Goal: Transaction & Acquisition: Subscribe to service/newsletter

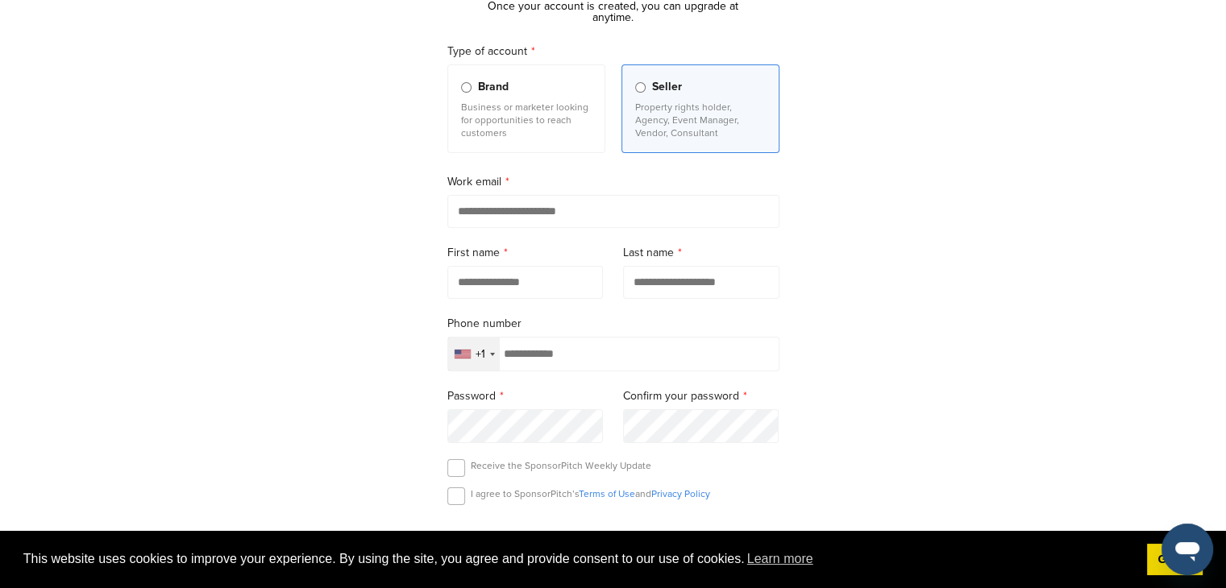
scroll to position [161, 0]
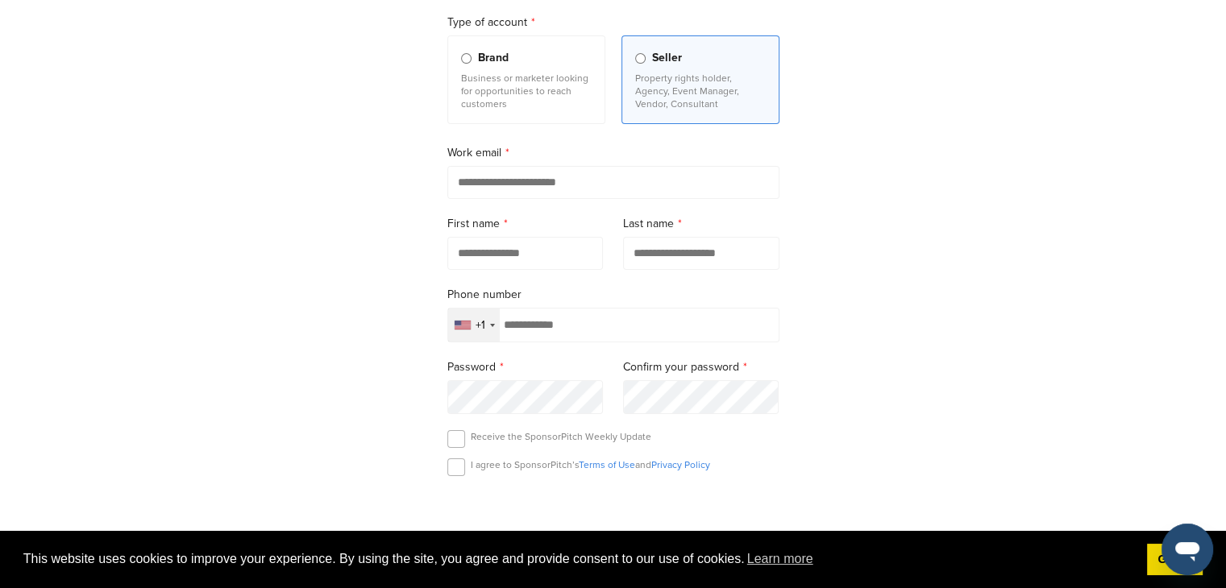
click at [516, 175] on input "email" at bounding box center [613, 182] width 332 height 33
type input "*"
type input "**********"
type input "******"
type input "********"
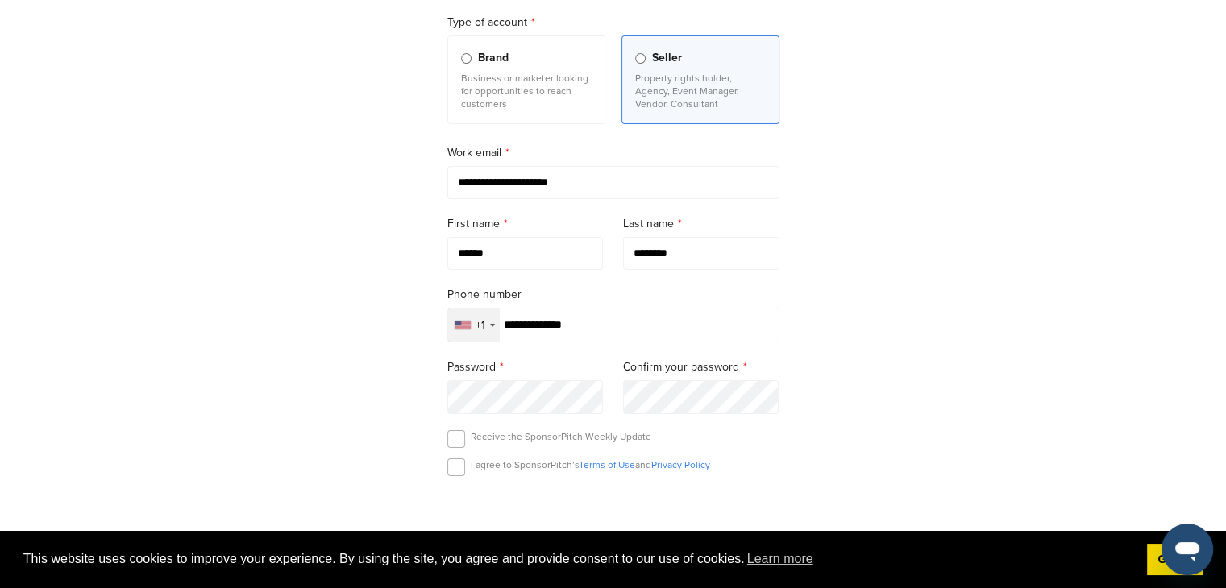
type input "**********"
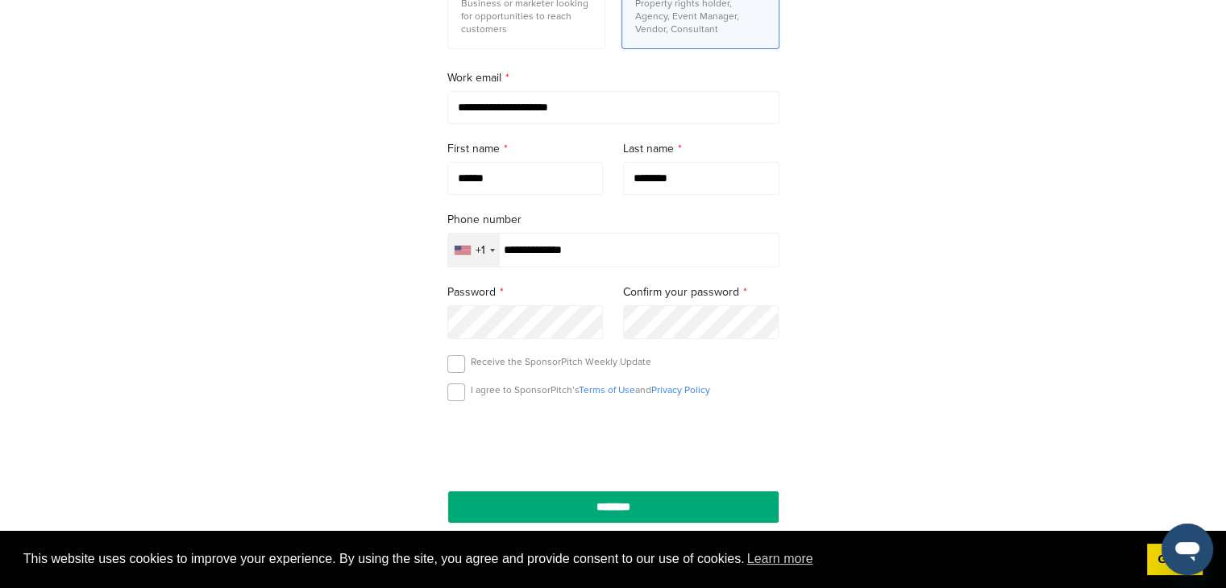
scroll to position [403, 0]
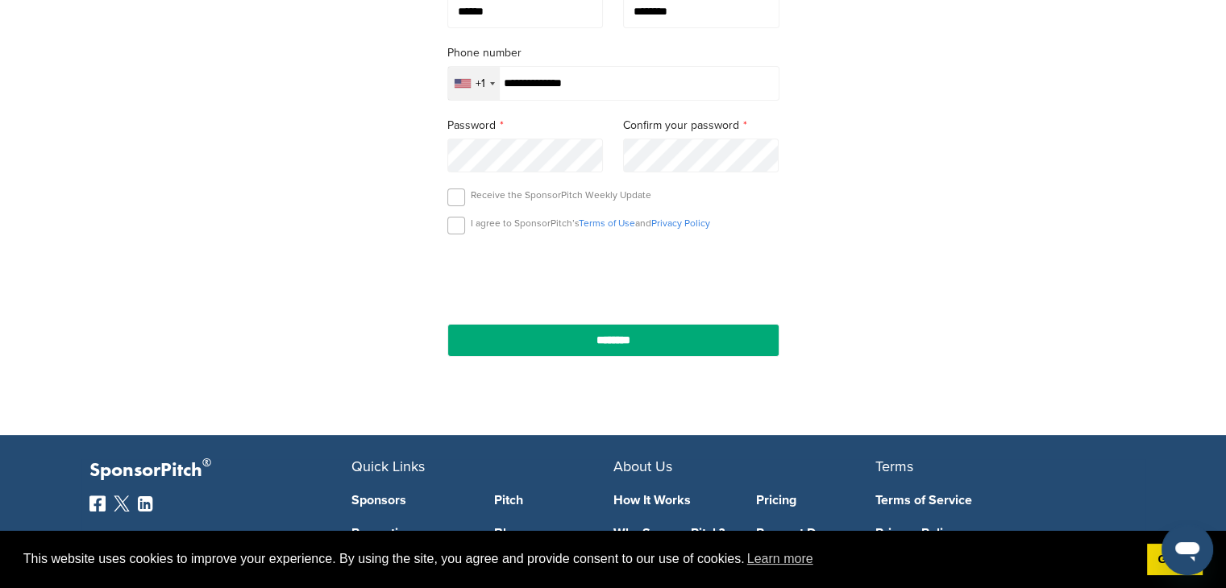
click at [464, 233] on div "I agree to SponsorPitch’s Terms of Use and Privacy Policy" at bounding box center [613, 229] width 332 height 24
click at [449, 225] on label at bounding box center [456, 226] width 18 height 18
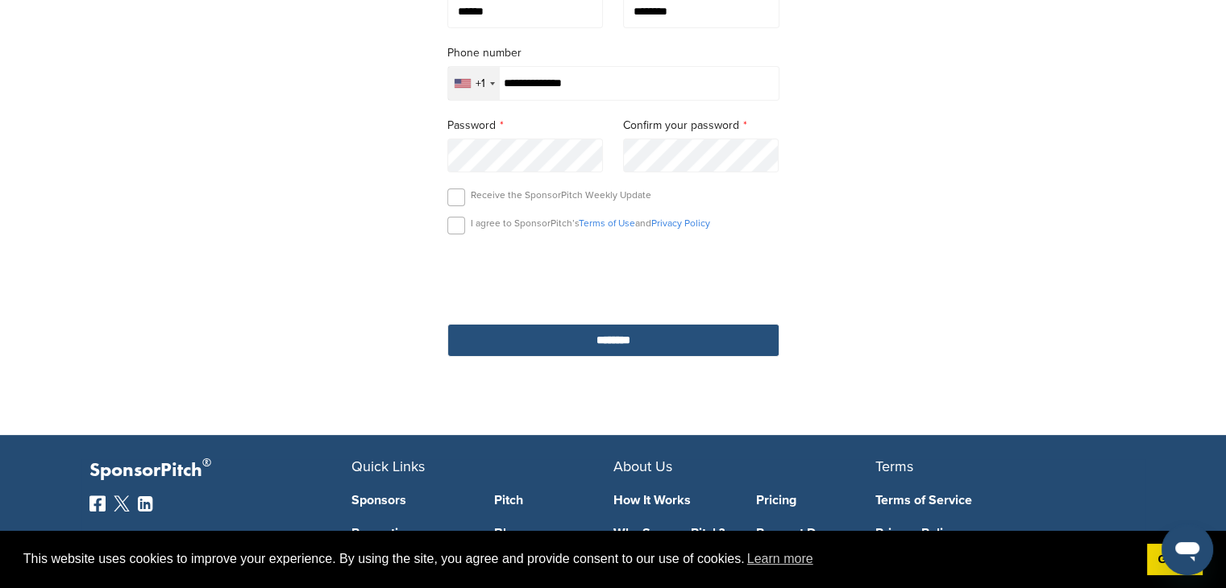
click at [563, 341] on input "********" at bounding box center [613, 340] width 332 height 33
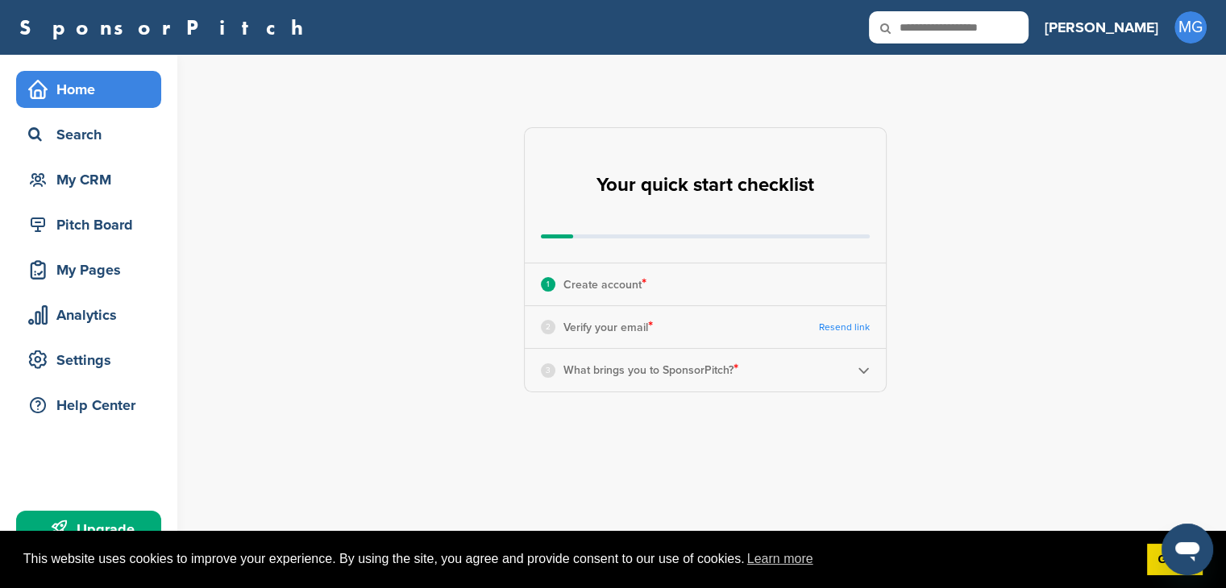
click at [841, 329] on link "Resend link" at bounding box center [844, 328] width 51 height 12
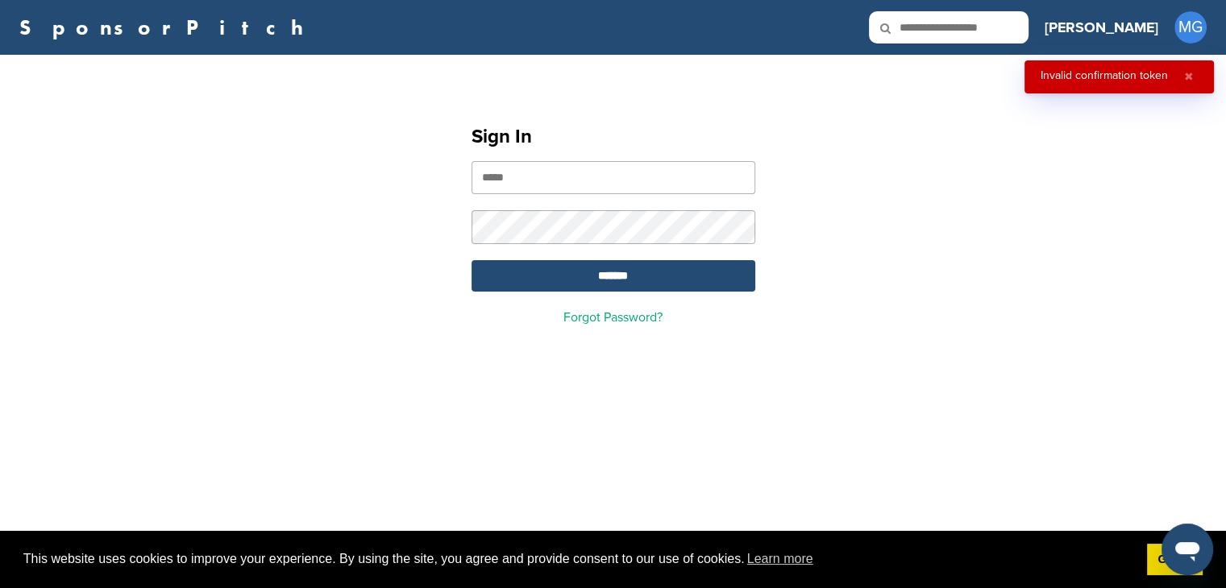
click at [512, 172] on input "email" at bounding box center [613, 177] width 284 height 33
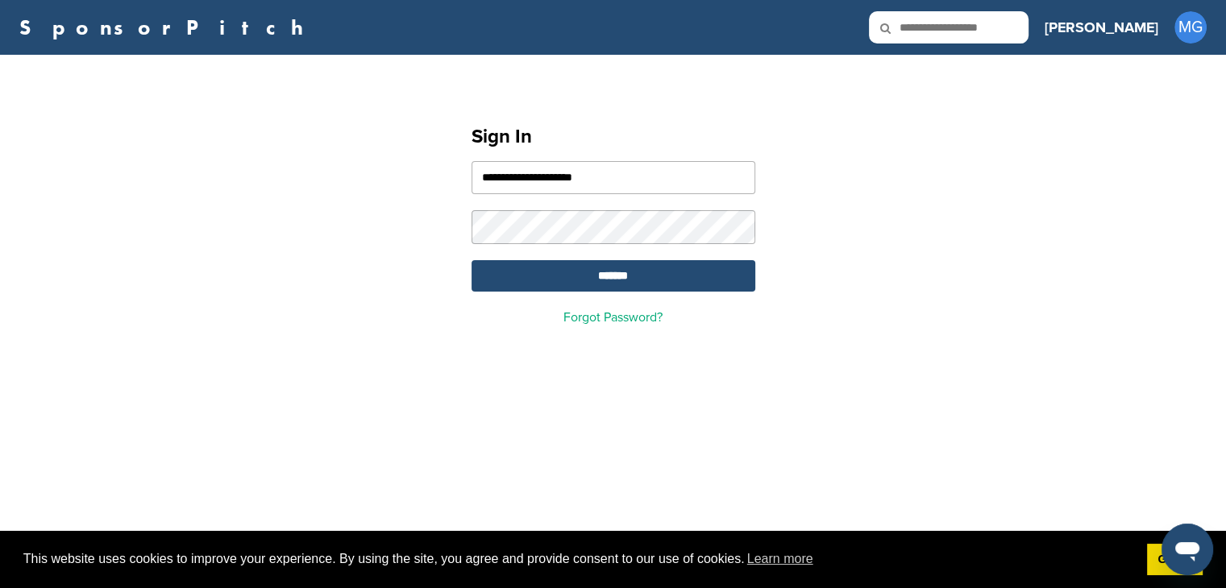
type input "**********"
click at [471, 260] on input "*******" at bounding box center [613, 275] width 284 height 31
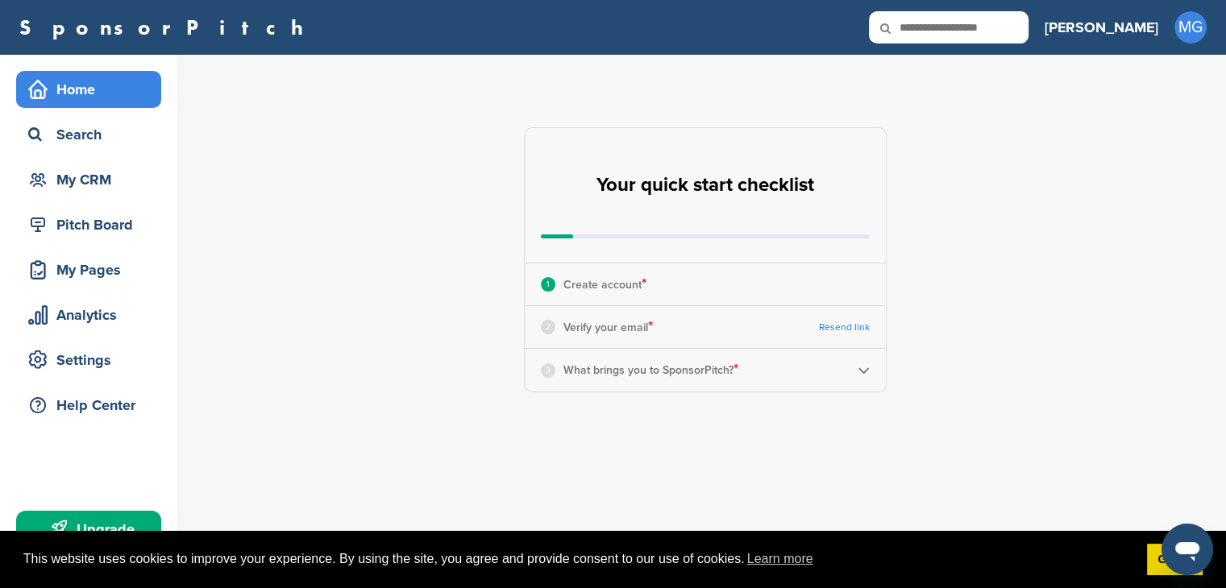
click at [654, 373] on p "What brings you to SponsorPitch? *" at bounding box center [650, 369] width 175 height 21
click at [870, 372] on div "3 What brings you to SponsorPitch? *" at bounding box center [705, 370] width 361 height 42
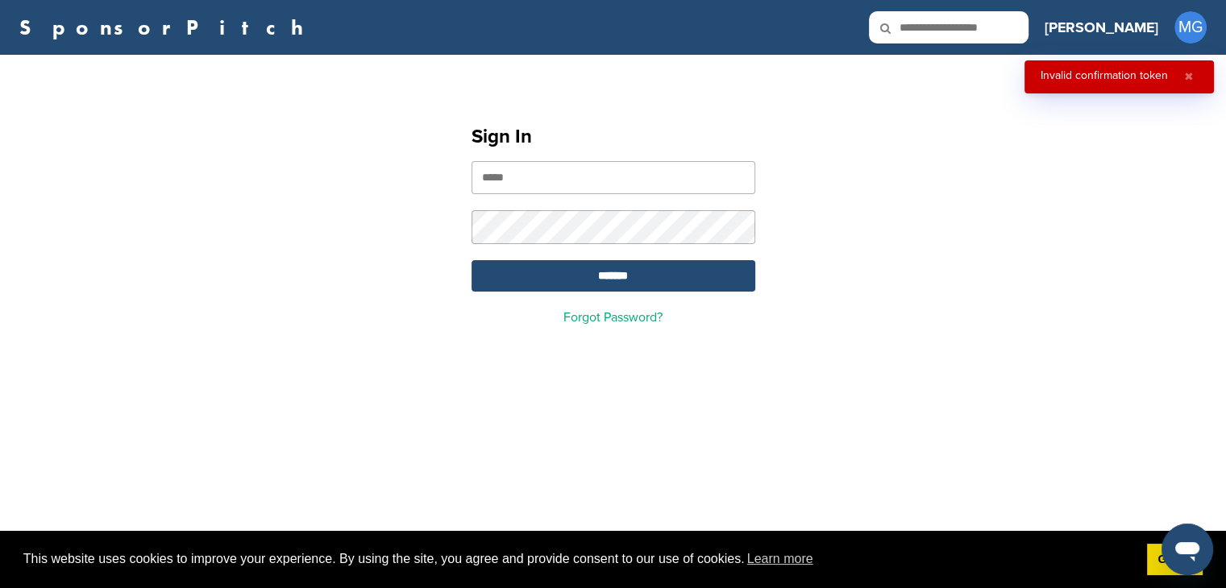
click at [1193, 73] on button "✖" at bounding box center [1189, 77] width 18 height 14
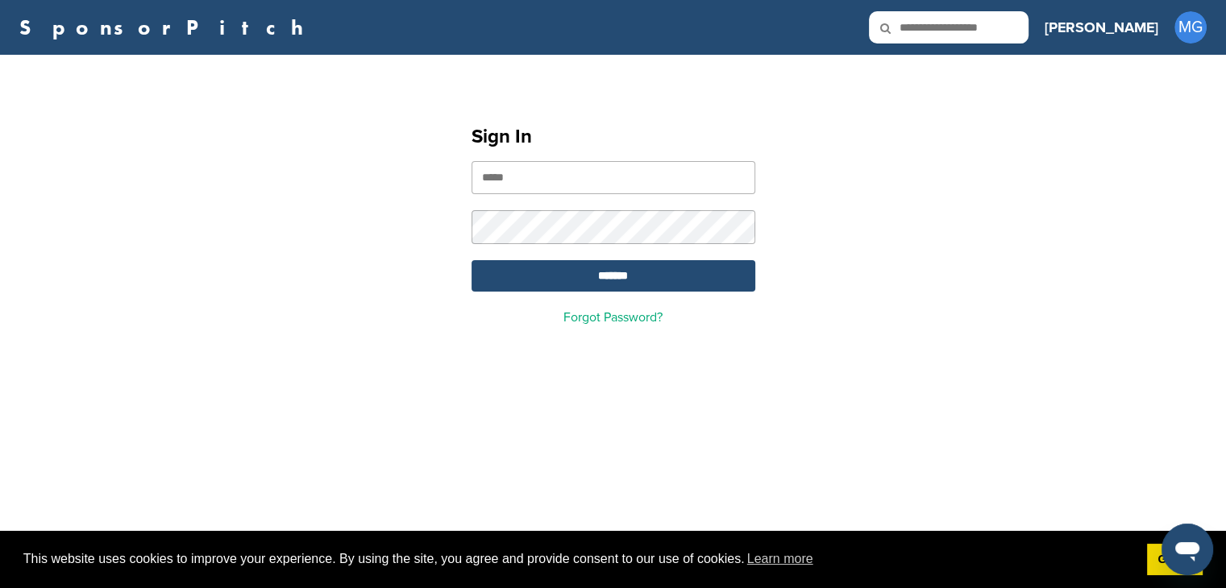
click at [1157, 30] on h3 "[PERSON_NAME]" at bounding box center [1102, 27] width 114 height 23
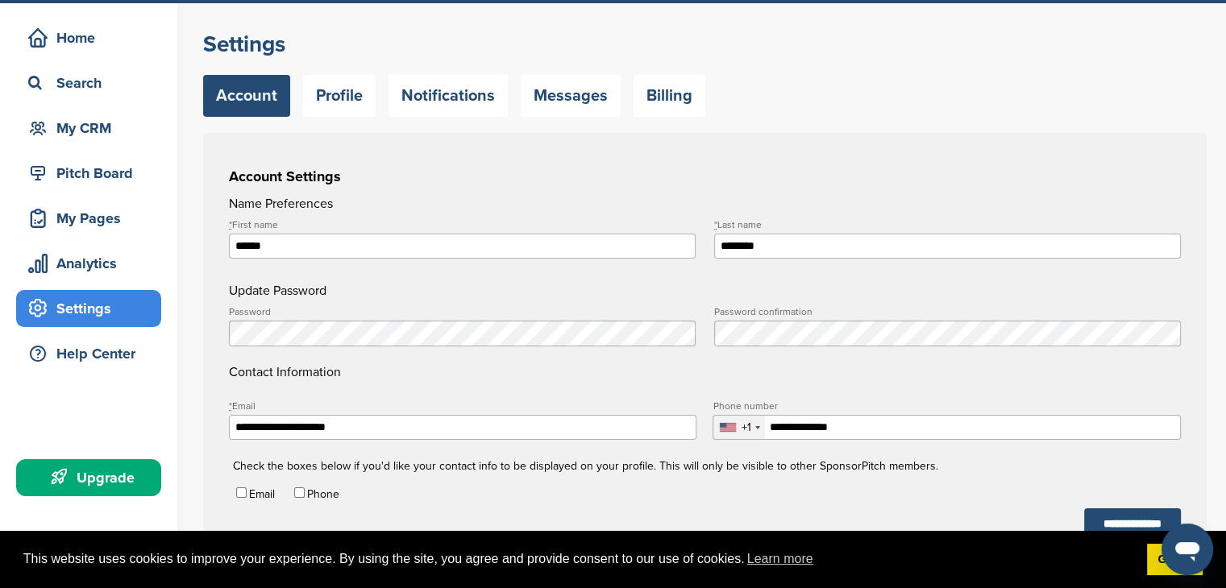
scroll to position [81, 0]
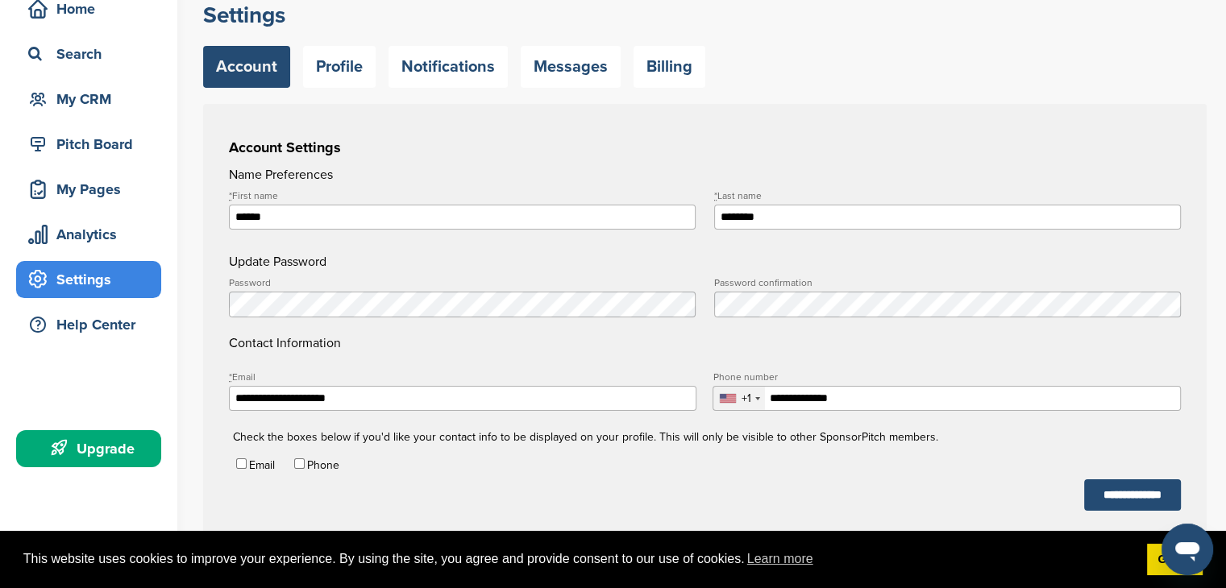
click at [504, 243] on form "**********" at bounding box center [705, 338] width 952 height 346
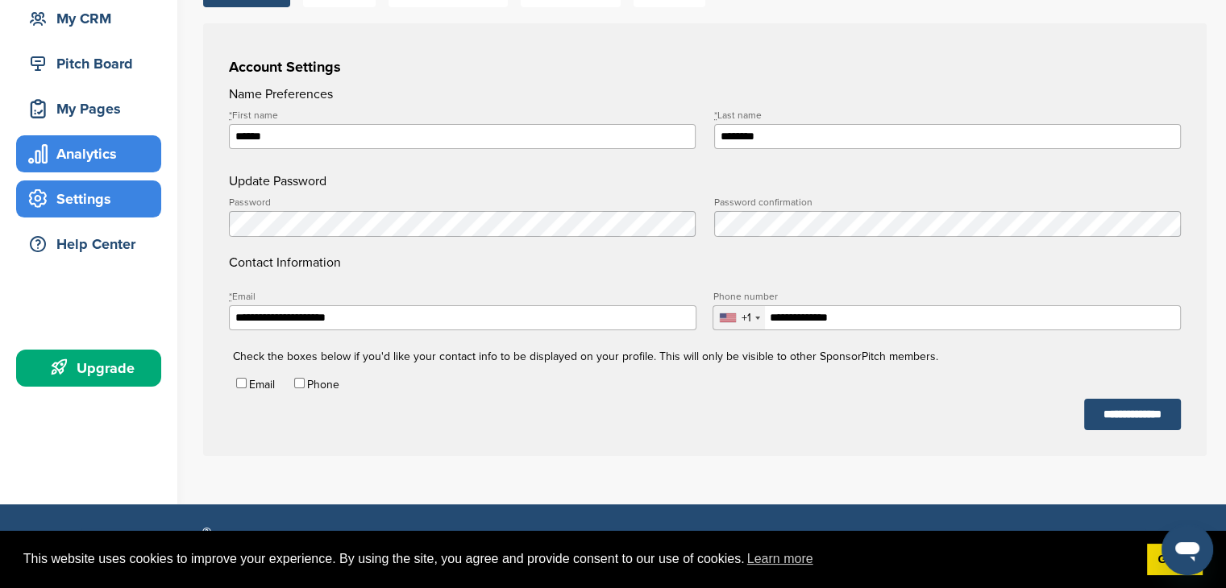
scroll to position [0, 0]
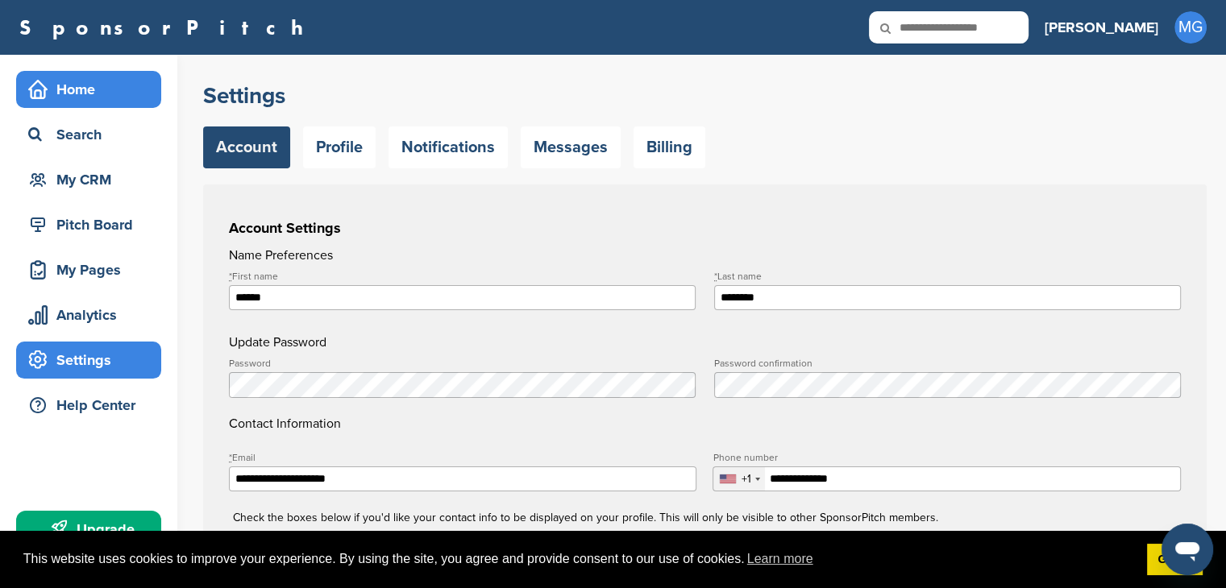
click at [95, 75] on div "Home" at bounding box center [92, 89] width 137 height 29
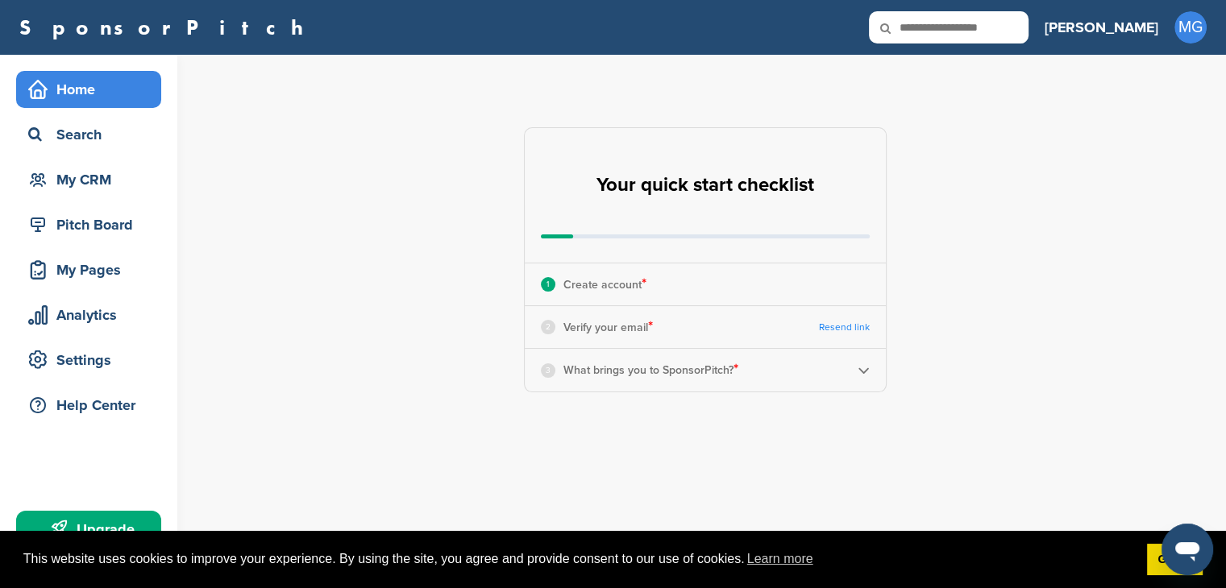
click at [839, 327] on link "Resend link" at bounding box center [844, 328] width 51 height 12
click at [1162, 561] on link "Got it!" at bounding box center [1175, 560] width 56 height 32
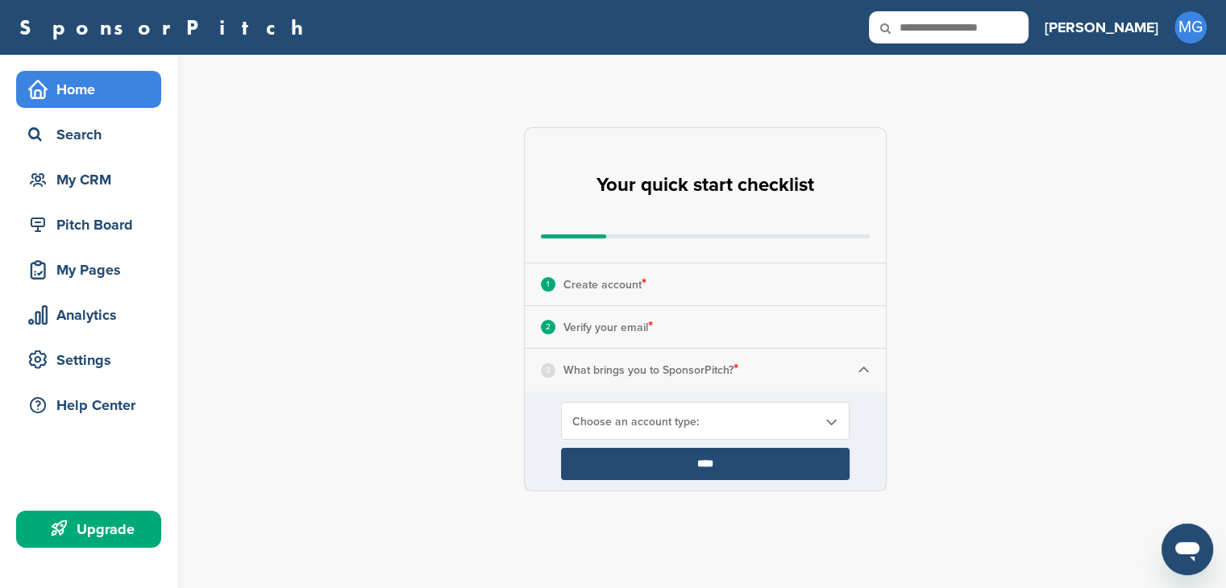
click at [648, 417] on span "Choose an account type:" at bounding box center [694, 422] width 245 height 14
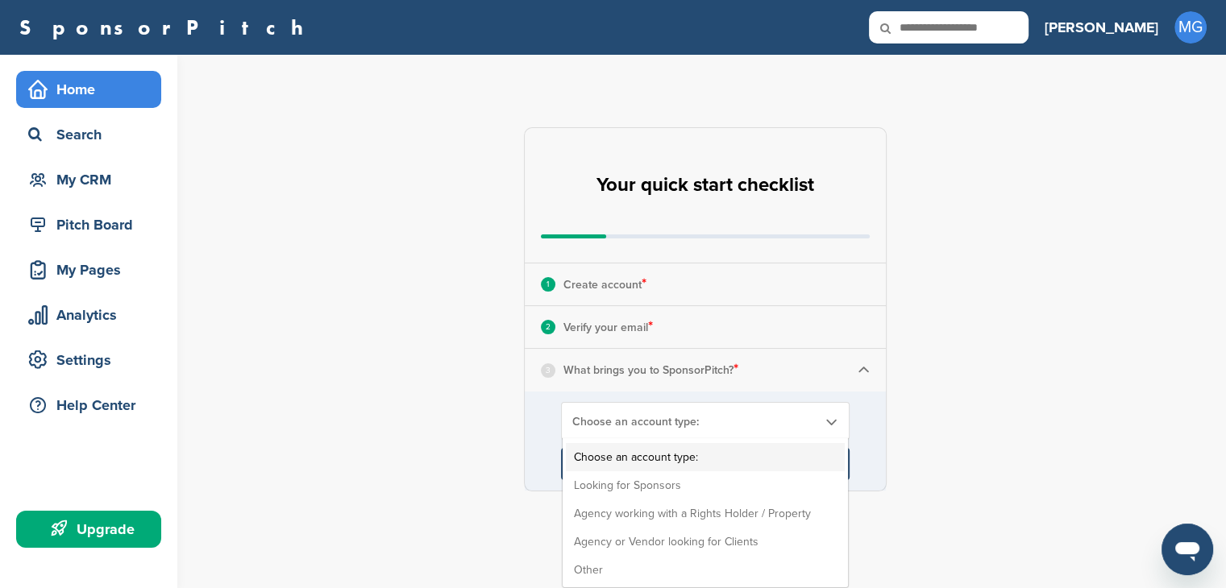
scroll to position [81, 0]
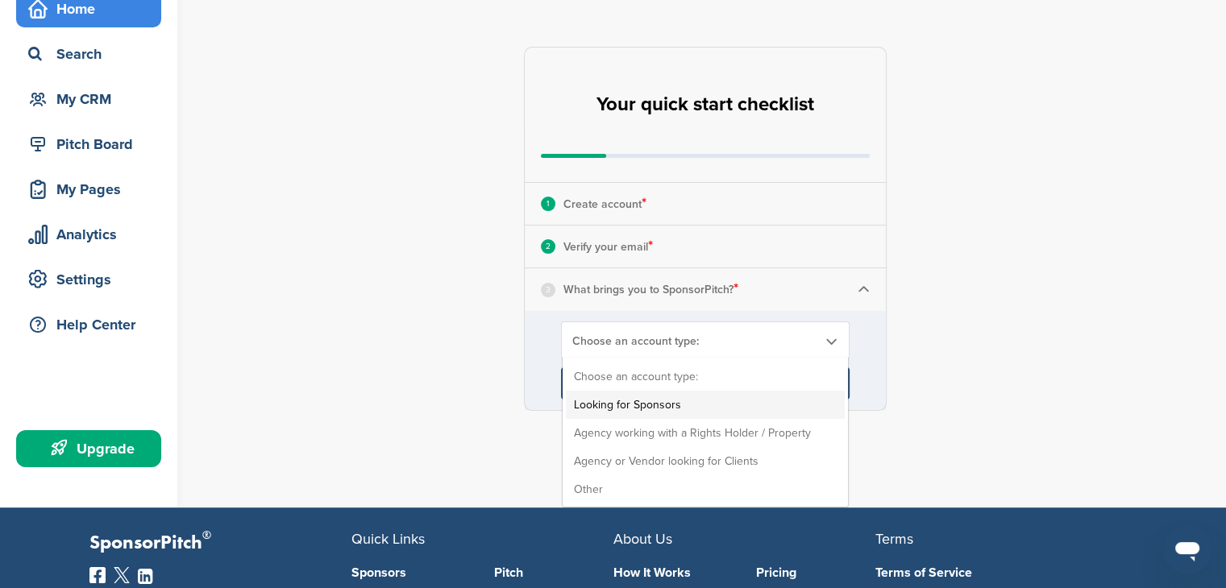
click at [637, 404] on li "Looking for Sponsors" at bounding box center [705, 405] width 279 height 28
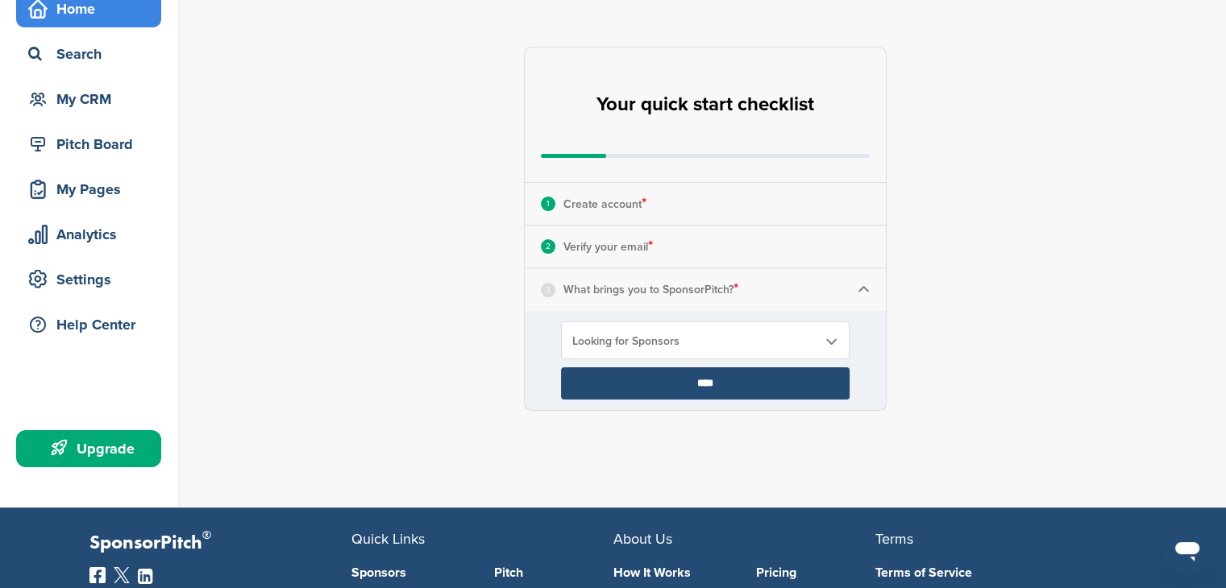
click at [671, 378] on input "****" at bounding box center [705, 384] width 289 height 32
click at [668, 383] on div "**********" at bounding box center [705, 229] width 363 height 364
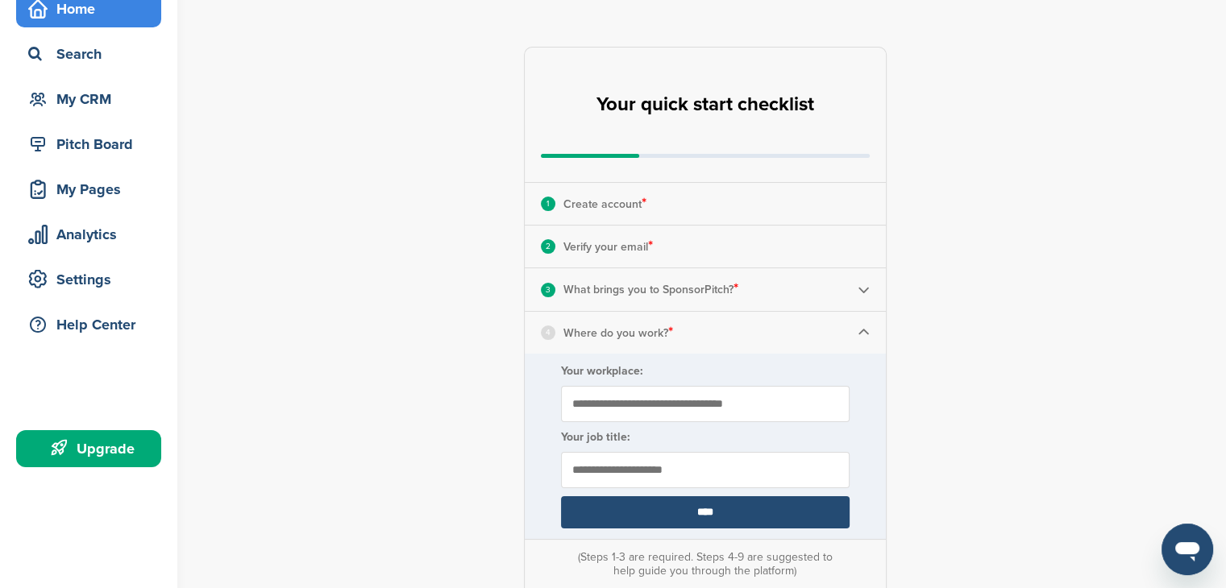
click at [630, 403] on input "Your workplace:" at bounding box center [705, 404] width 289 height 36
type input "**********"
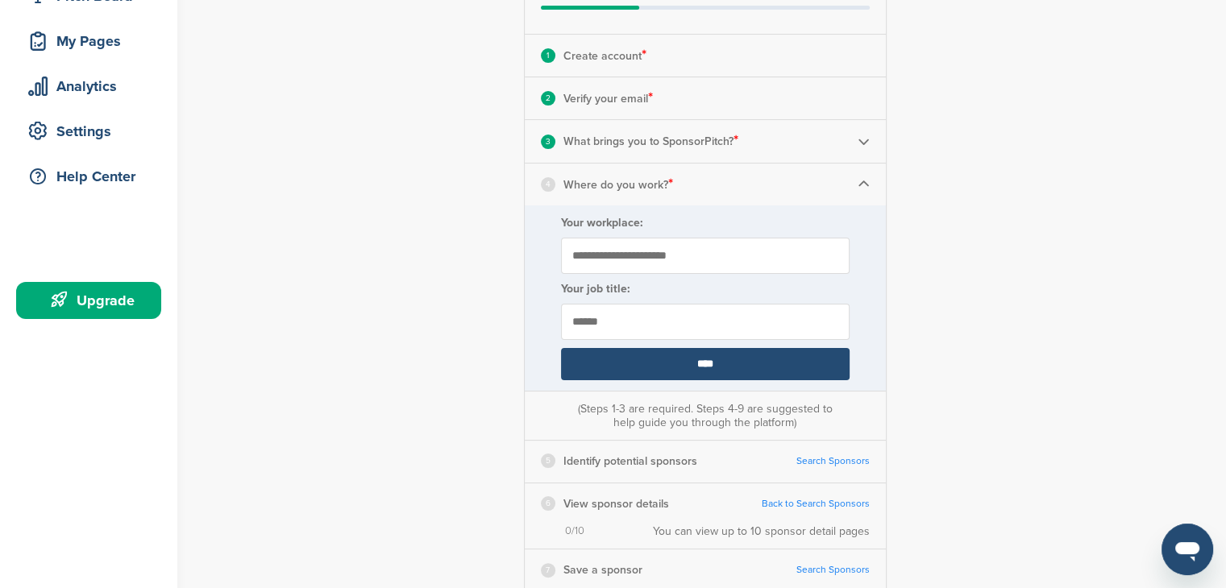
scroll to position [242, 0]
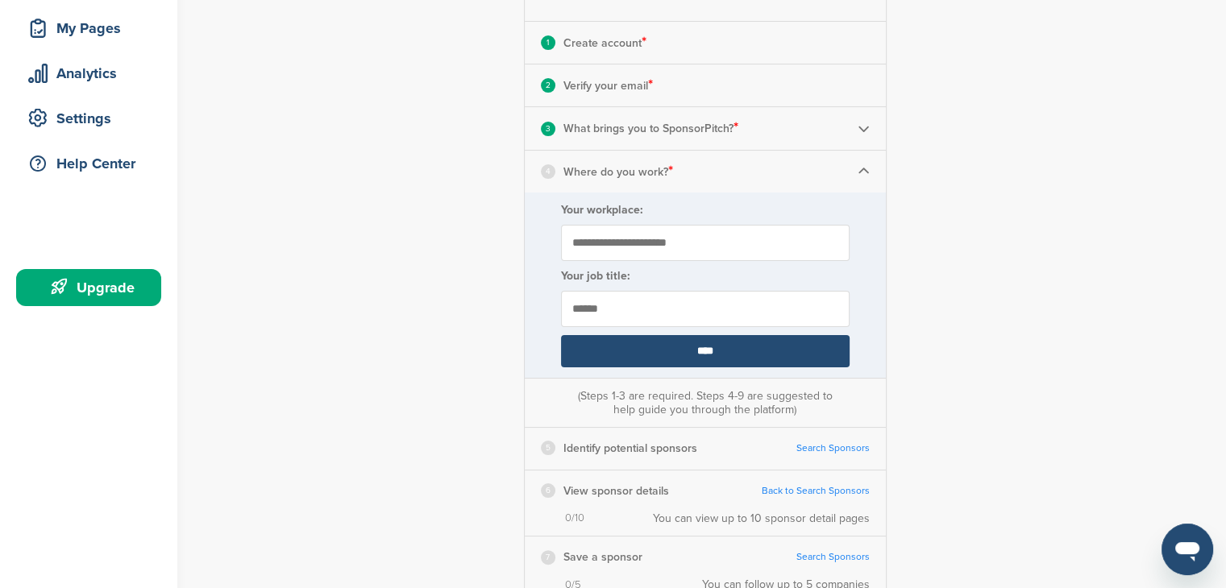
type input "*****"
click at [642, 355] on input "****" at bounding box center [705, 351] width 289 height 32
click at [683, 349] on input "****" at bounding box center [705, 351] width 289 height 32
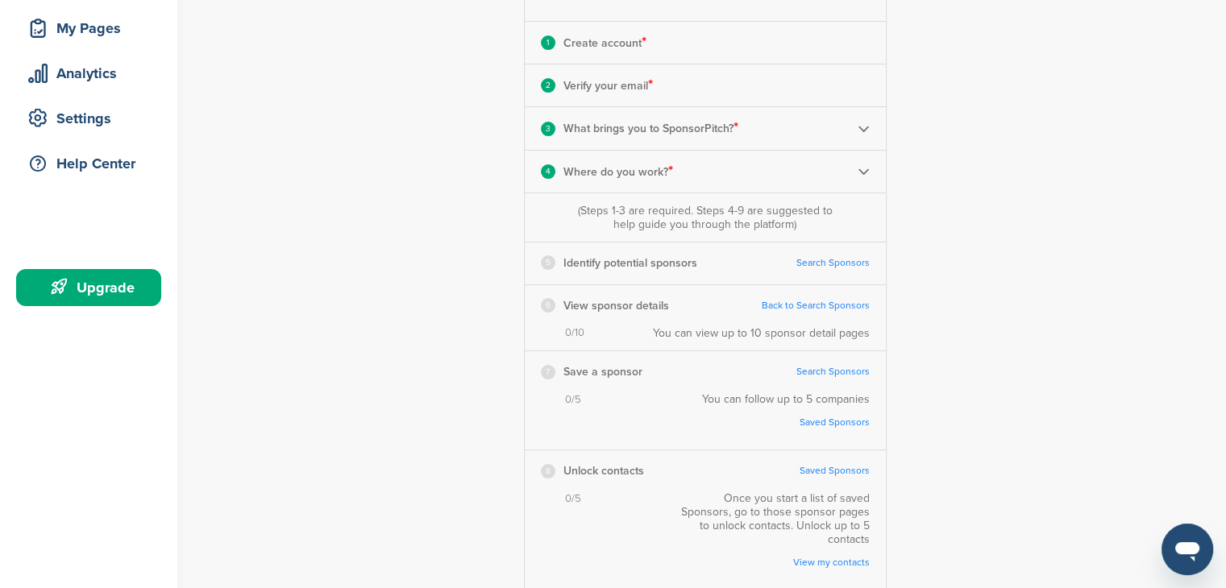
click at [837, 264] on link "Search Sponsors" at bounding box center [832, 263] width 73 height 12
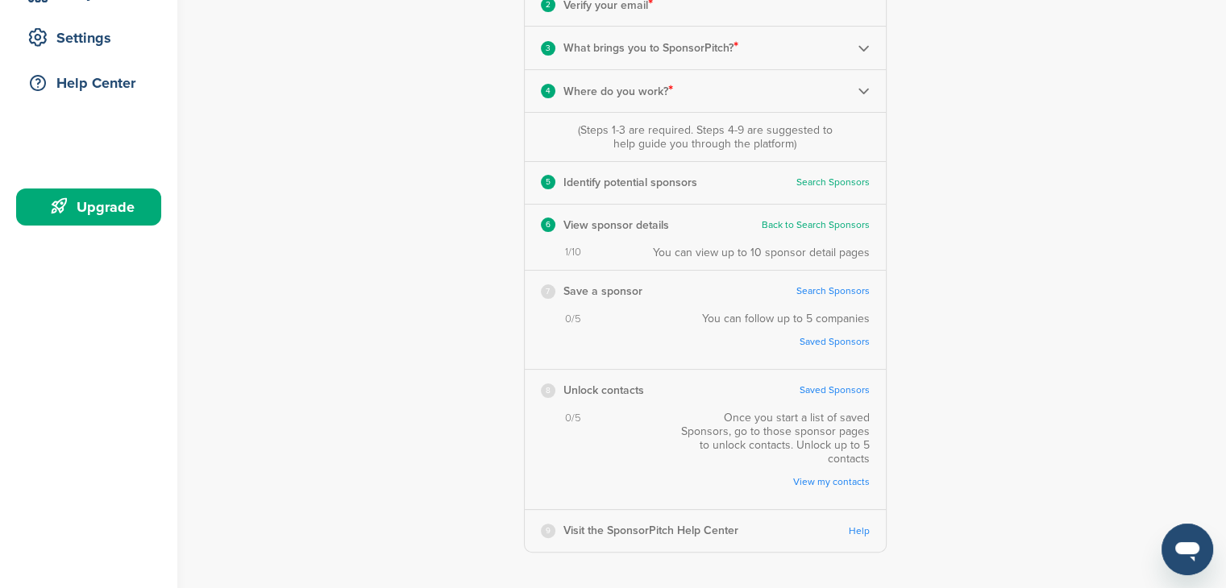
click at [825, 291] on link "Search Sponsors" at bounding box center [832, 291] width 73 height 12
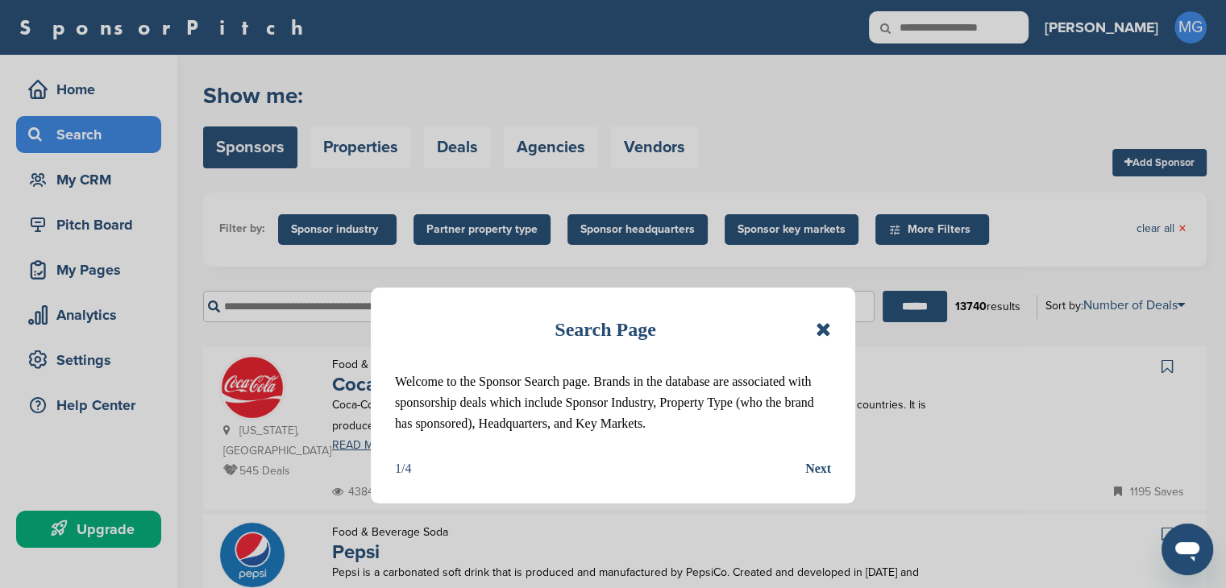
click at [821, 480] on div "Next" at bounding box center [818, 469] width 26 height 21
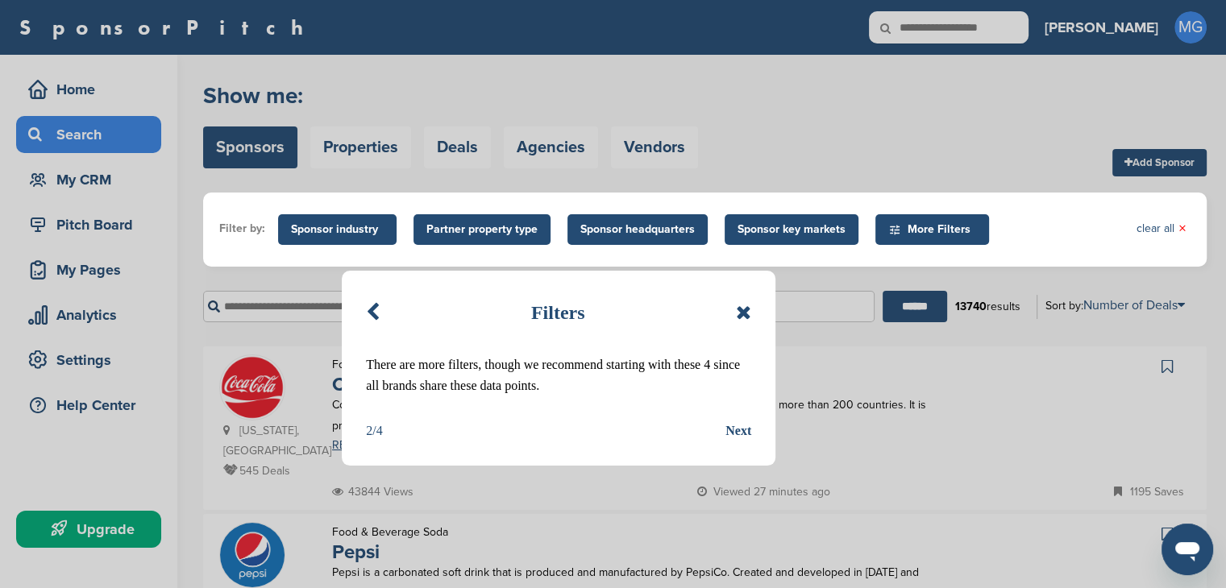
click at [738, 430] on div "Next" at bounding box center [738, 431] width 26 height 21
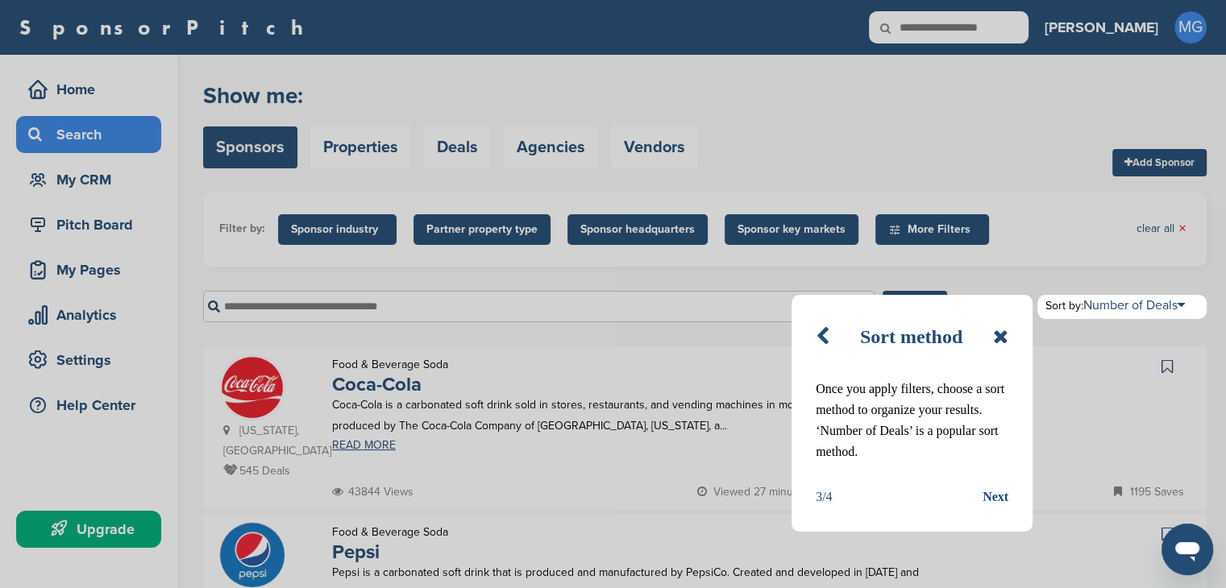
click at [994, 494] on div "Next" at bounding box center [995, 497] width 26 height 21
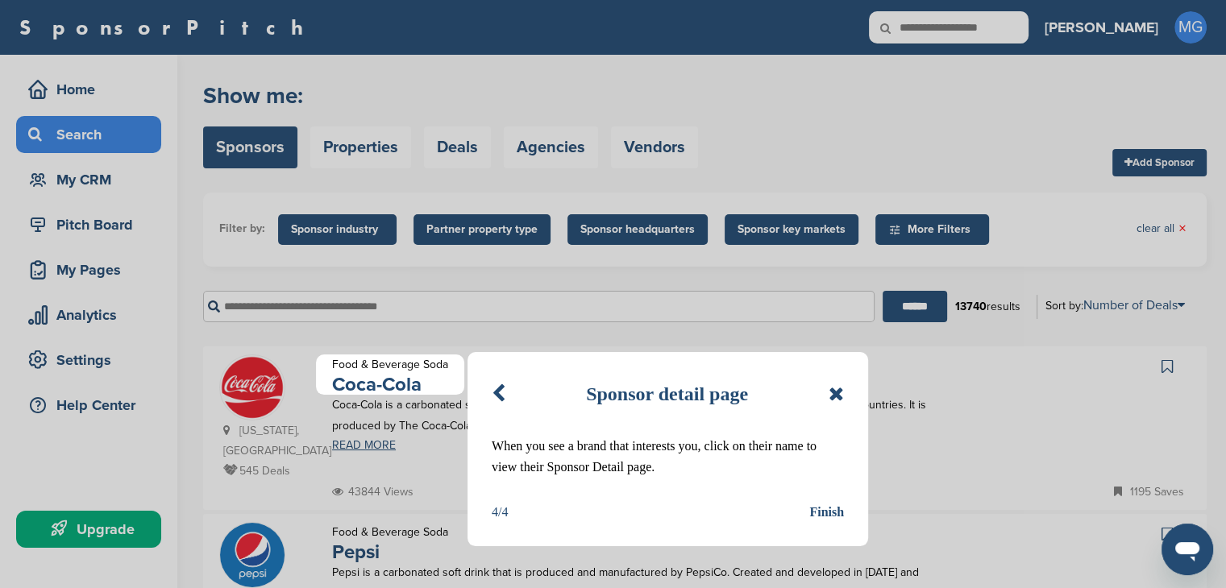
click at [816, 513] on div "Finish" at bounding box center [826, 512] width 35 height 21
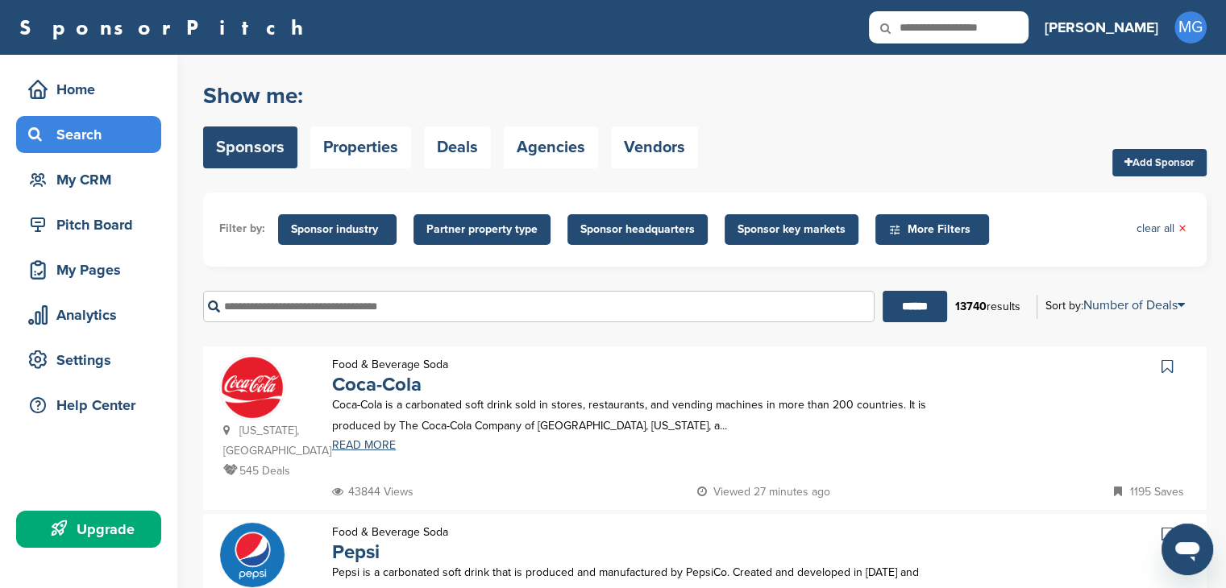
click at [345, 311] on input "text" at bounding box center [538, 306] width 671 height 31
type input "****"
click at [883, 291] on input "******" at bounding box center [915, 306] width 64 height 31
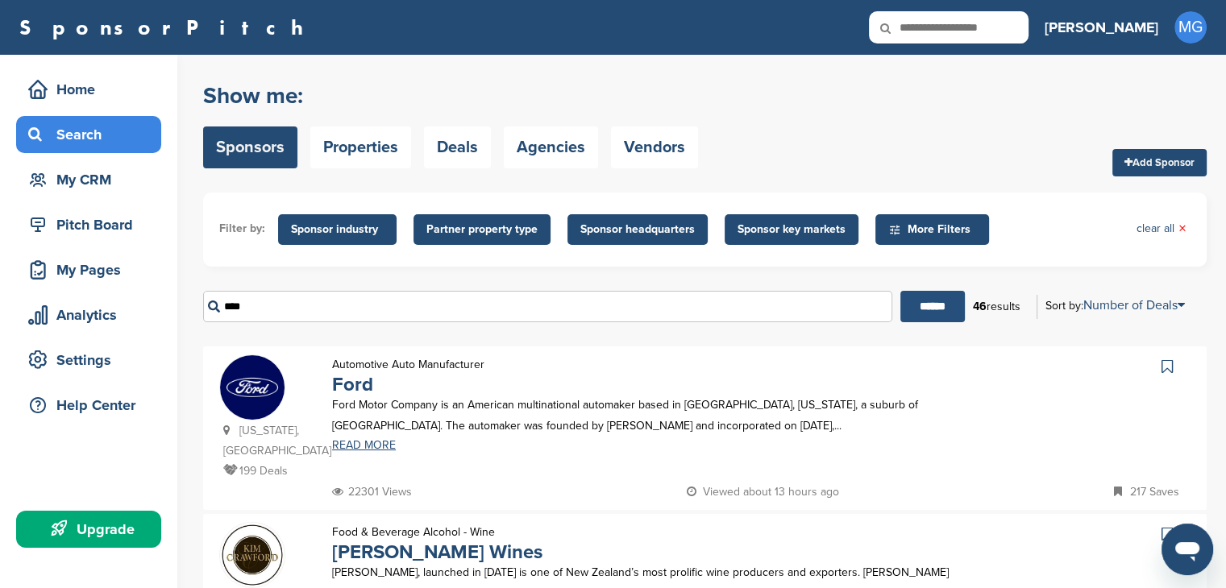
click at [920, 315] on input "******" at bounding box center [932, 306] width 64 height 31
click at [362, 446] on link "READ MORE" at bounding box center [644, 445] width 624 height 11
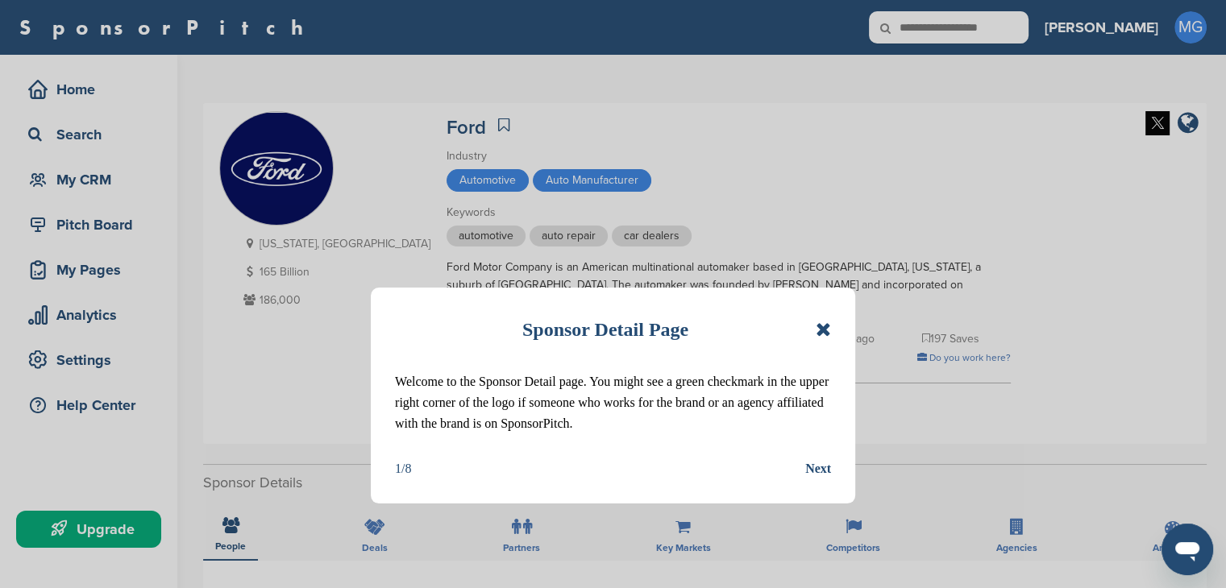
click at [817, 468] on div "Next" at bounding box center [818, 469] width 26 height 21
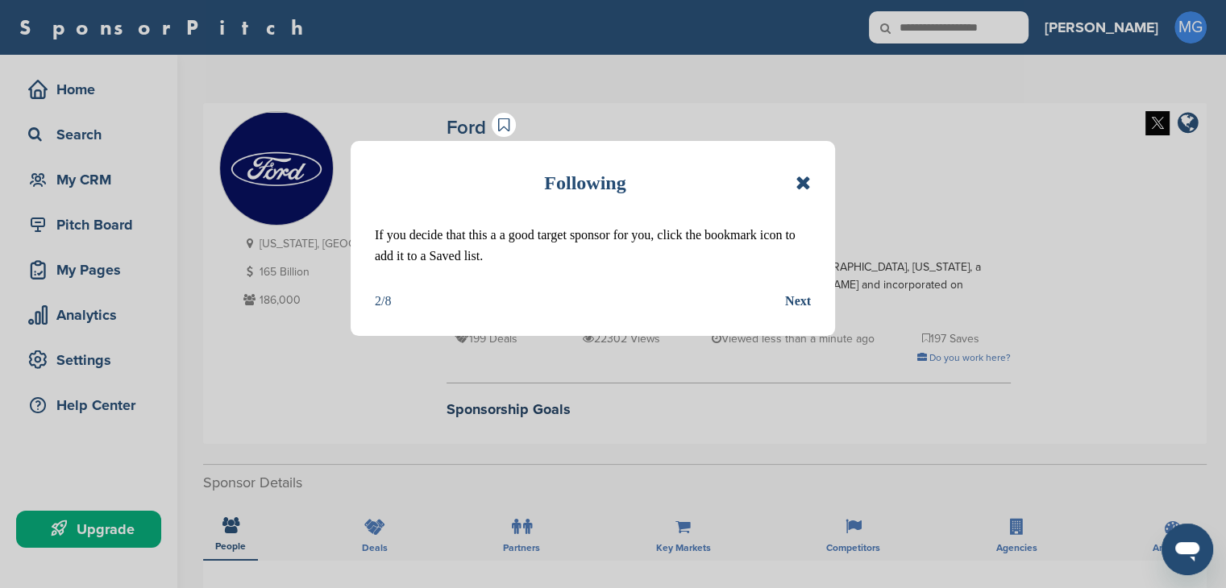
click at [788, 294] on div "Next" at bounding box center [798, 301] width 26 height 21
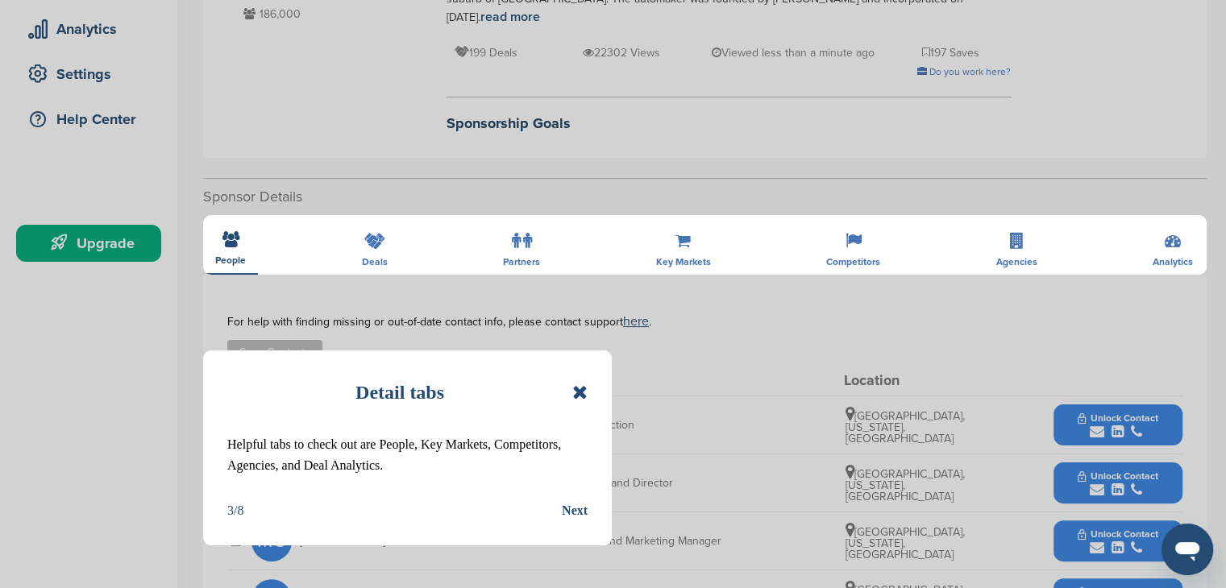
scroll to position [322, 0]
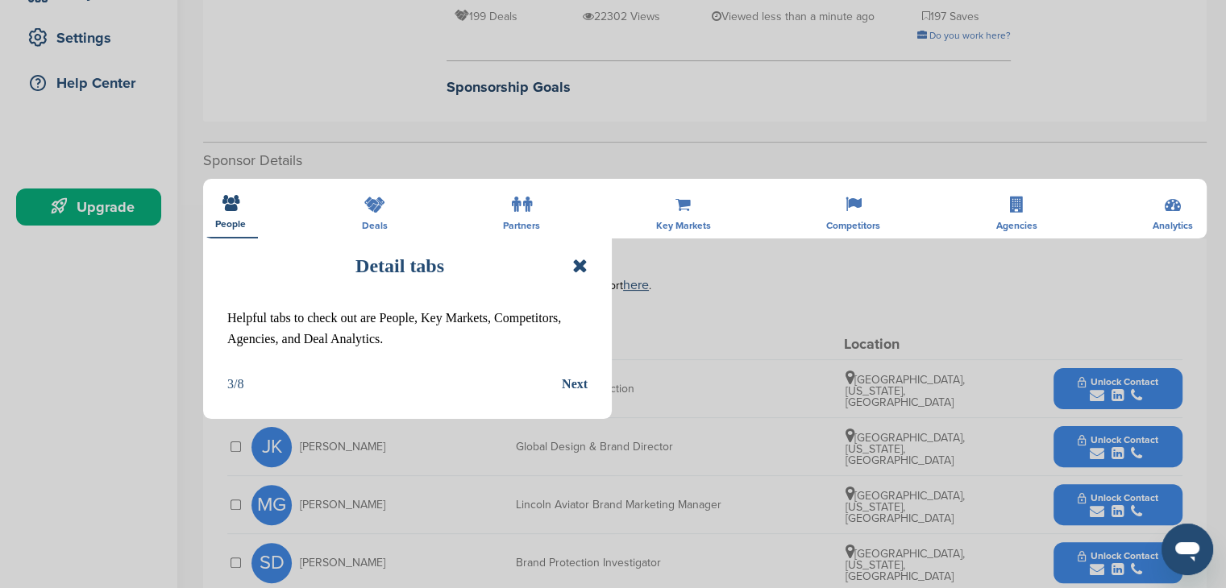
click at [574, 384] on div "Next" at bounding box center [575, 384] width 26 height 21
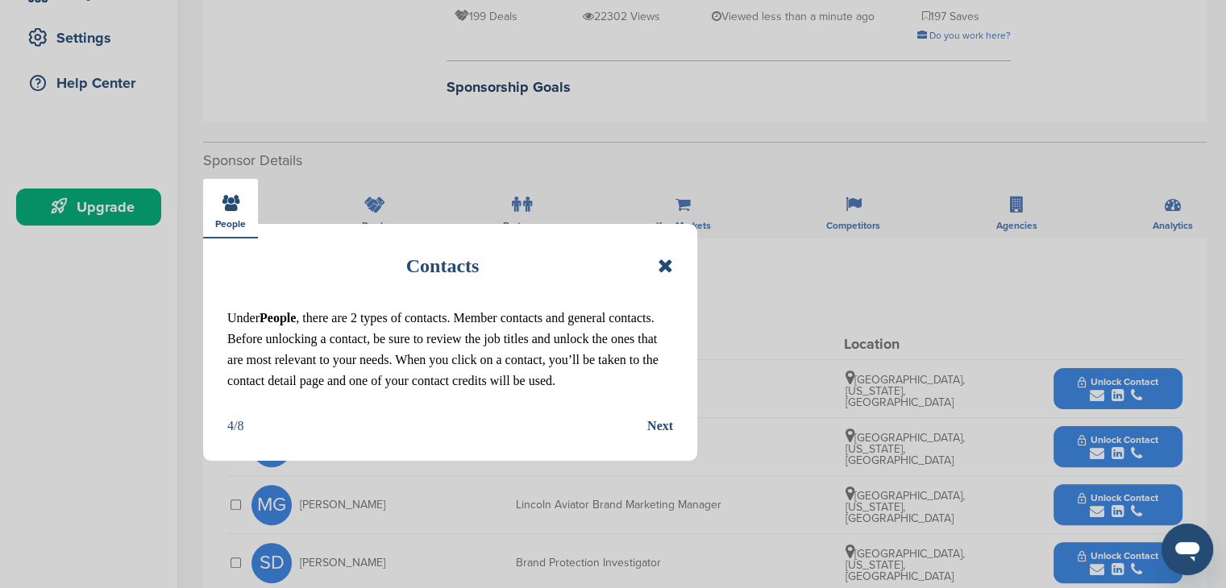
click at [650, 437] on div "Next" at bounding box center [660, 426] width 26 height 21
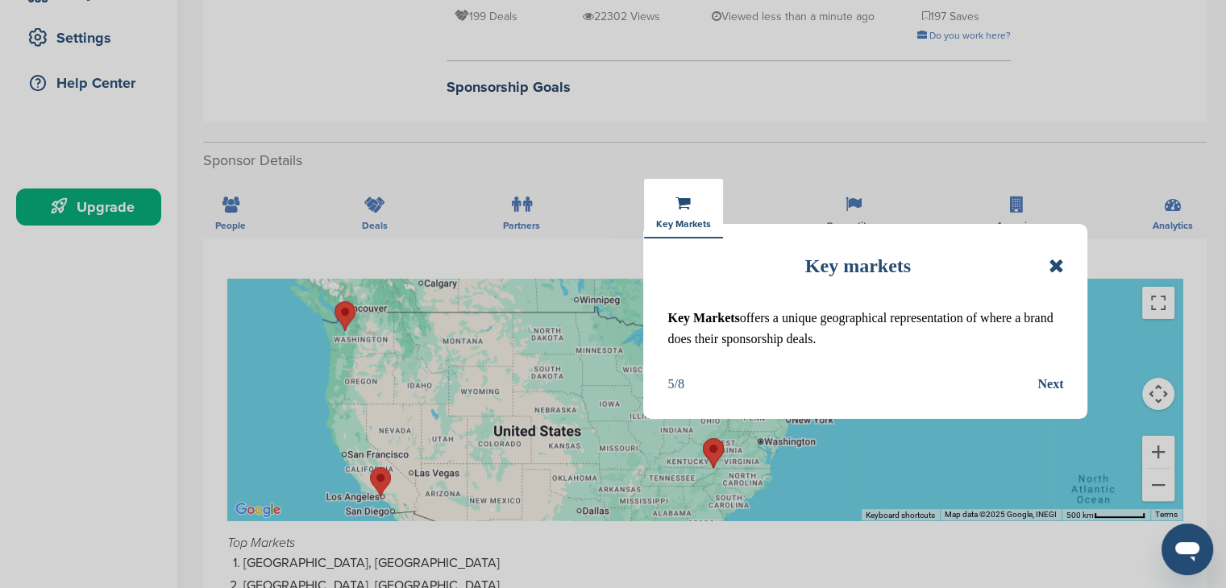
click at [1051, 388] on div "Next" at bounding box center [1050, 384] width 26 height 21
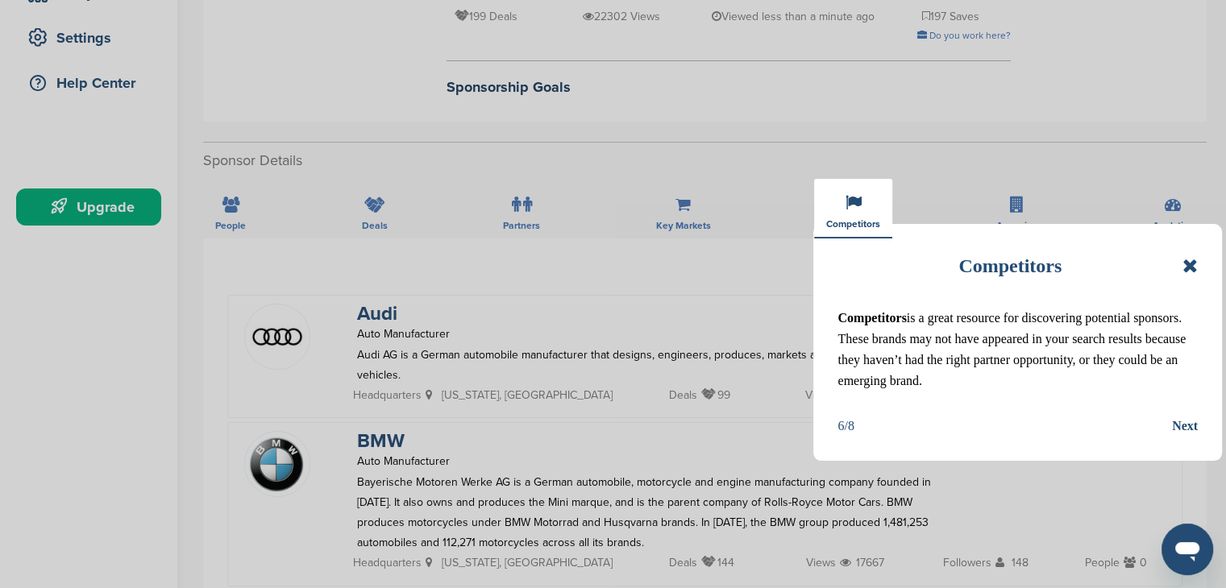
click at [1189, 423] on div "Next" at bounding box center [1185, 426] width 26 height 21
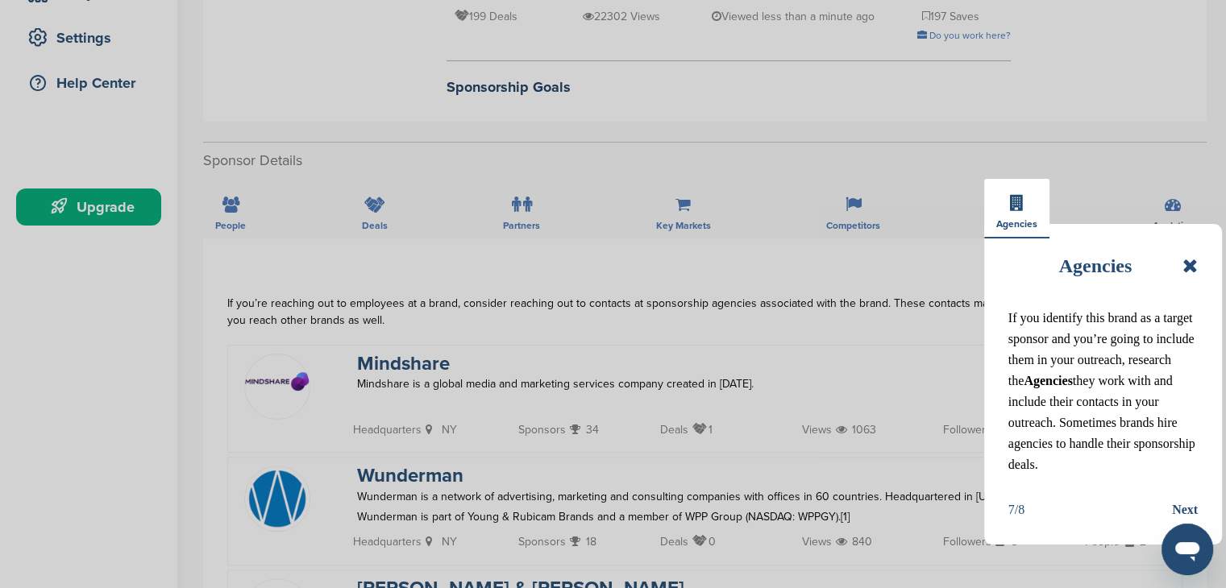
click at [1172, 521] on div "Next" at bounding box center [1185, 510] width 26 height 21
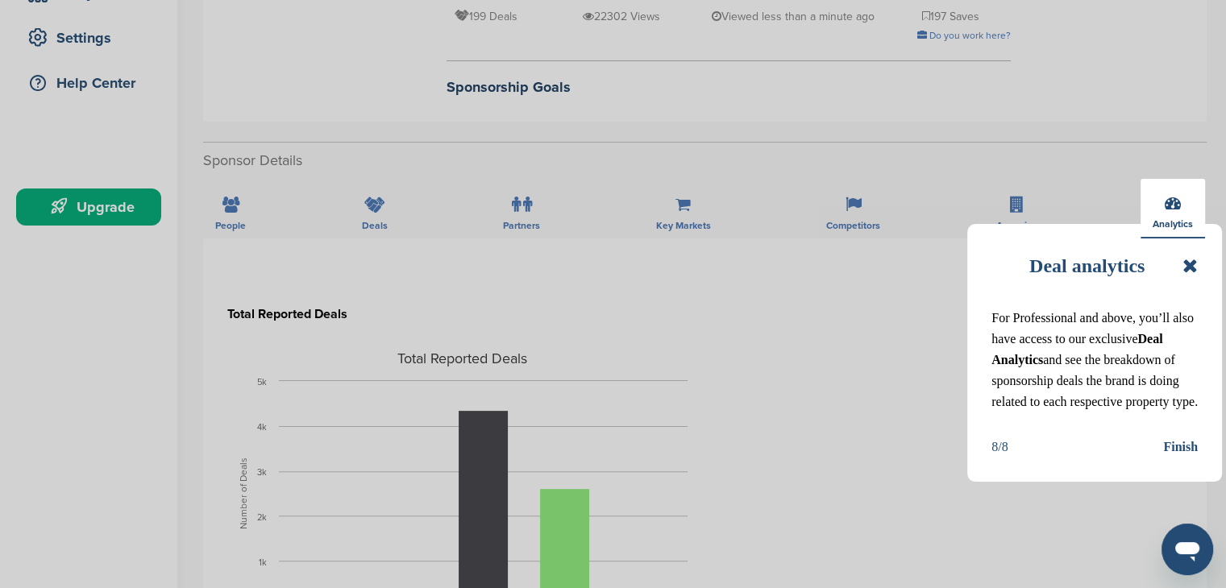
click at [1175, 458] on div "Finish" at bounding box center [1180, 447] width 35 height 21
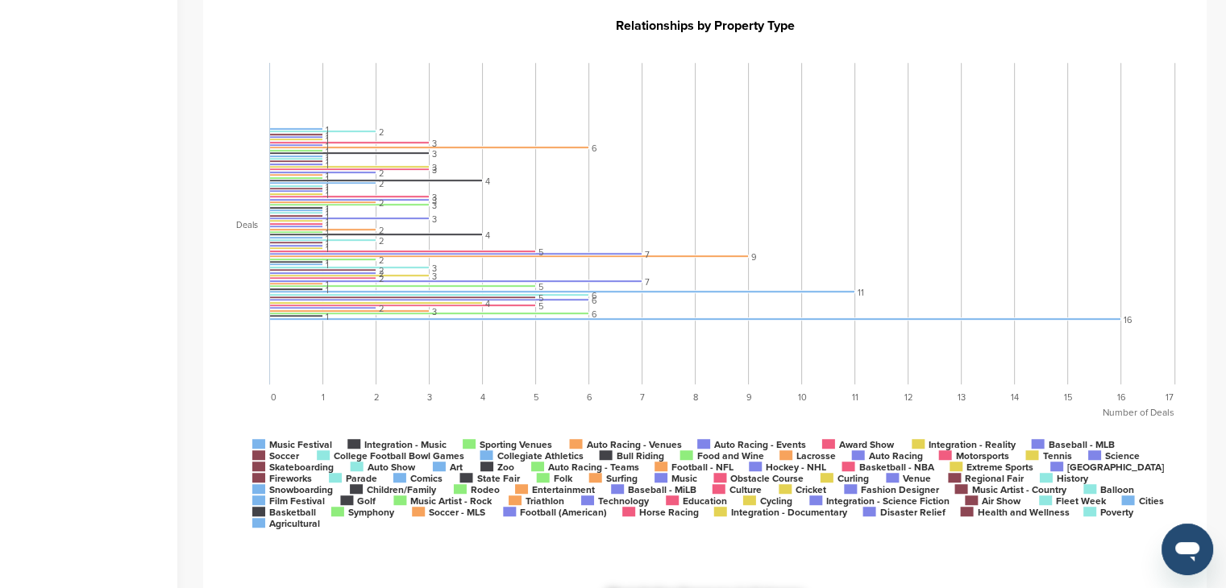
scroll to position [1048, 0]
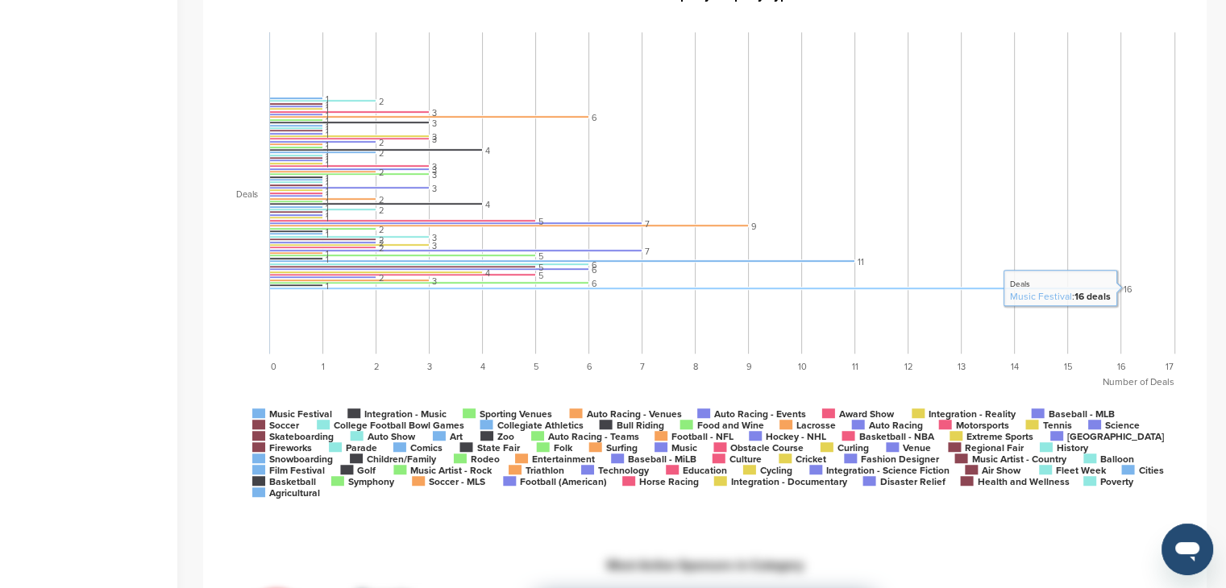
click at [410, 288] on rect at bounding box center [695, 289] width 851 height 2
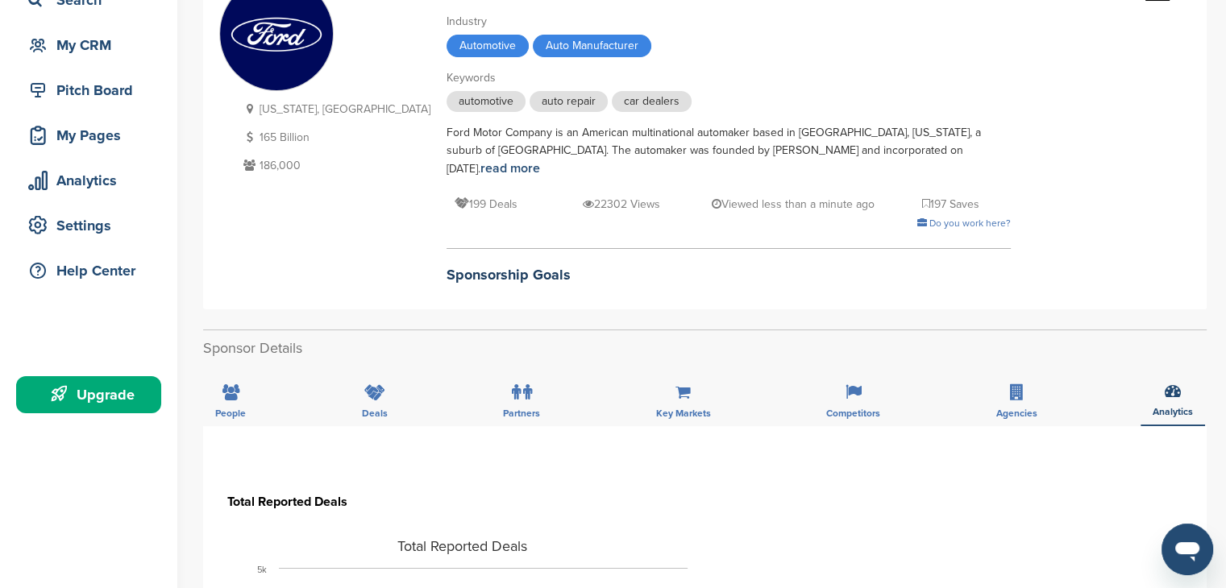
scroll to position [0, 0]
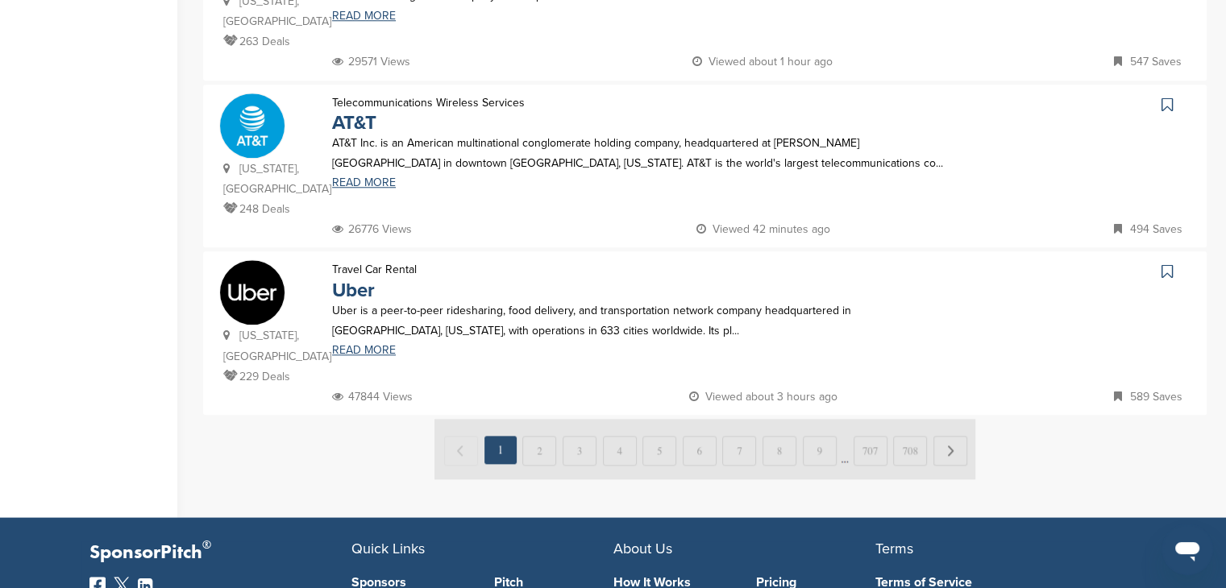
scroll to position [1612, 0]
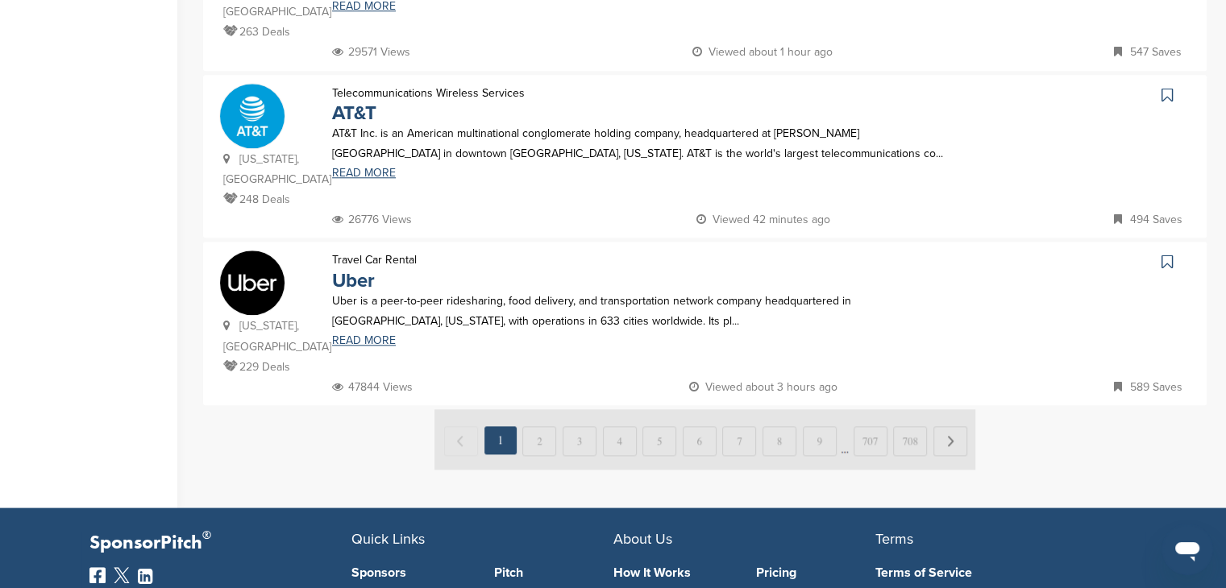
click at [538, 409] on img at bounding box center [704, 439] width 541 height 60
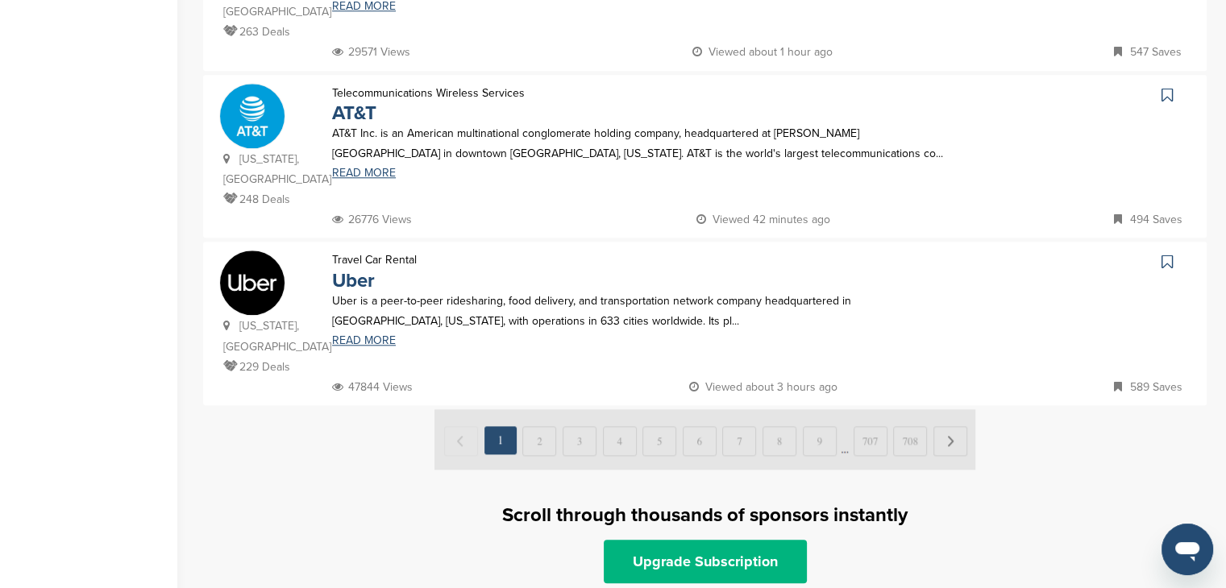
click at [696, 540] on link "Upgrade Subscription" at bounding box center [705, 562] width 203 height 44
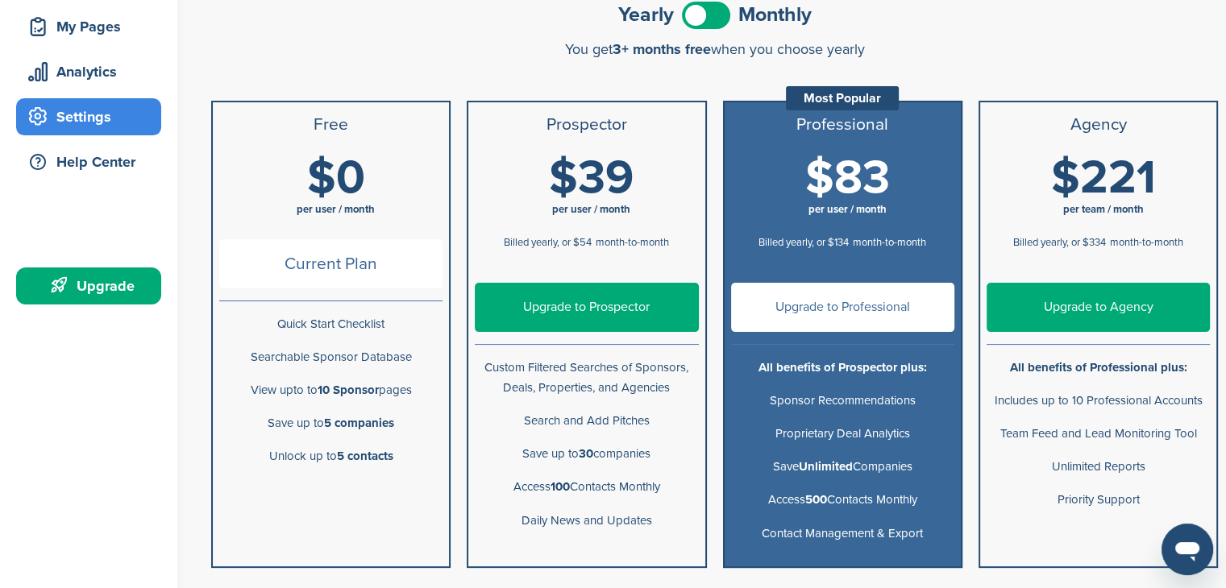
scroll to position [242, 0]
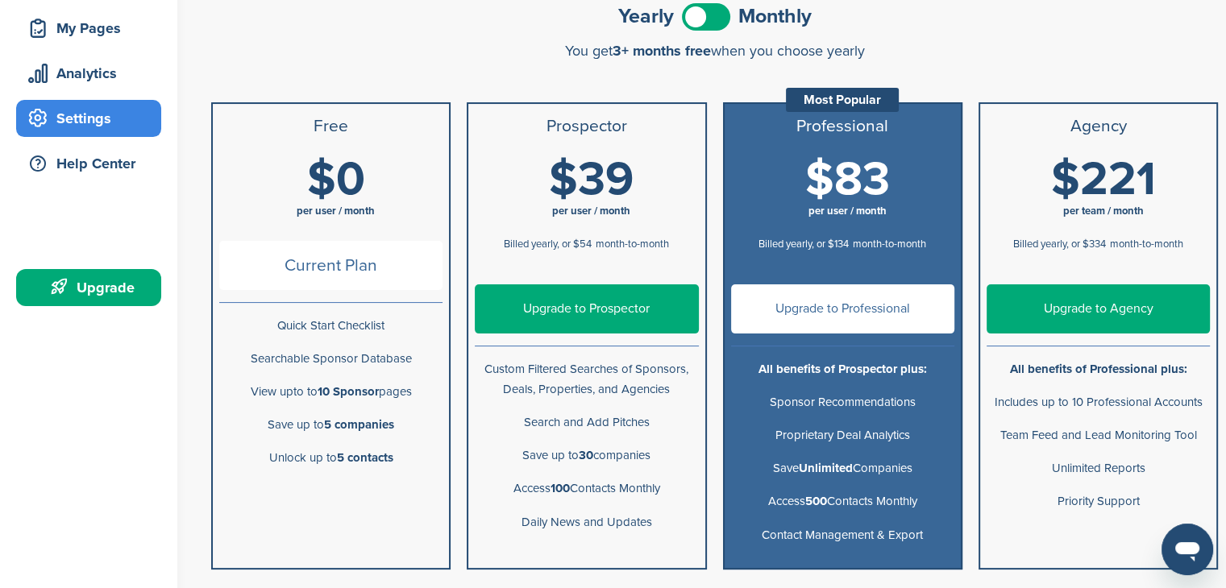
click at [805, 315] on link "Upgrade to Professional" at bounding box center [842, 308] width 223 height 49
click at [1117, 313] on link "Upgrade to Agency" at bounding box center [1097, 308] width 223 height 49
click at [690, 12] on span at bounding box center [706, 16] width 48 height 27
click at [715, 17] on span at bounding box center [706, 16] width 48 height 27
click at [690, 12] on span at bounding box center [706, 16] width 48 height 27
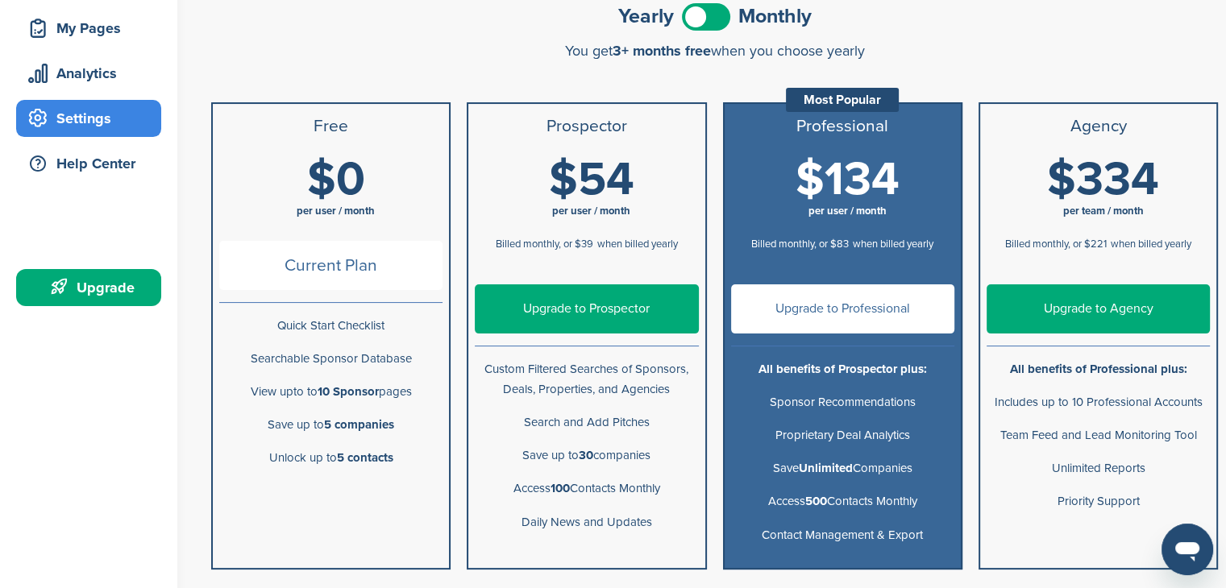
click at [690, 12] on span at bounding box center [706, 16] width 48 height 27
click at [693, 17] on span at bounding box center [706, 16] width 48 height 27
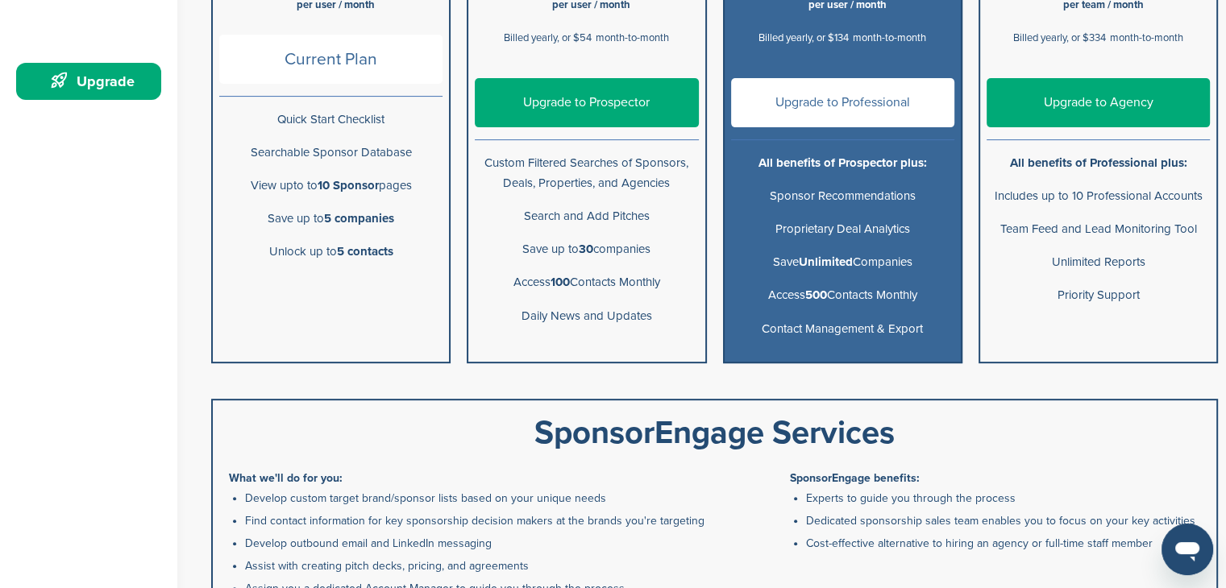
scroll to position [484, 0]
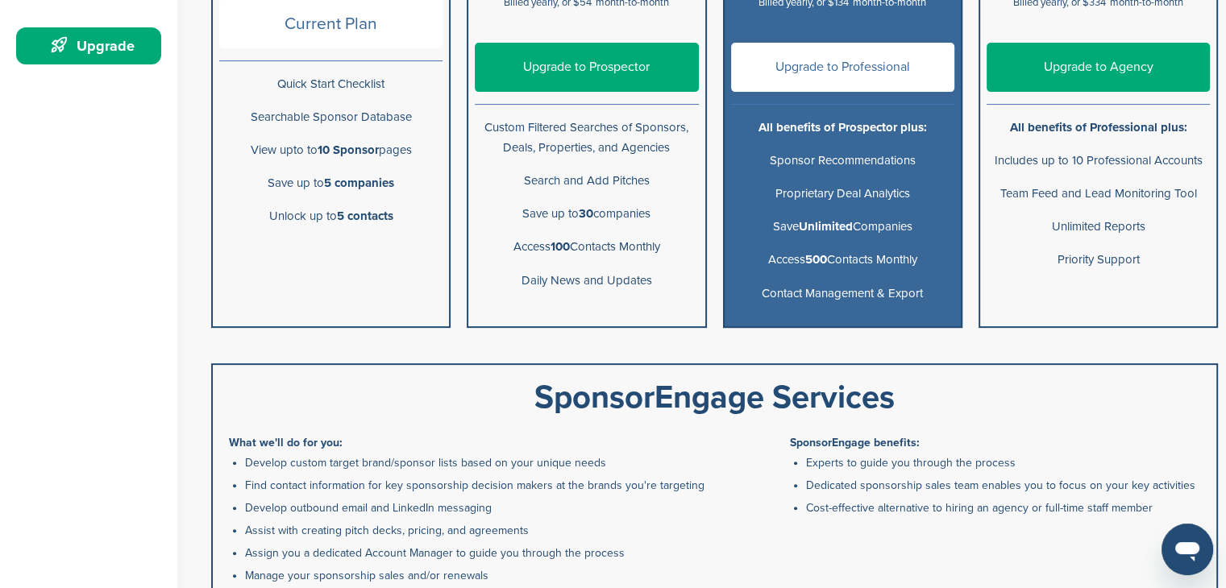
click at [874, 59] on link "Upgrade to Professional" at bounding box center [842, 67] width 223 height 49
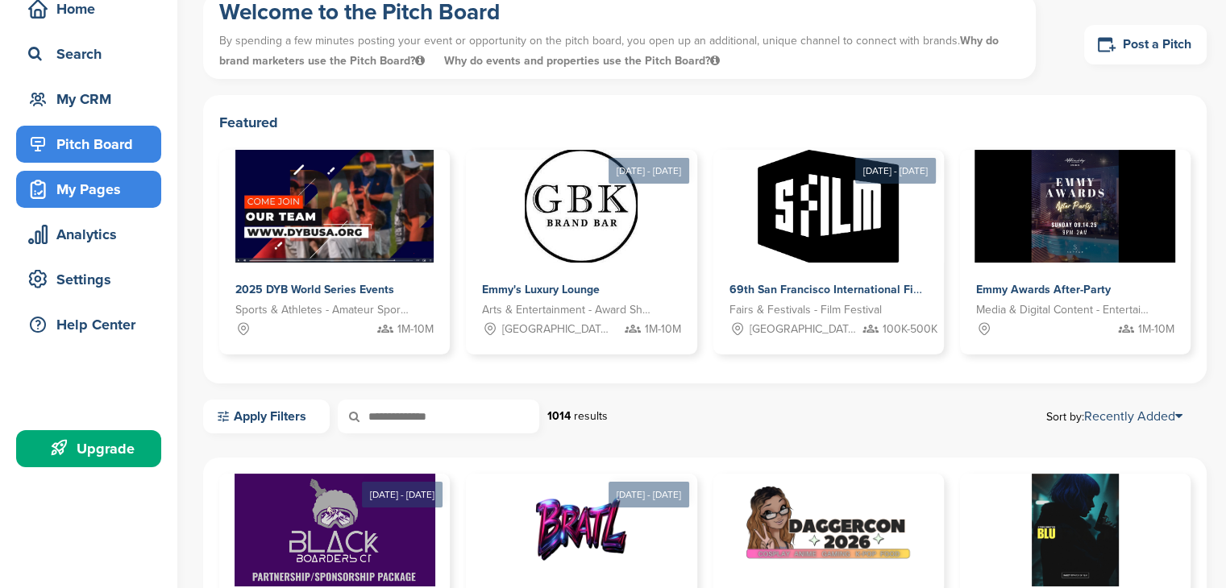
click at [86, 188] on div "My Pages" at bounding box center [92, 189] width 137 height 29
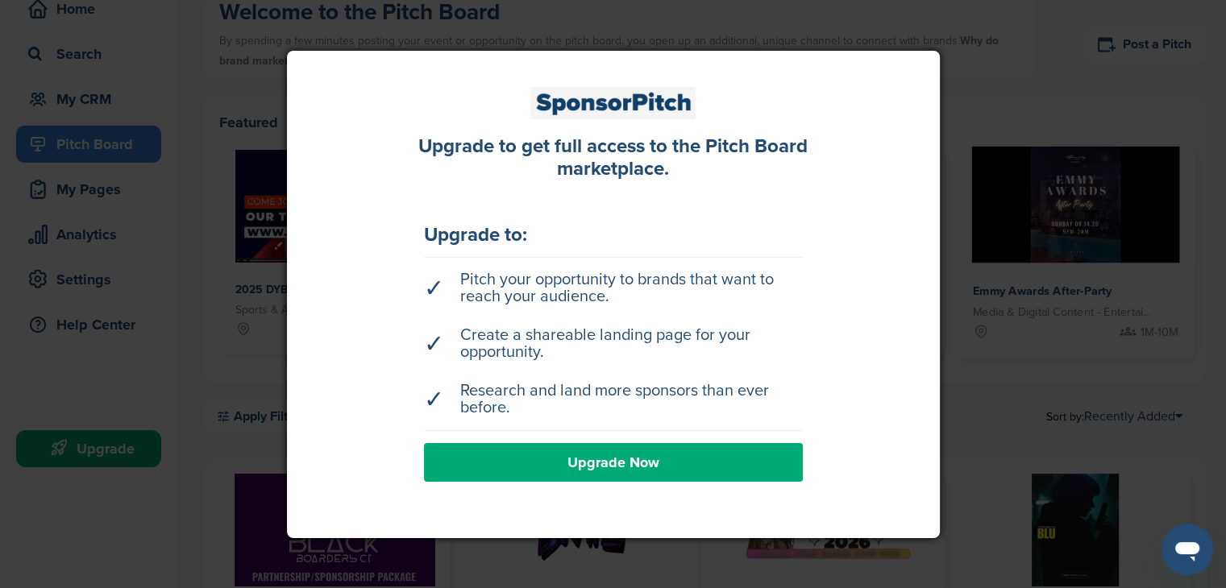
click at [971, 331] on div at bounding box center [613, 294] width 1226 height 588
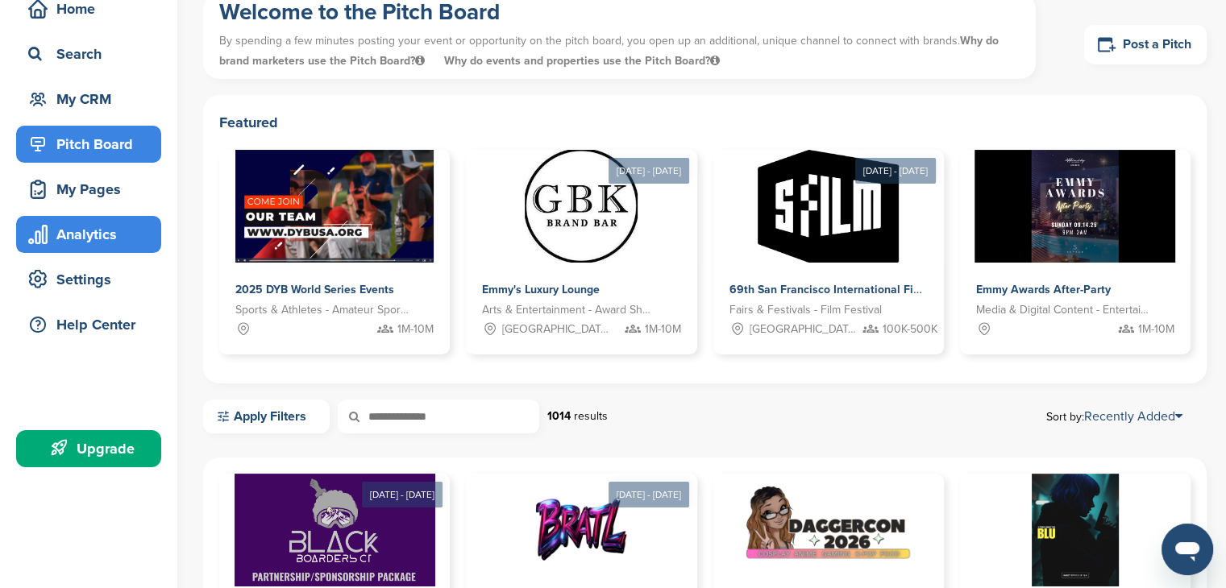
click at [93, 240] on div "Analytics" at bounding box center [92, 234] width 137 height 29
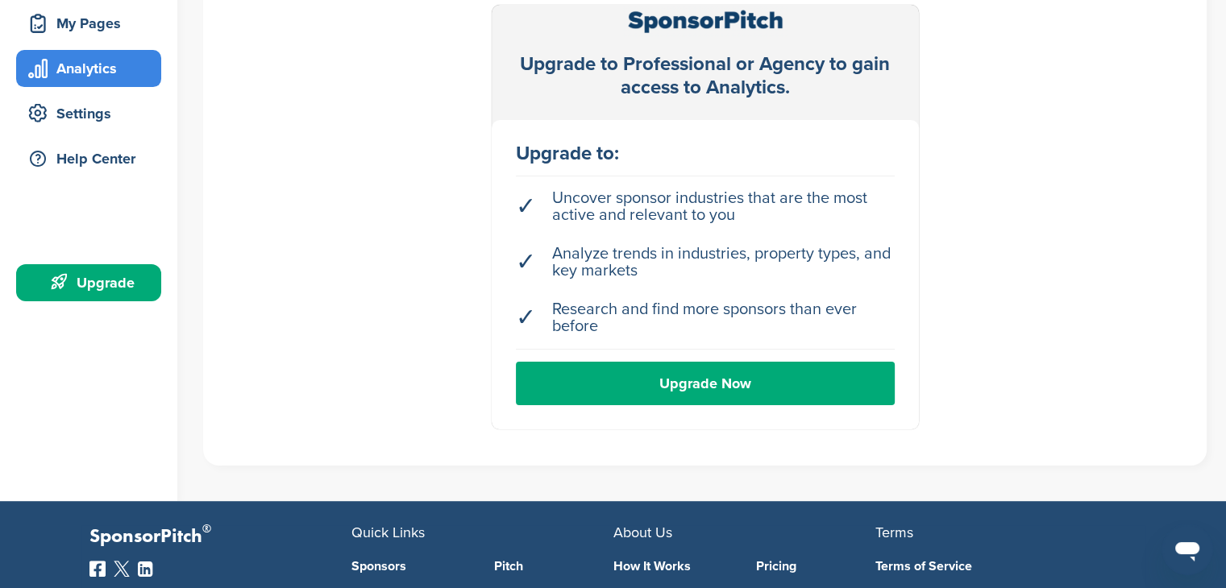
scroll to position [161, 0]
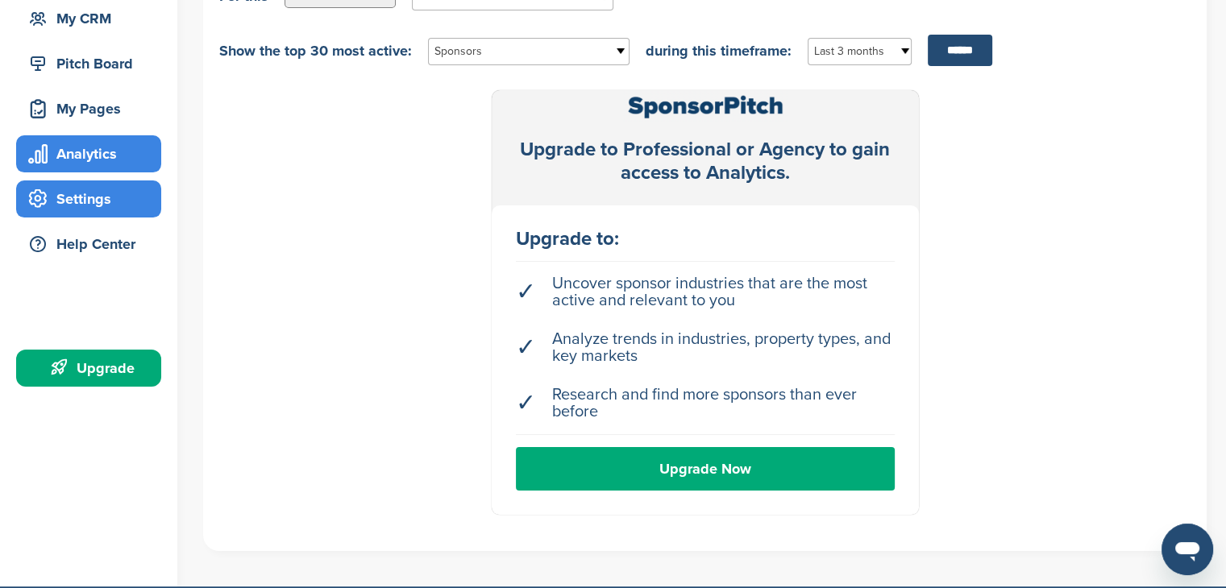
click at [86, 200] on div "Settings" at bounding box center [92, 199] width 137 height 29
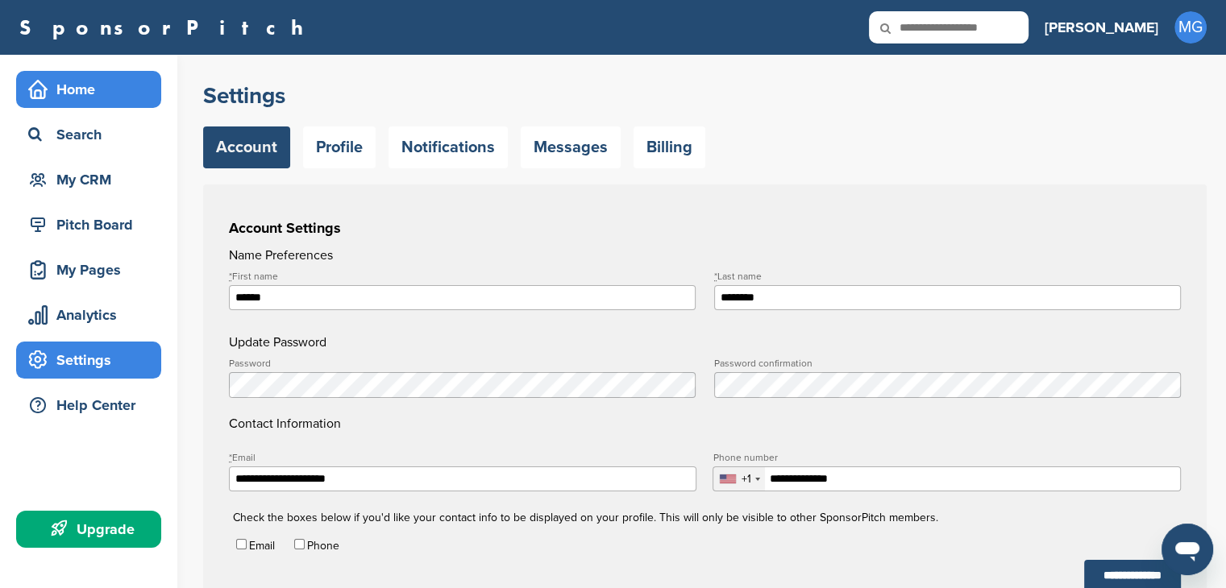
click at [82, 80] on div "Home" at bounding box center [92, 89] width 137 height 29
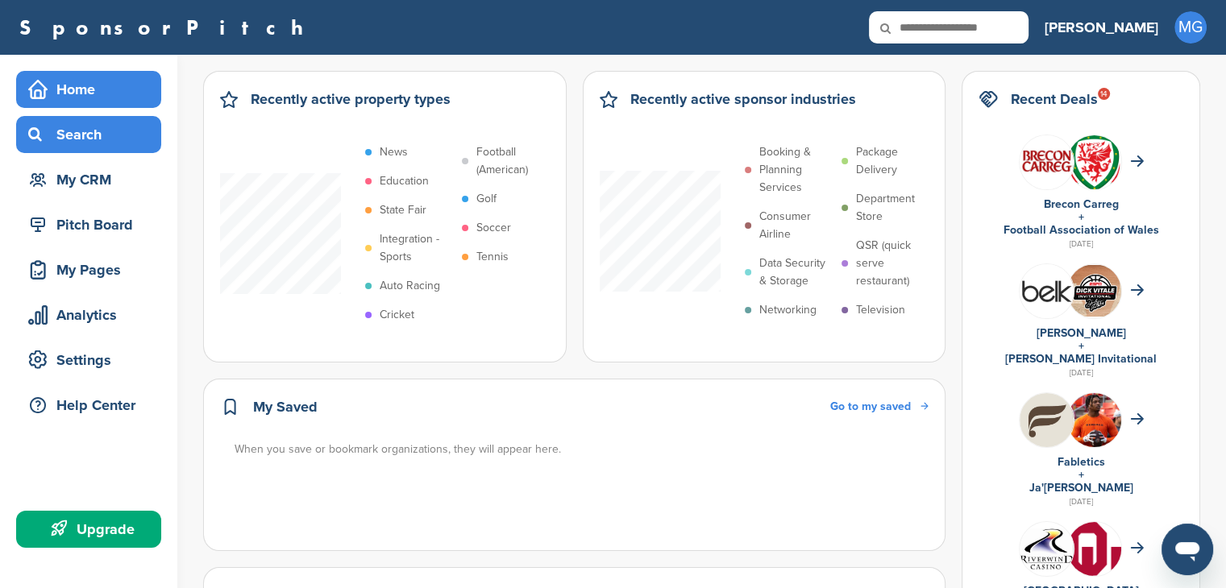
click at [106, 129] on div "Search" at bounding box center [92, 134] width 137 height 29
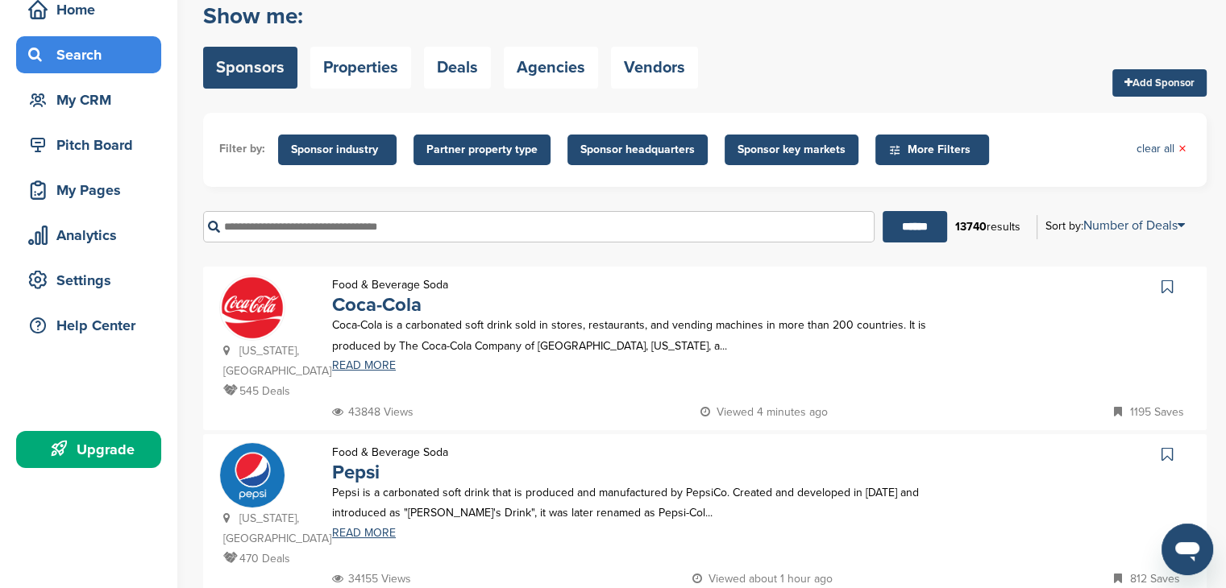
scroll to position [81, 0]
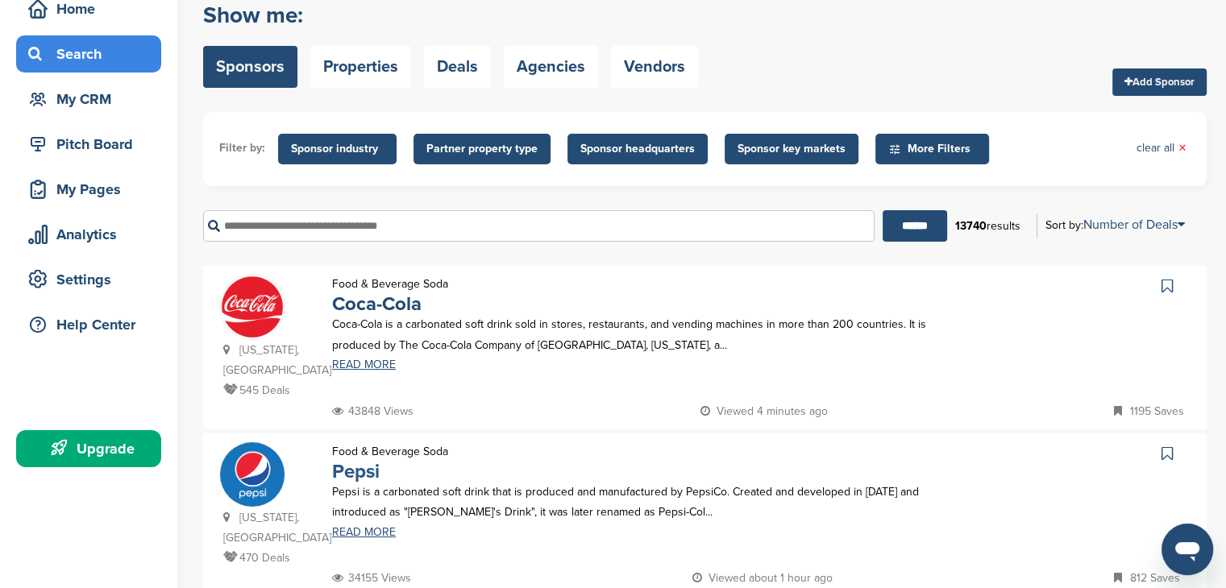
click at [351, 460] on link "Pepsi" at bounding box center [356, 471] width 48 height 23
click at [364, 65] on link "Properties" at bounding box center [360, 67] width 101 height 42
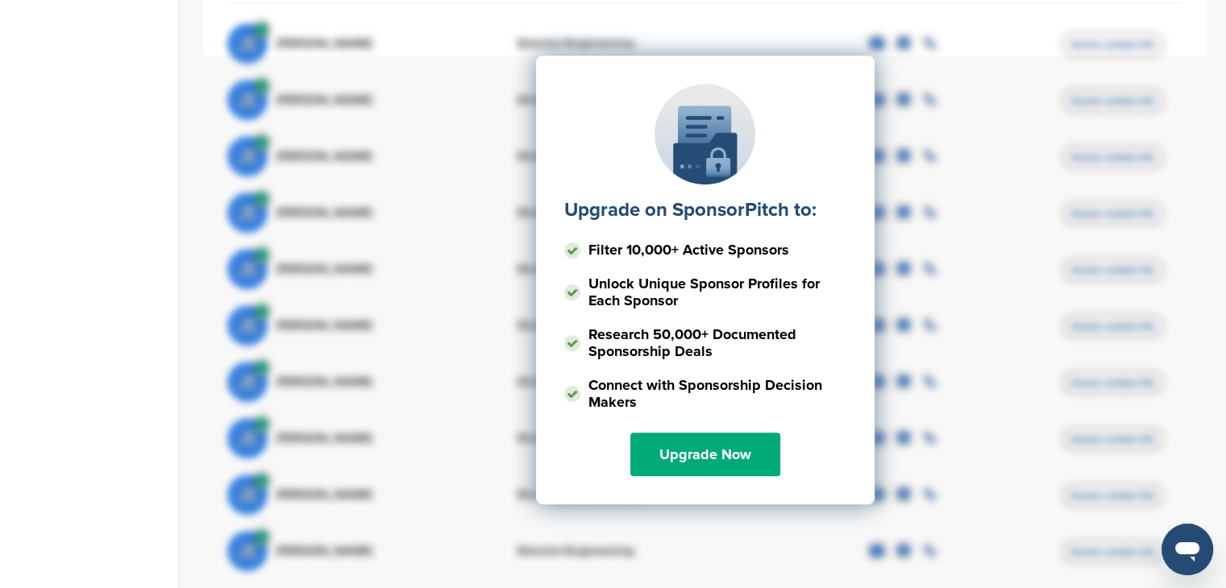
scroll to position [806, 0]
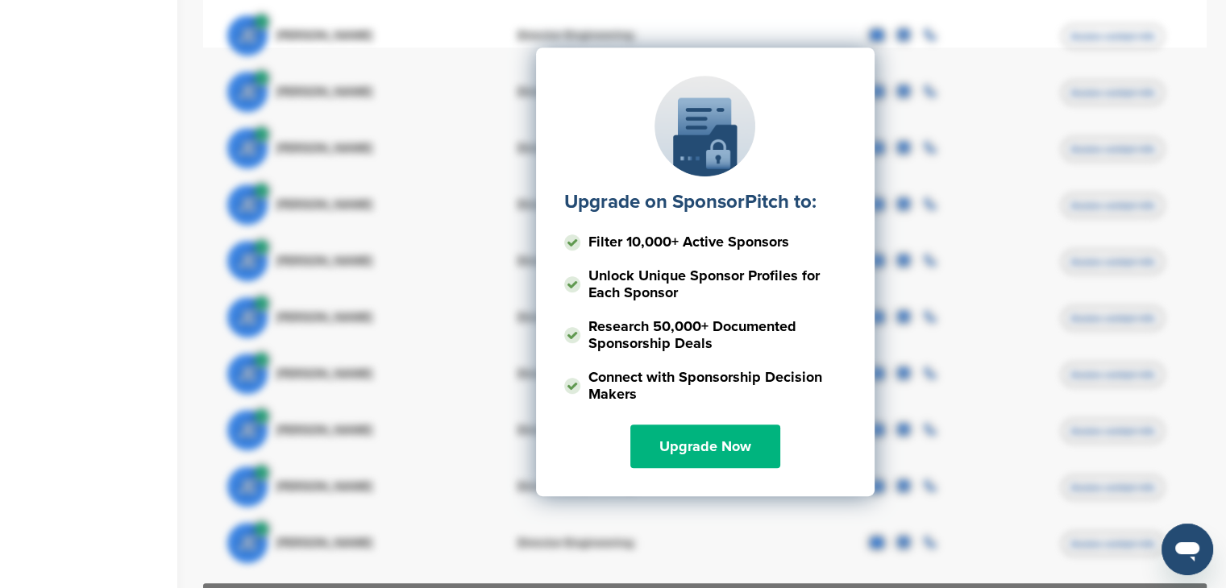
click at [710, 436] on link "Upgrade Now" at bounding box center [705, 447] width 150 height 44
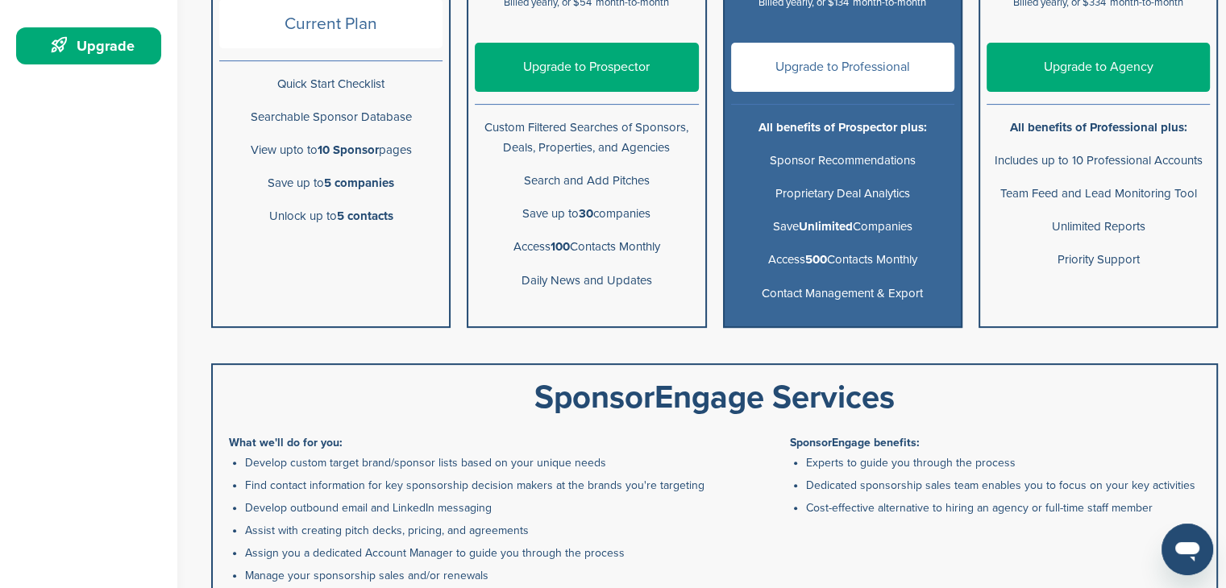
scroll to position [81, 0]
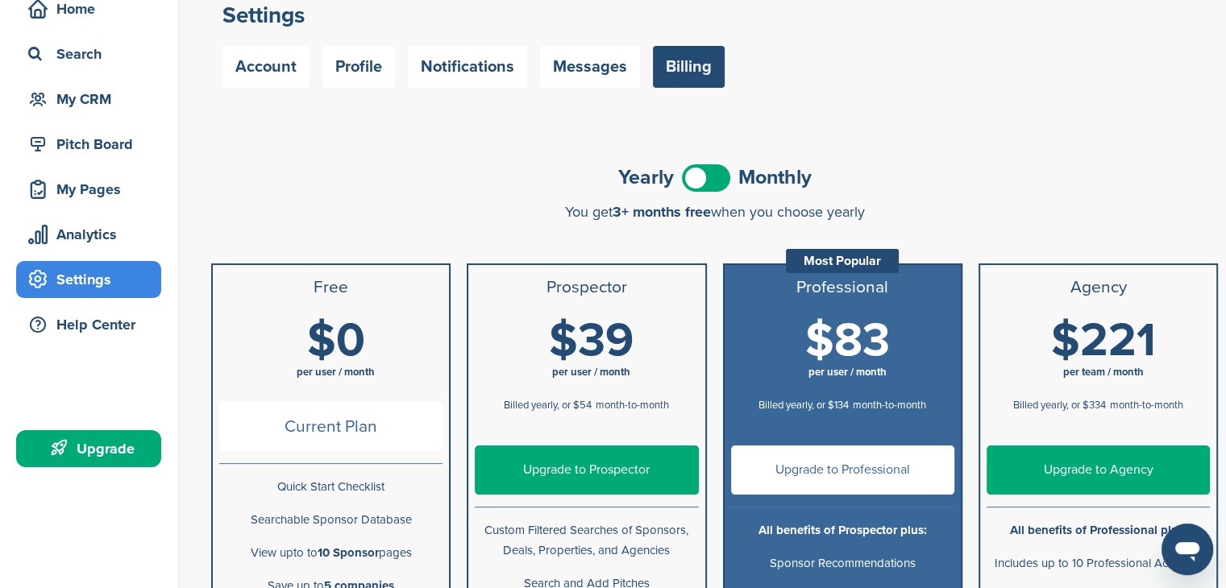
click at [691, 181] on span at bounding box center [706, 177] width 48 height 27
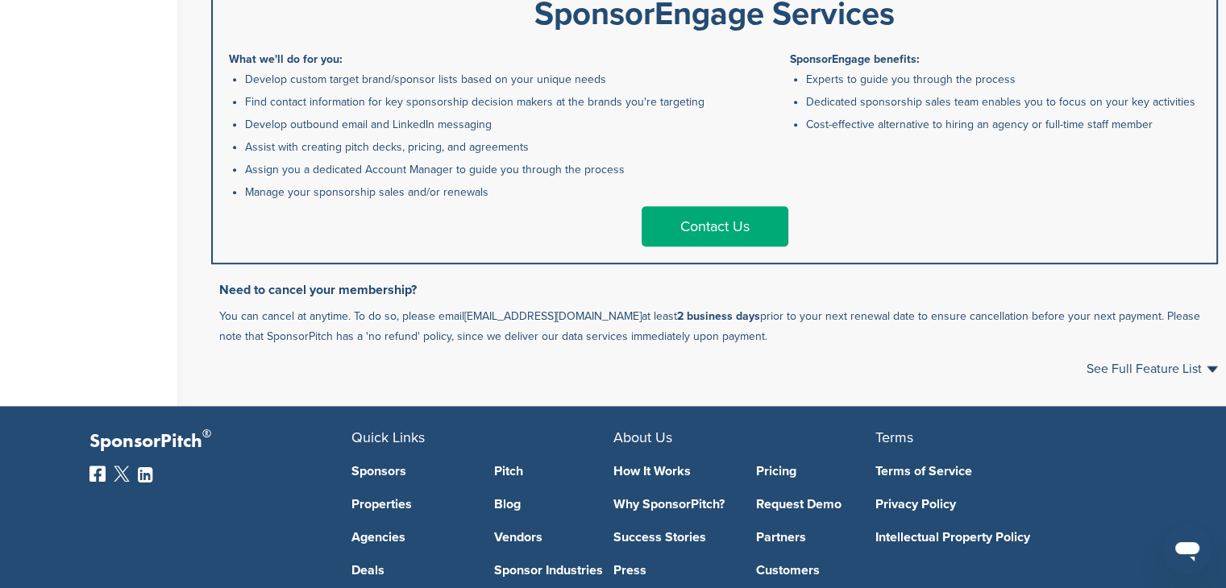
scroll to position [887, 0]
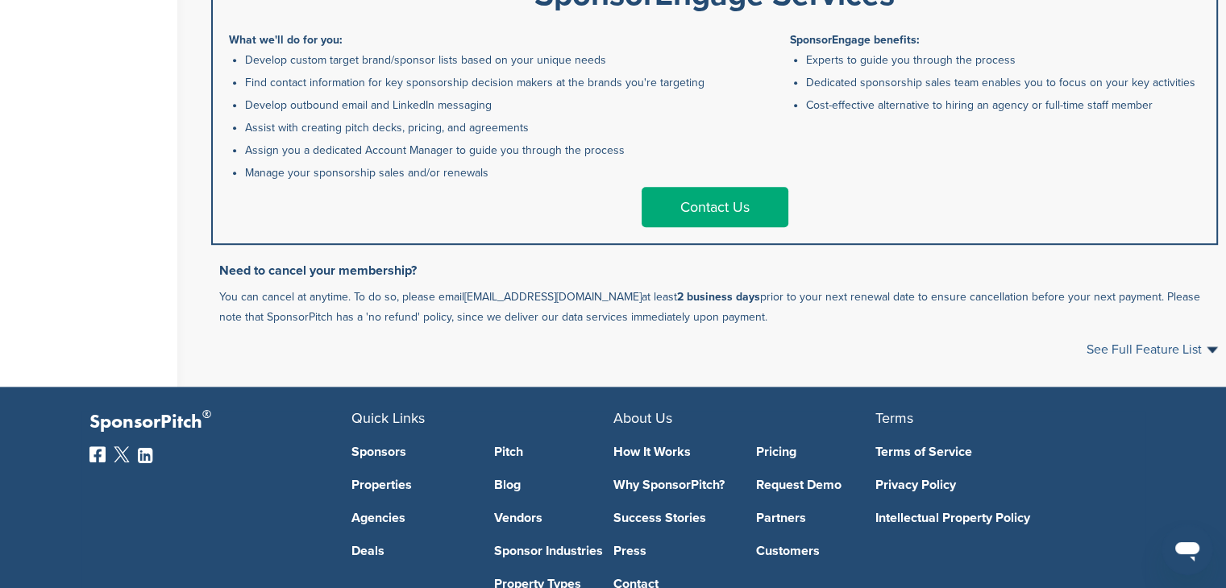
click at [1117, 343] on span "See Full Feature List" at bounding box center [1151, 349] width 131 height 13
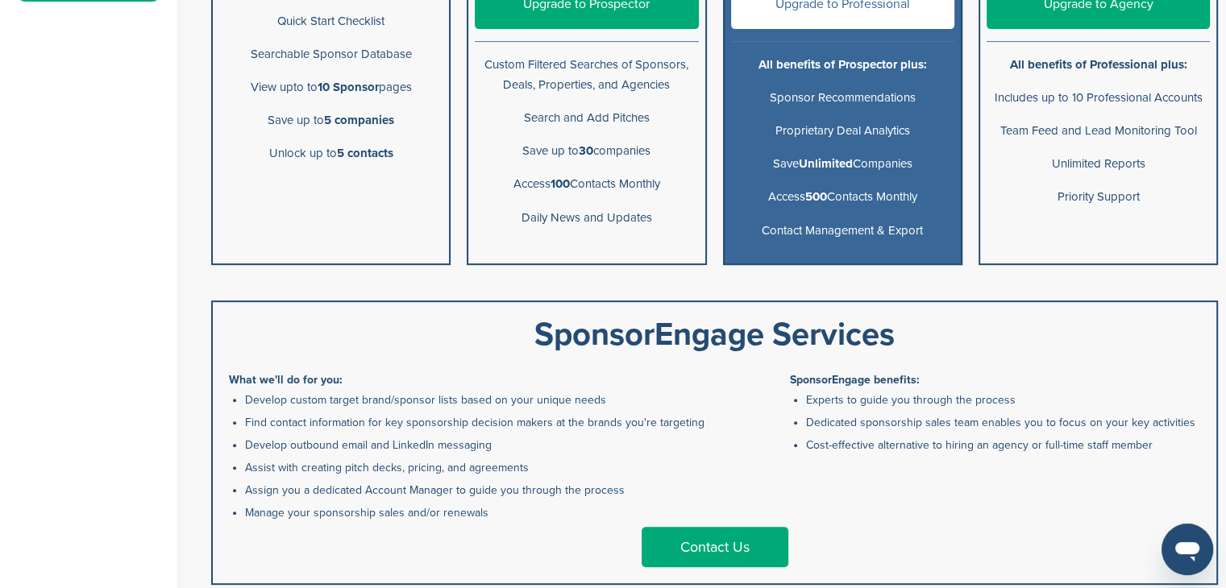
scroll to position [403, 0]
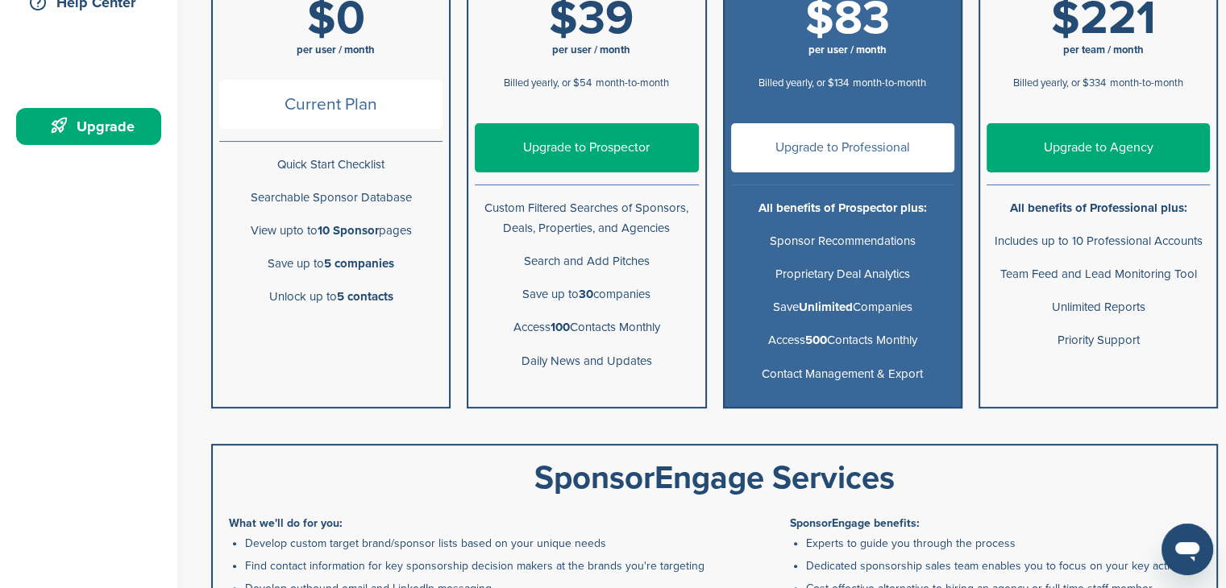
click at [1135, 138] on link "Upgrade to Agency" at bounding box center [1097, 147] width 223 height 49
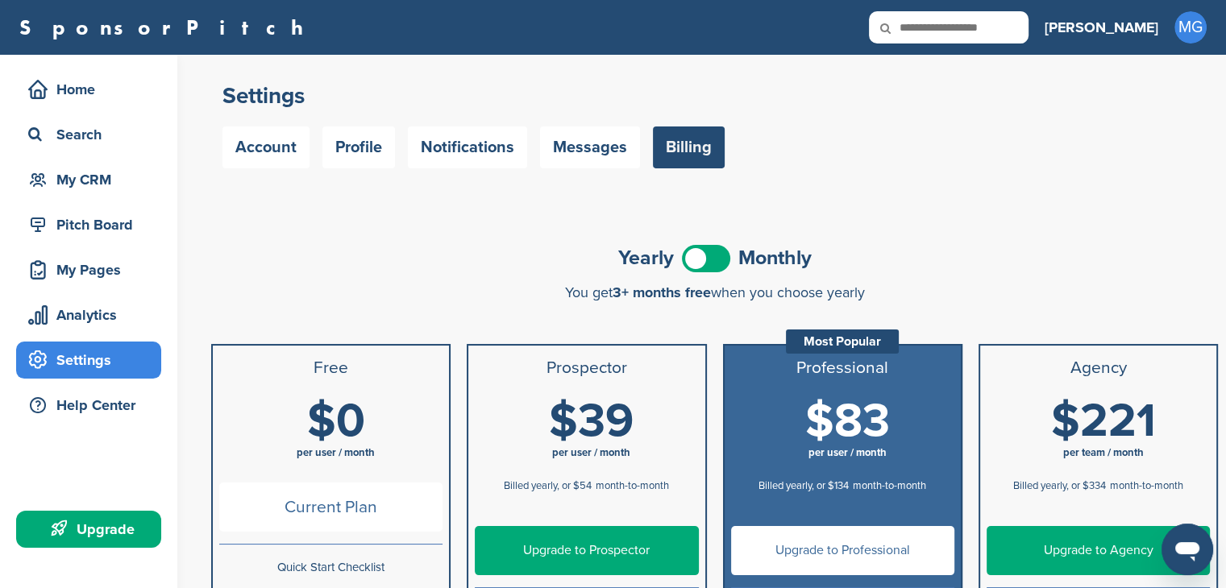
click at [725, 294] on div "You get 3+ months free when you choose yearly" at bounding box center [714, 292] width 1007 height 16
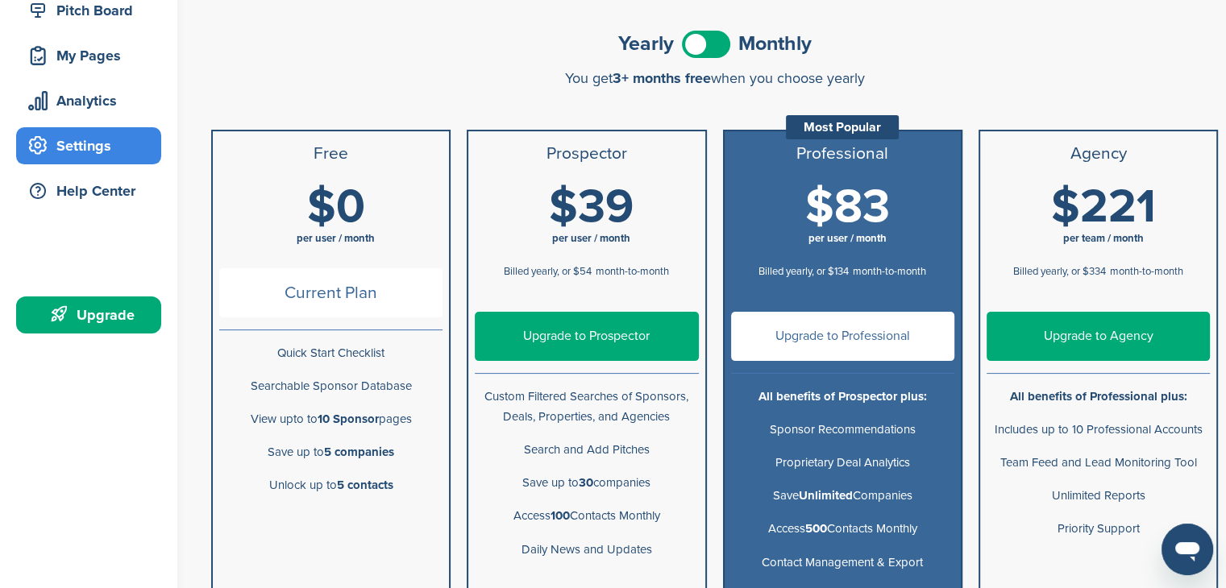
scroll to position [242, 0]
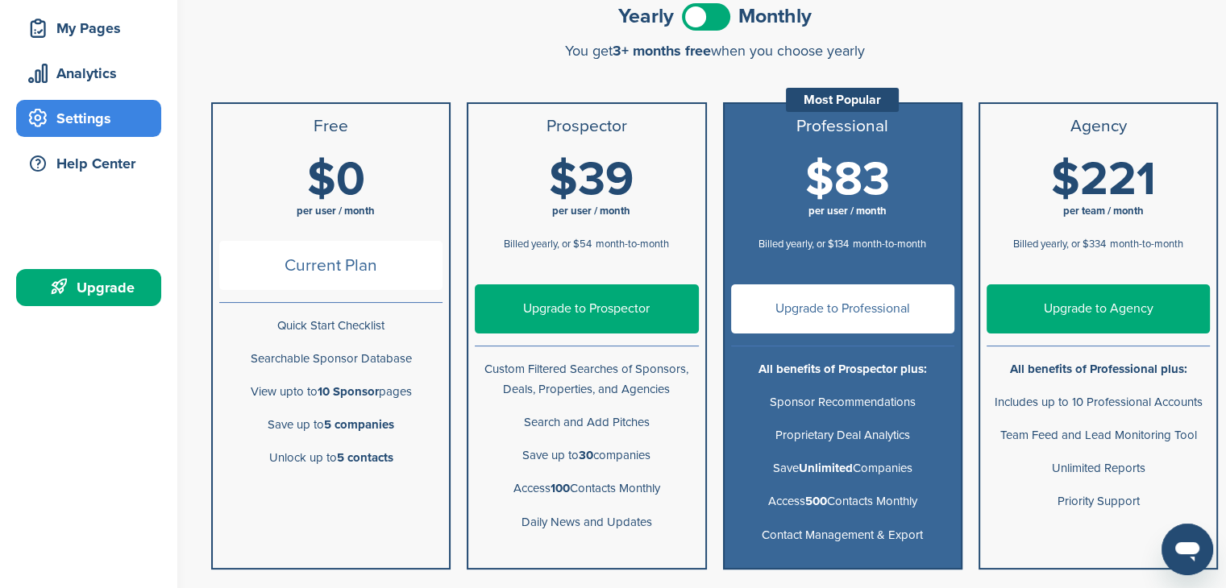
click at [848, 297] on link "Upgrade to Professional" at bounding box center [842, 308] width 223 height 49
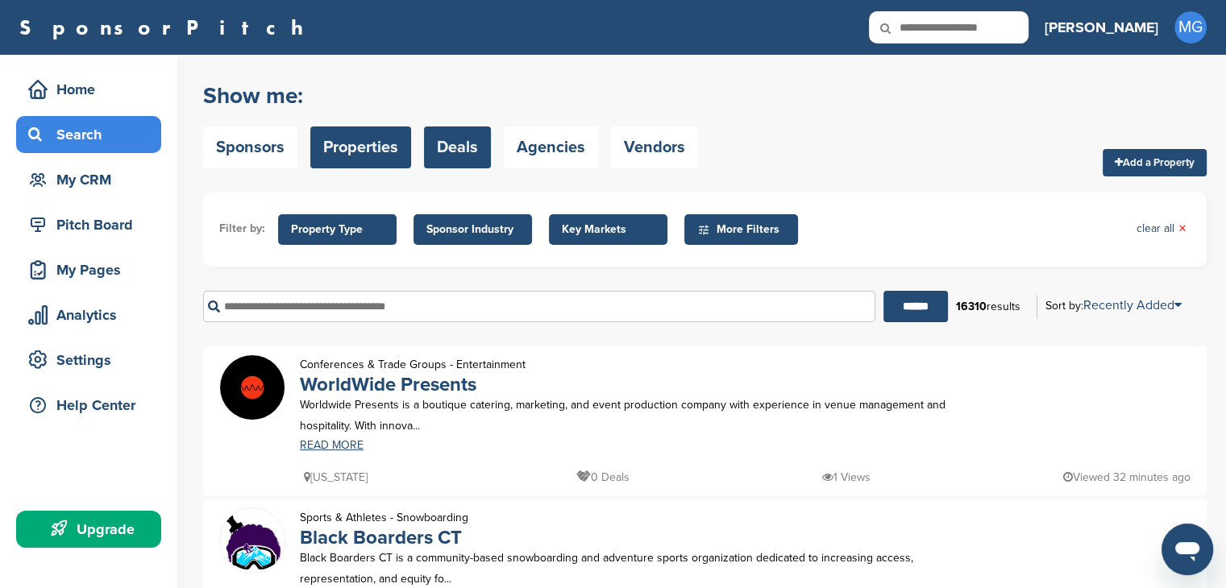
click at [463, 152] on link "Deals" at bounding box center [457, 148] width 67 height 42
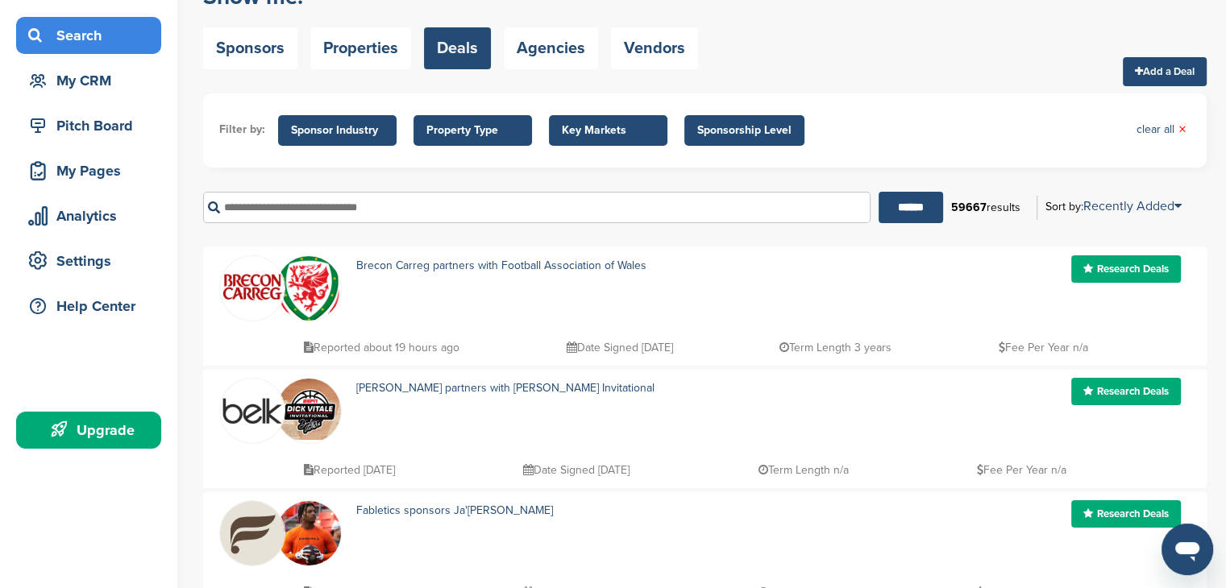
scroll to position [81, 0]
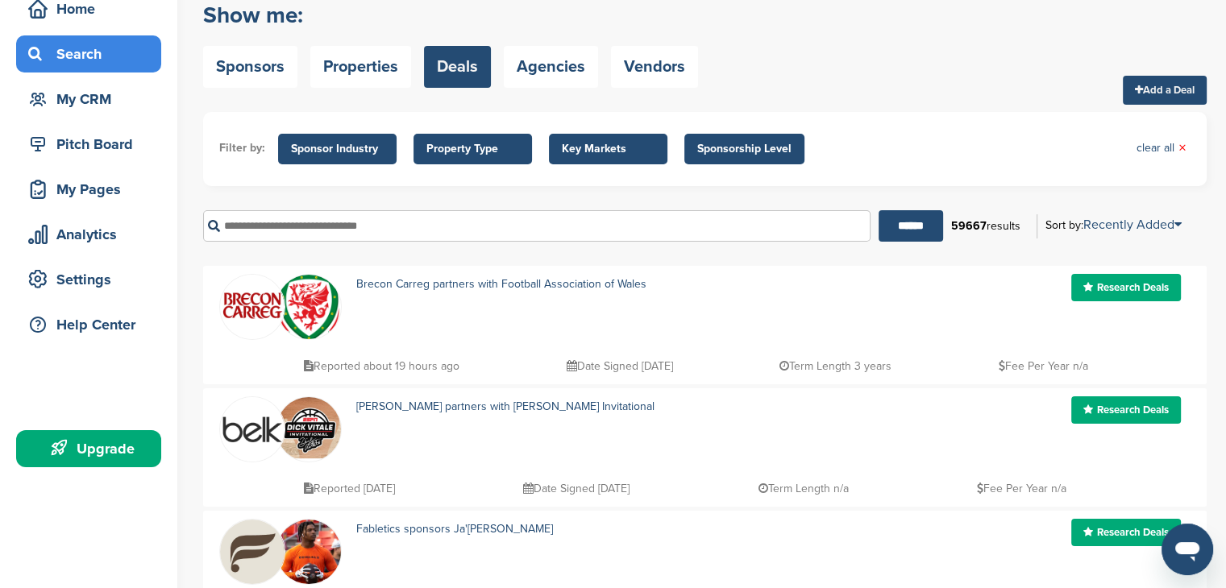
click at [1136, 286] on link "Research Deals" at bounding box center [1126, 287] width 110 height 27
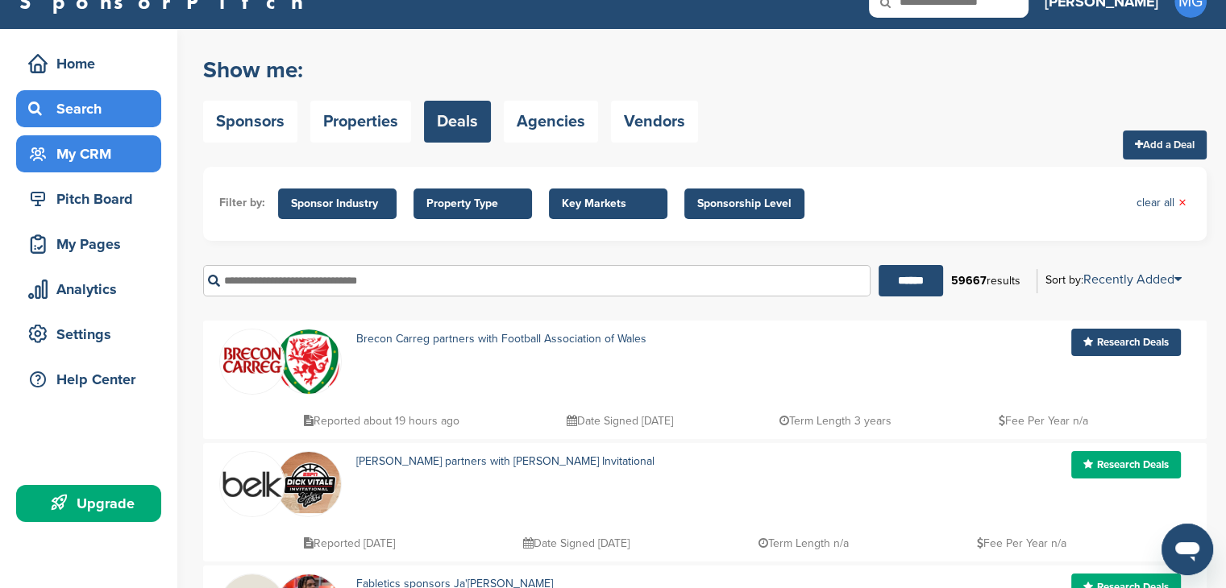
scroll to position [0, 0]
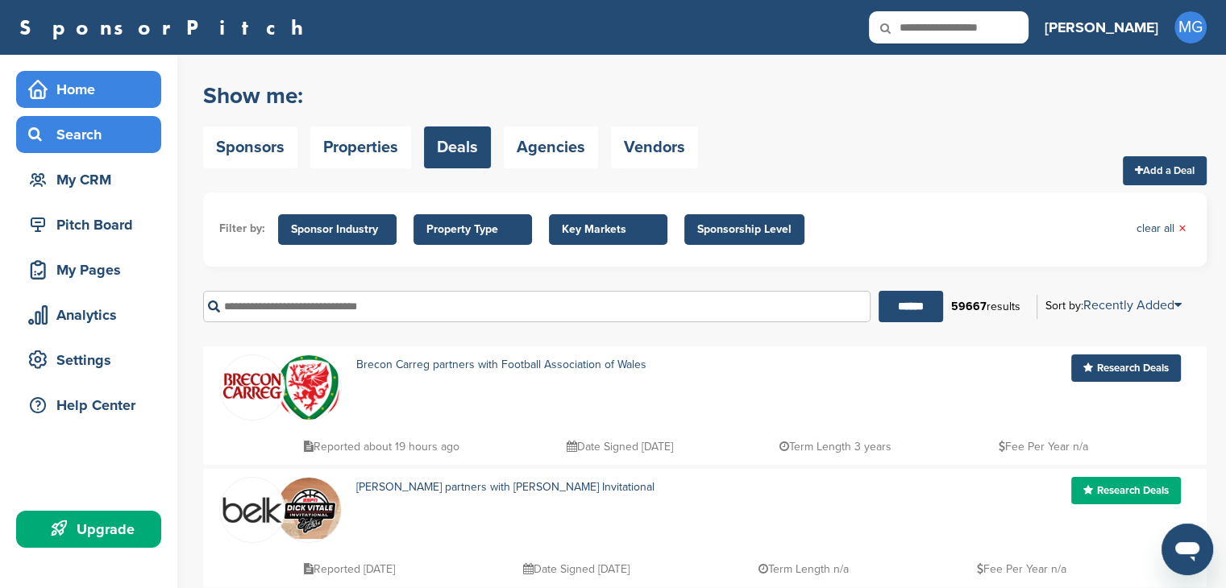
click at [78, 85] on div "Home" at bounding box center [92, 89] width 137 height 29
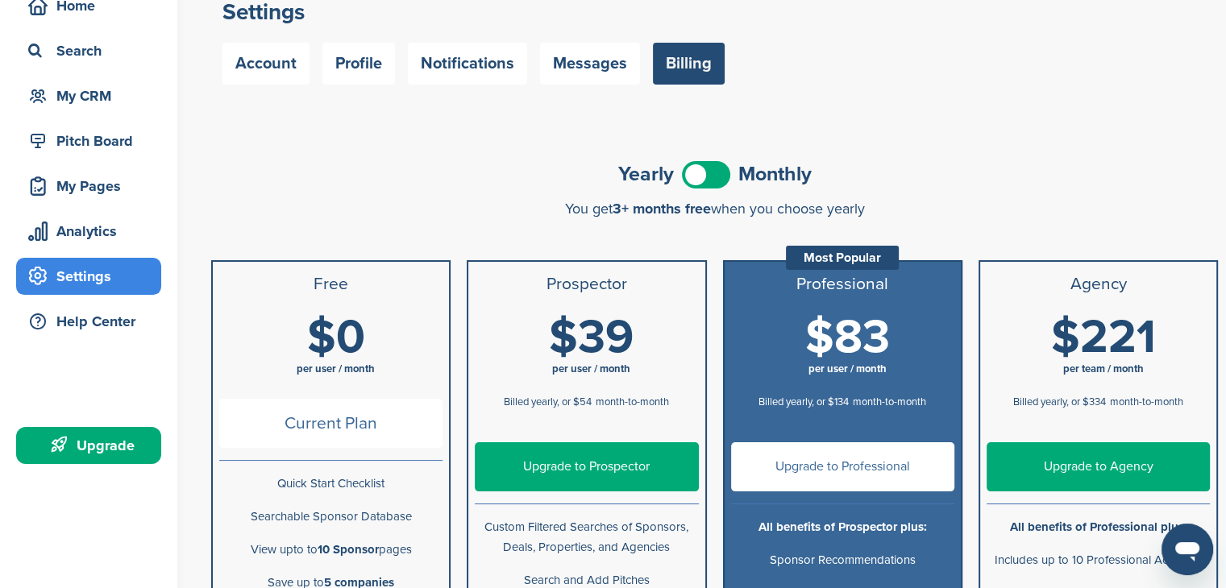
scroll to position [81, 0]
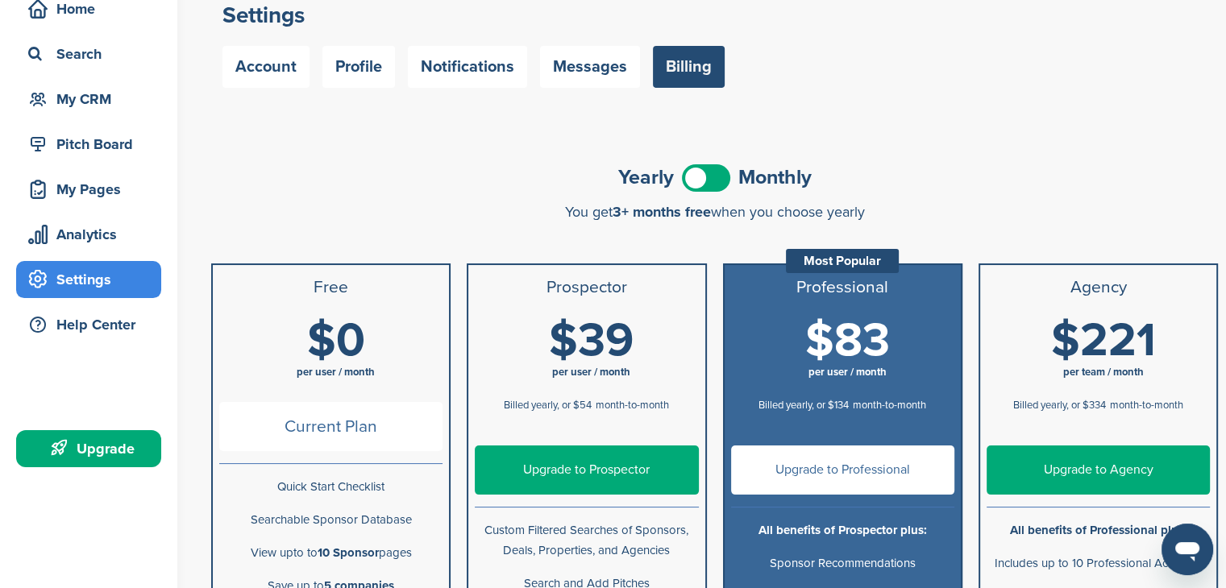
click at [694, 173] on span at bounding box center [706, 177] width 48 height 27
click at [704, 173] on span at bounding box center [706, 177] width 48 height 27
click at [706, 169] on span at bounding box center [706, 177] width 48 height 27
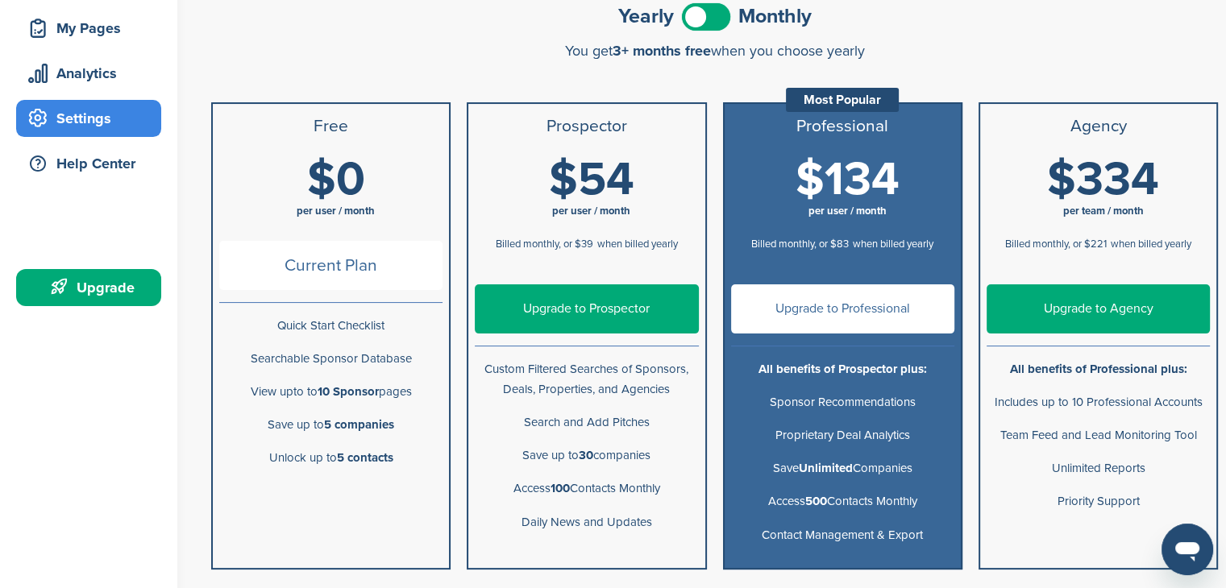
scroll to position [0, 0]
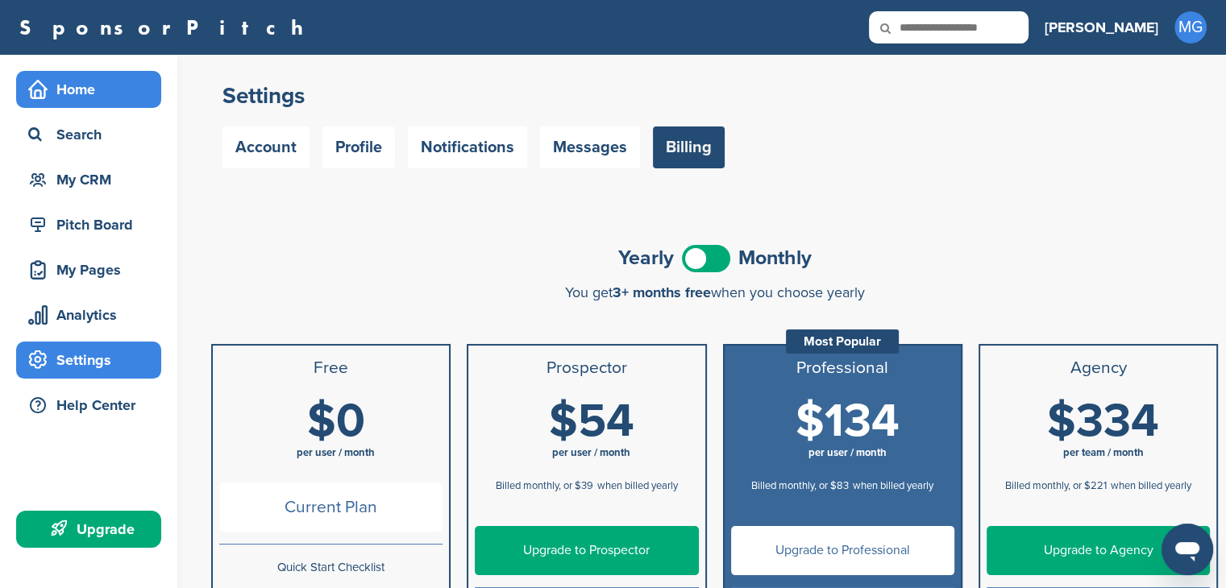
click at [51, 78] on div "Home" at bounding box center [92, 89] width 137 height 29
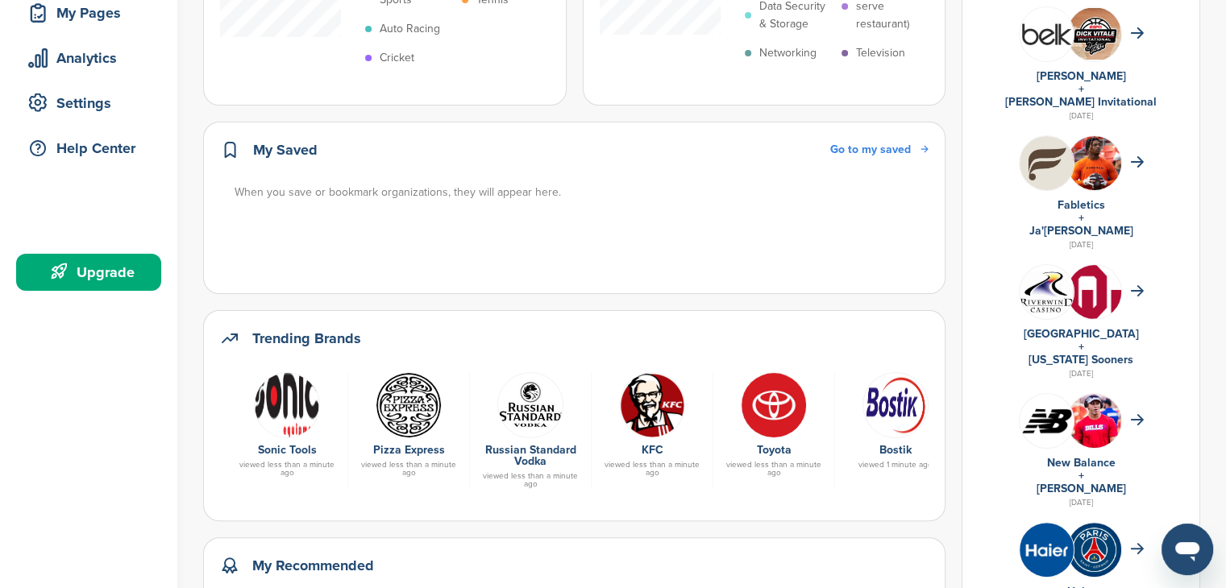
scroll to position [322, 0]
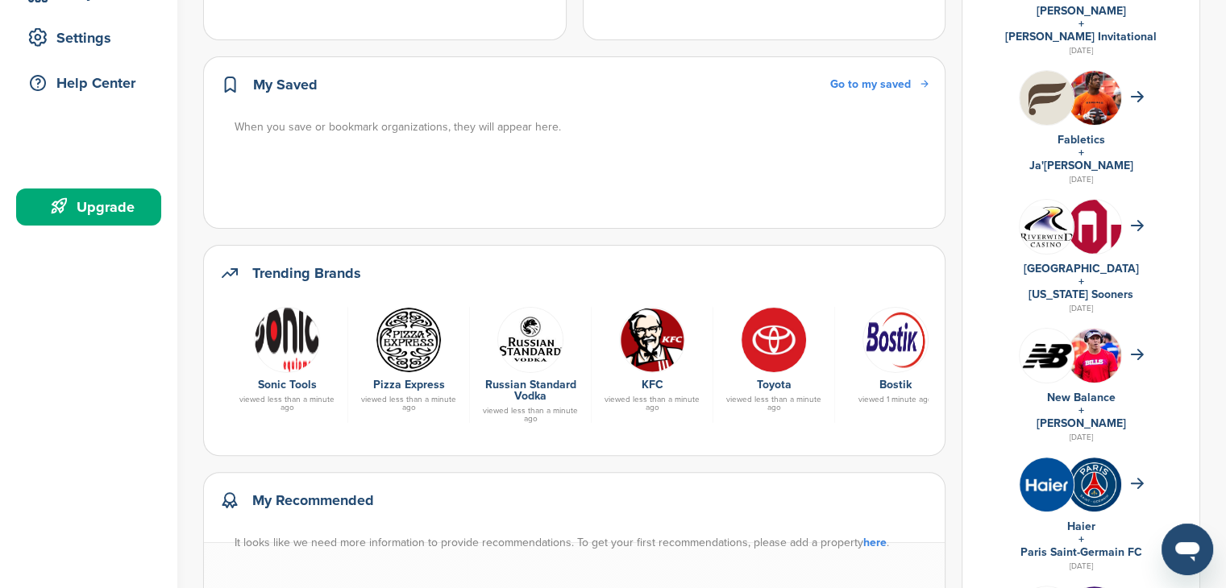
click at [911, 88] on span "Go to my saved" at bounding box center [870, 84] width 81 height 14
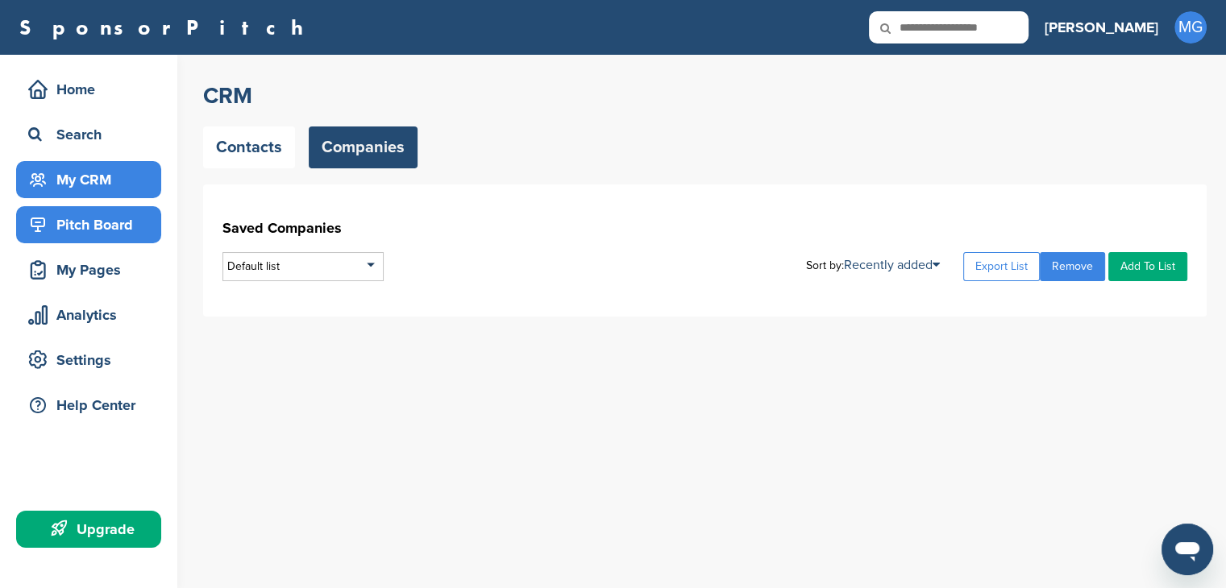
click at [89, 217] on div "Pitch Board" at bounding box center [92, 224] width 137 height 29
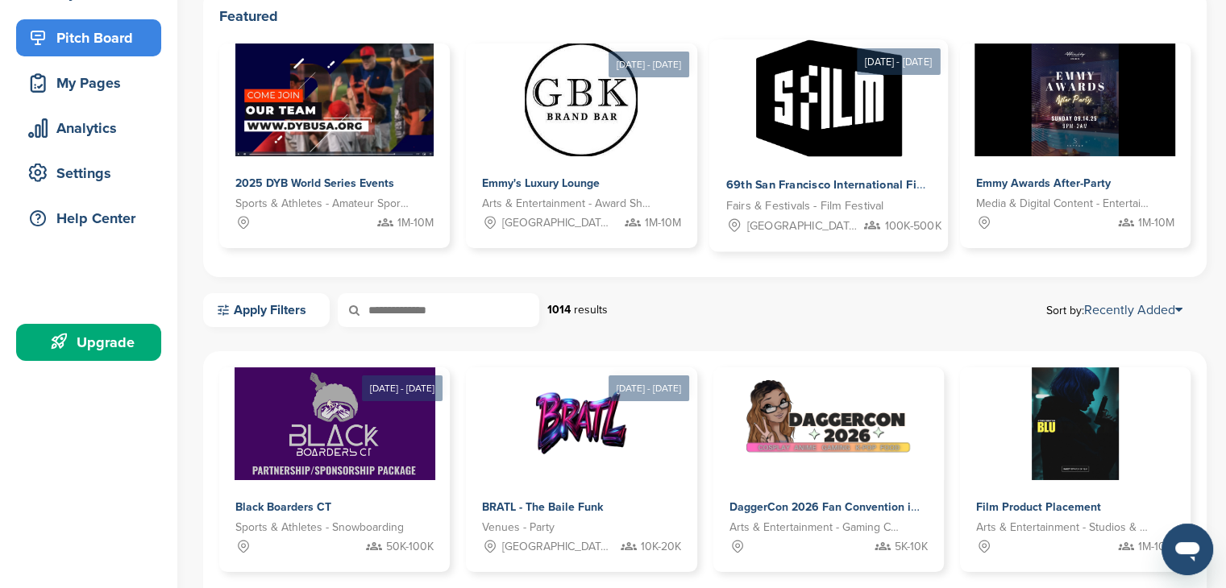
scroll to position [322, 0]
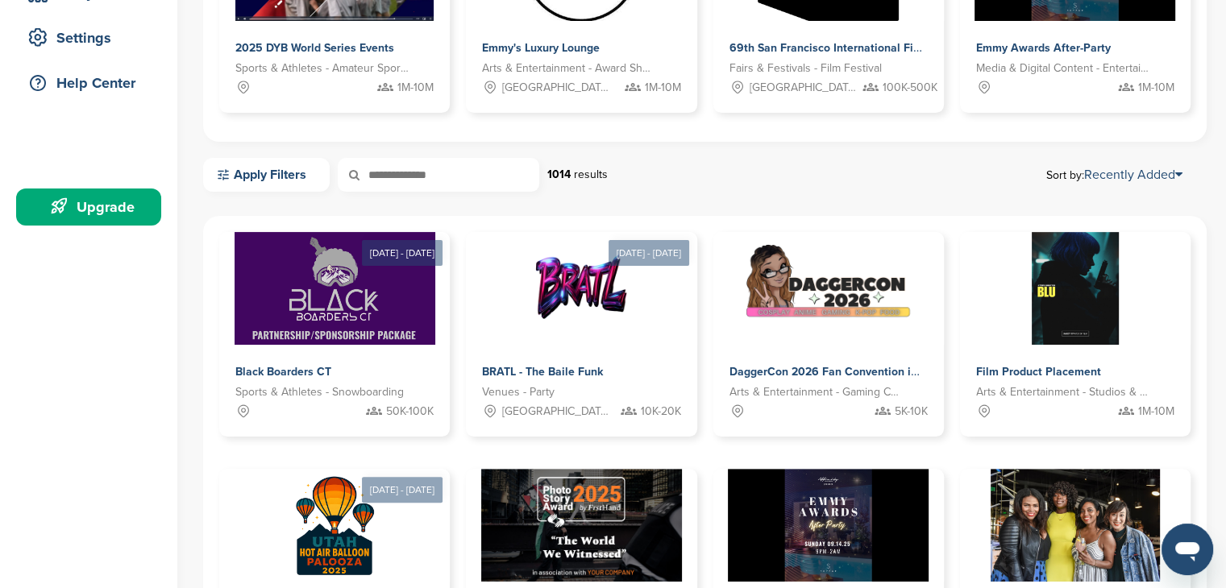
click at [467, 176] on input "text" at bounding box center [438, 175] width 201 height 34
type input "***"
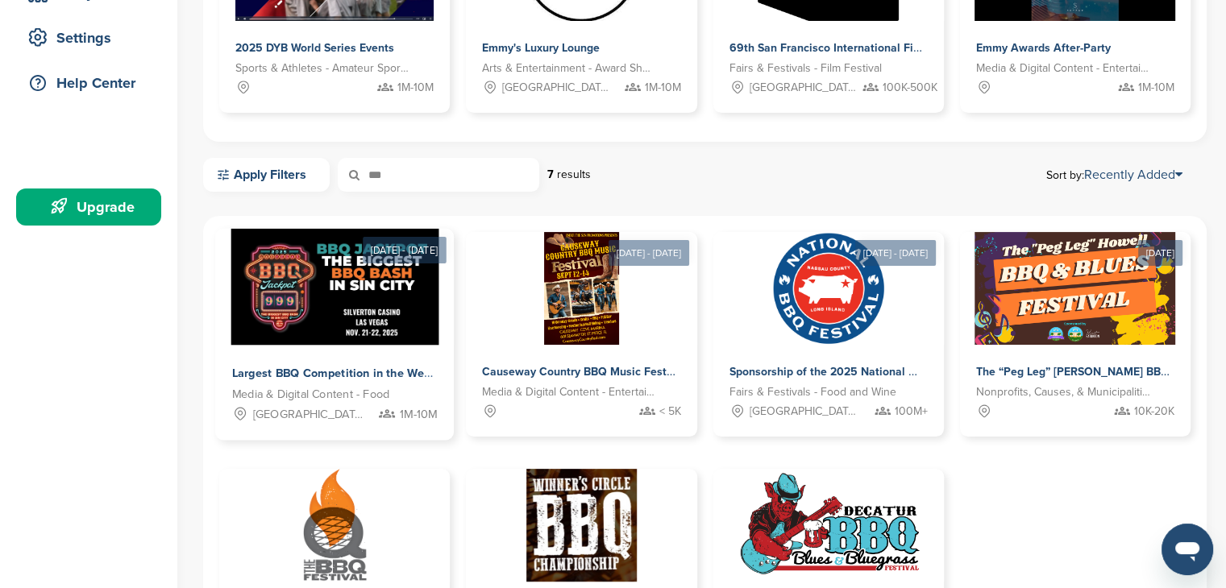
click at [351, 332] on img at bounding box center [334, 287] width 208 height 117
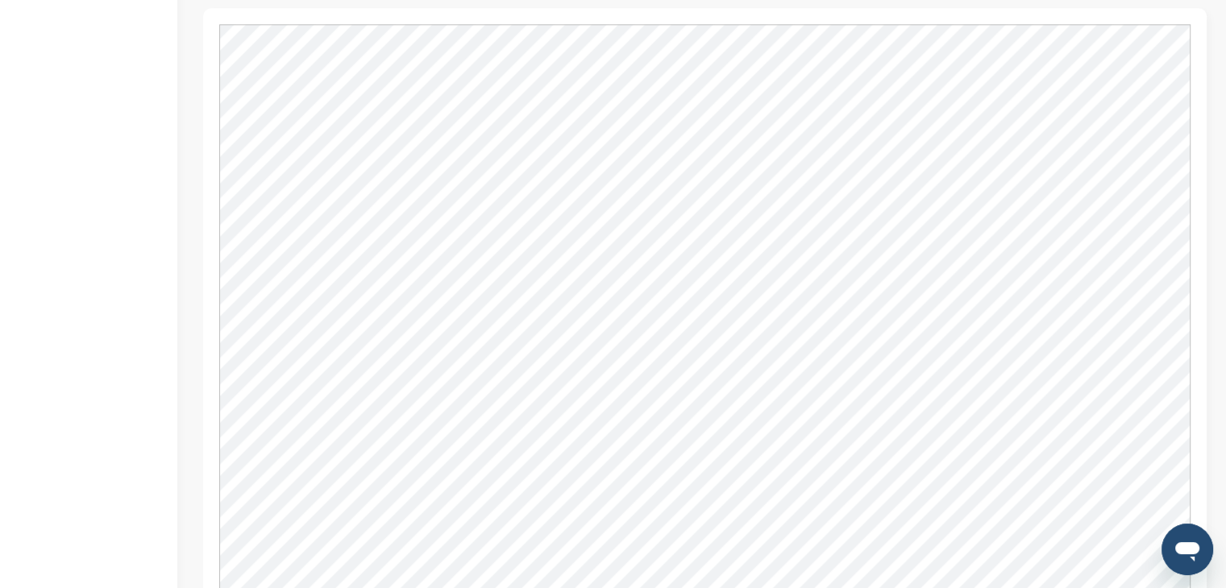
scroll to position [1934, 0]
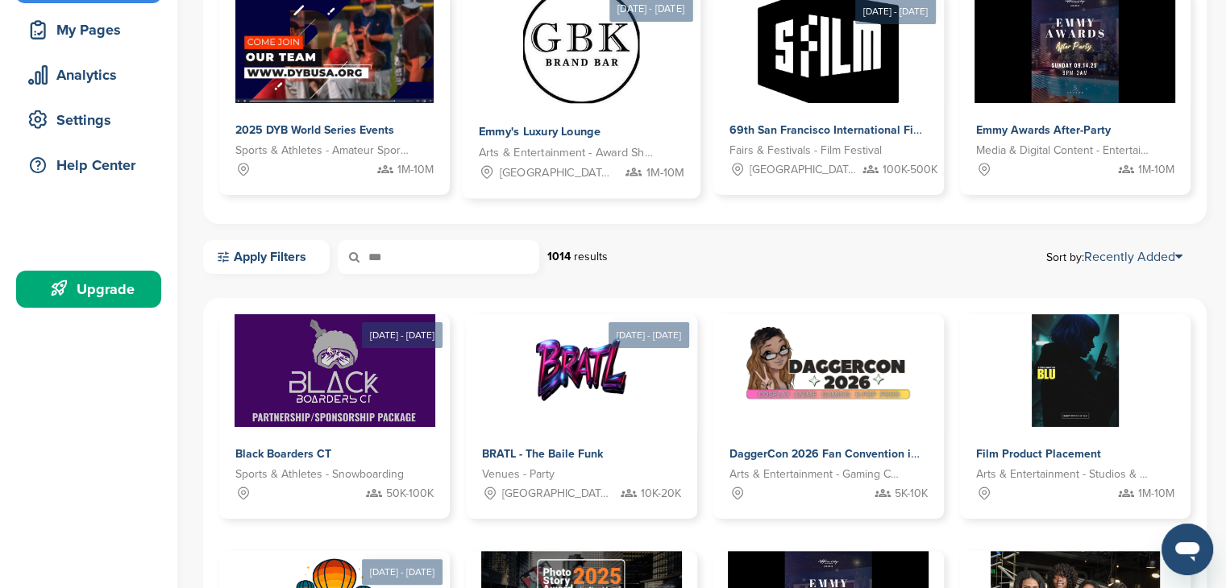
scroll to position [242, 0]
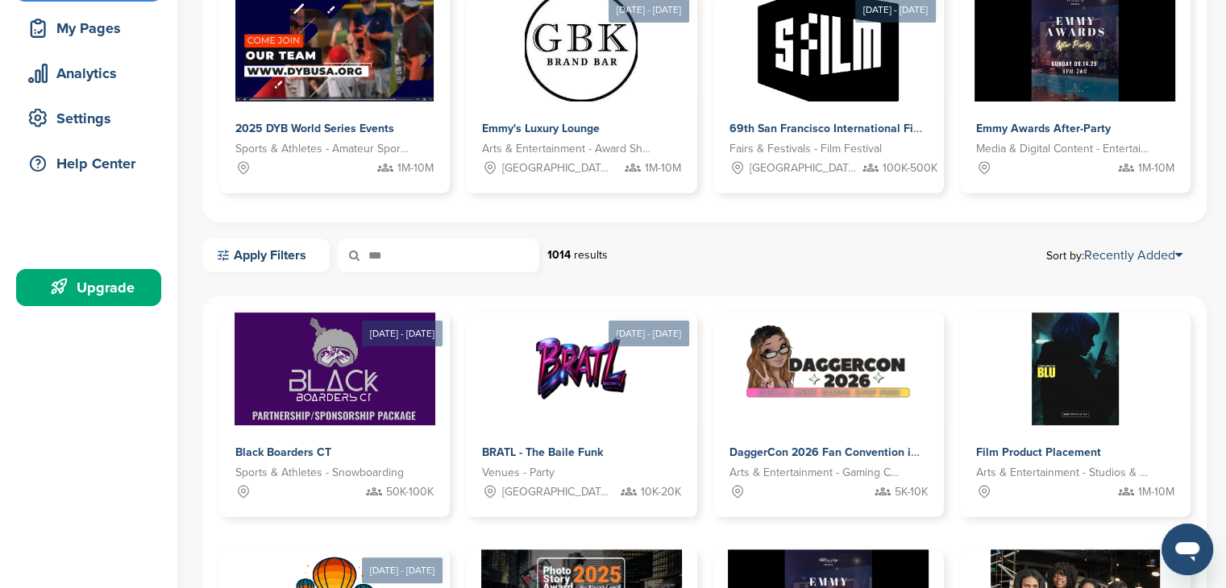
click at [431, 261] on input "***" at bounding box center [438, 256] width 201 height 34
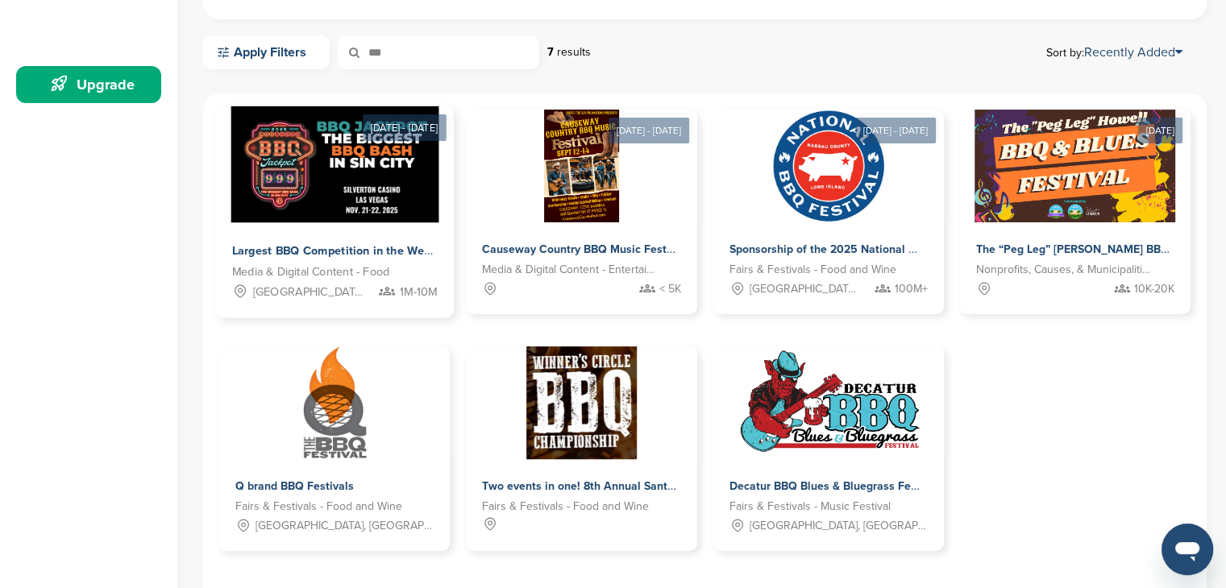
scroll to position [484, 0]
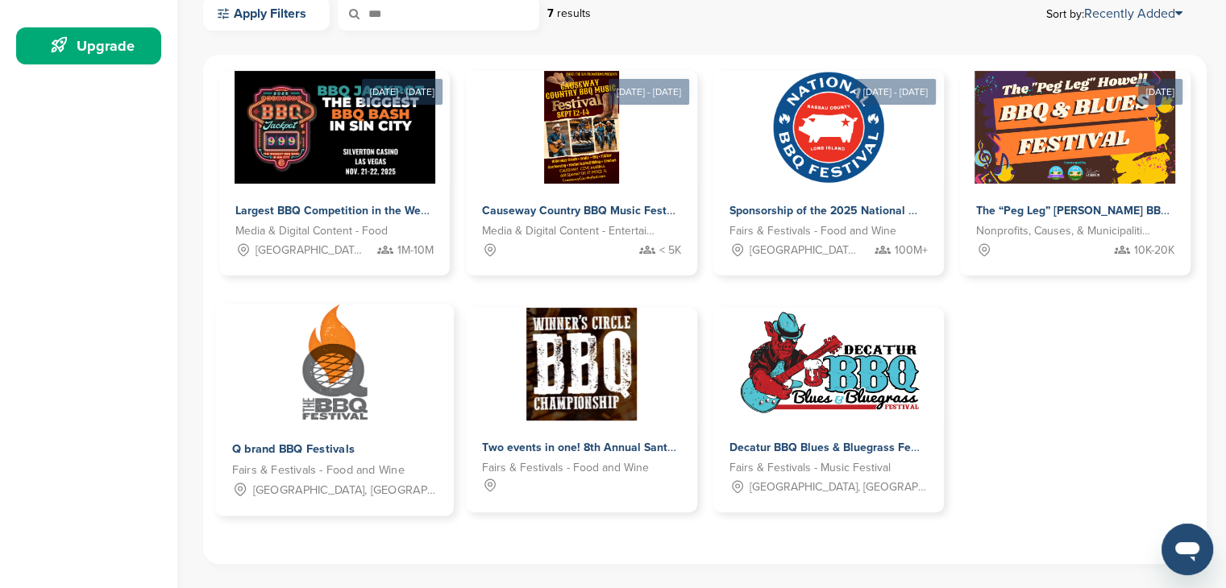
click at [318, 437] on div "Q brand BBQ Festivals Fairs & Festivals - Food and Wine St.Louis, MO, Denver, C…" at bounding box center [334, 469] width 239 height 95
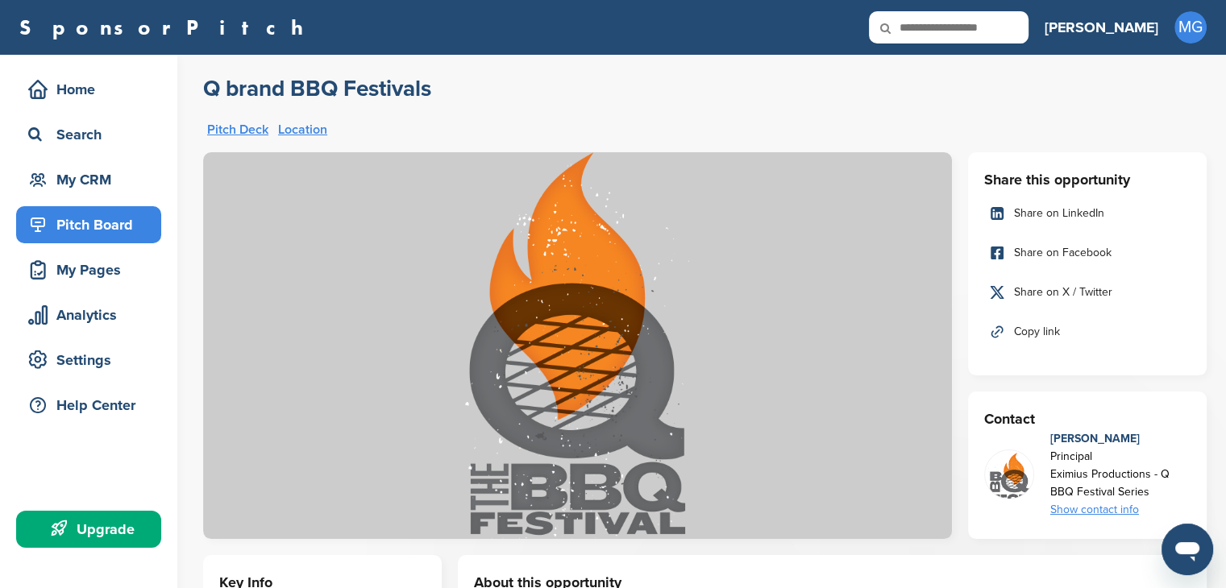
click at [87, 226] on div "Pitch Board" at bounding box center [92, 224] width 137 height 29
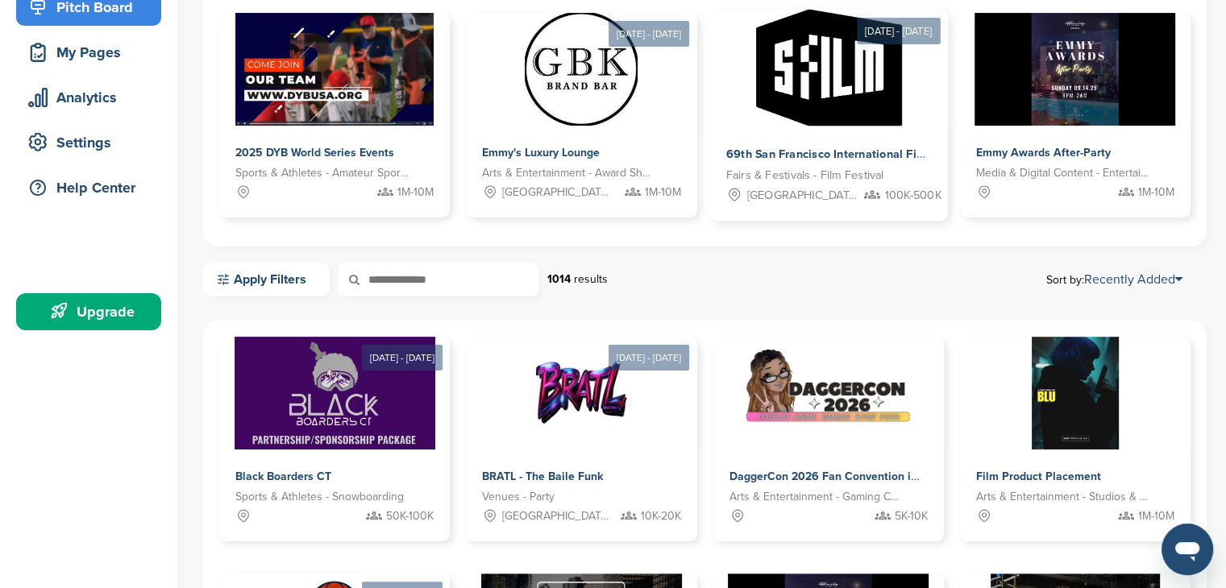
scroll to position [242, 0]
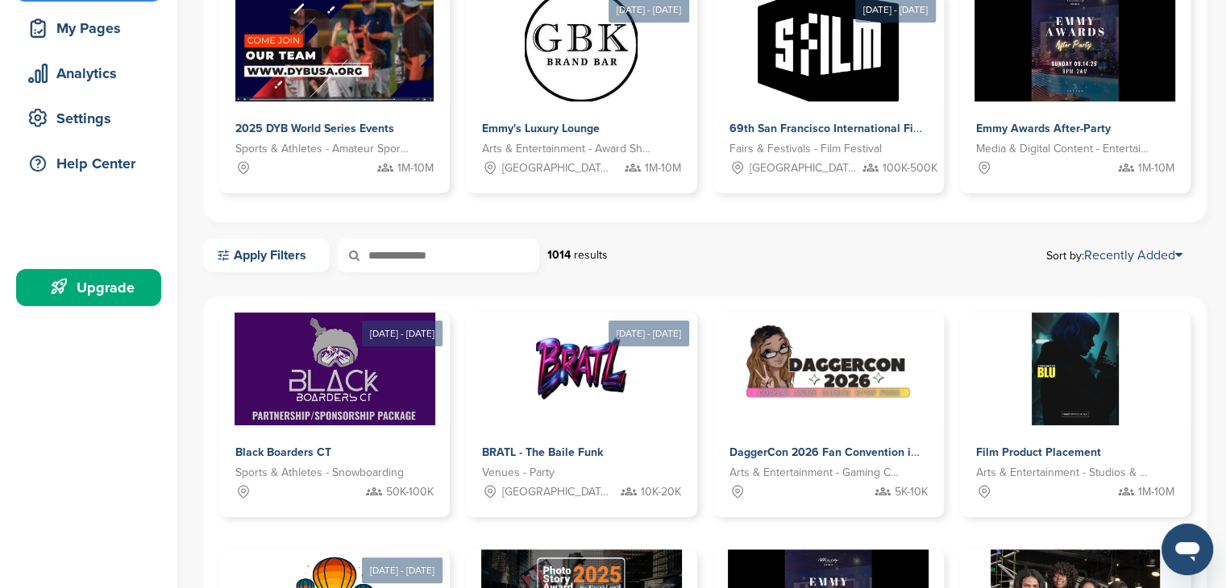
click at [497, 259] on input "text" at bounding box center [438, 256] width 201 height 34
type input "***"
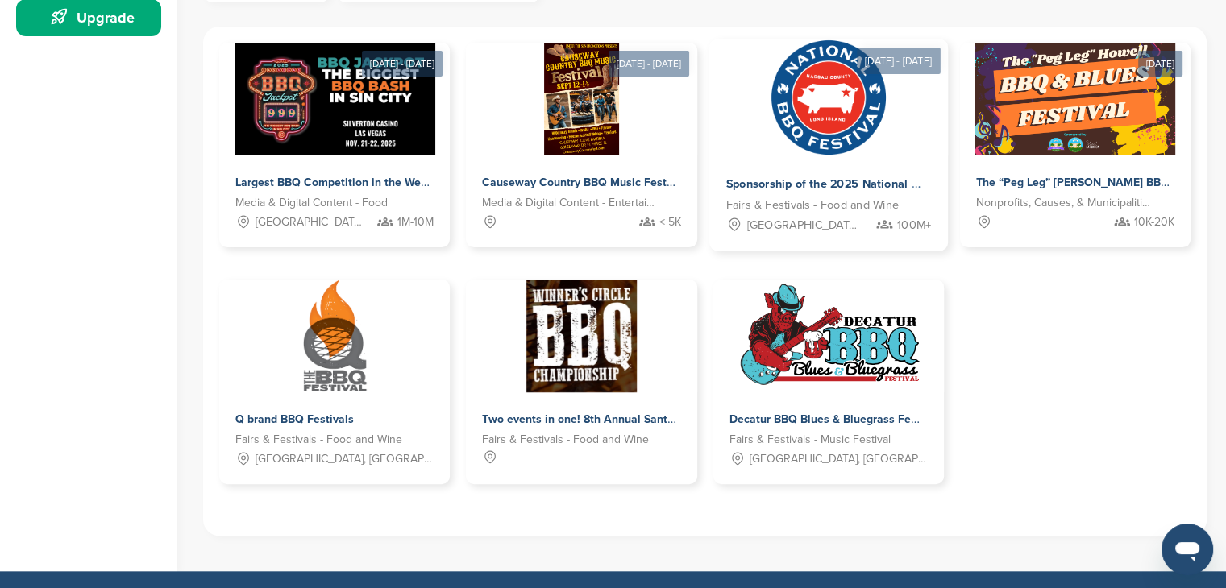
scroll to position [484, 0]
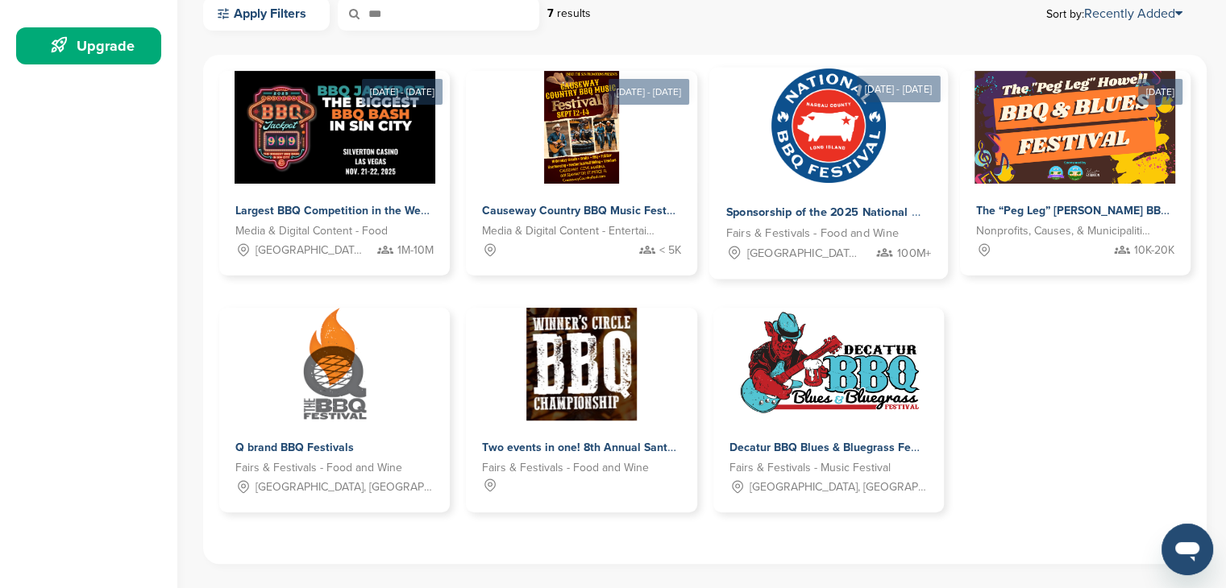
click at [845, 176] on img at bounding box center [828, 126] width 117 height 117
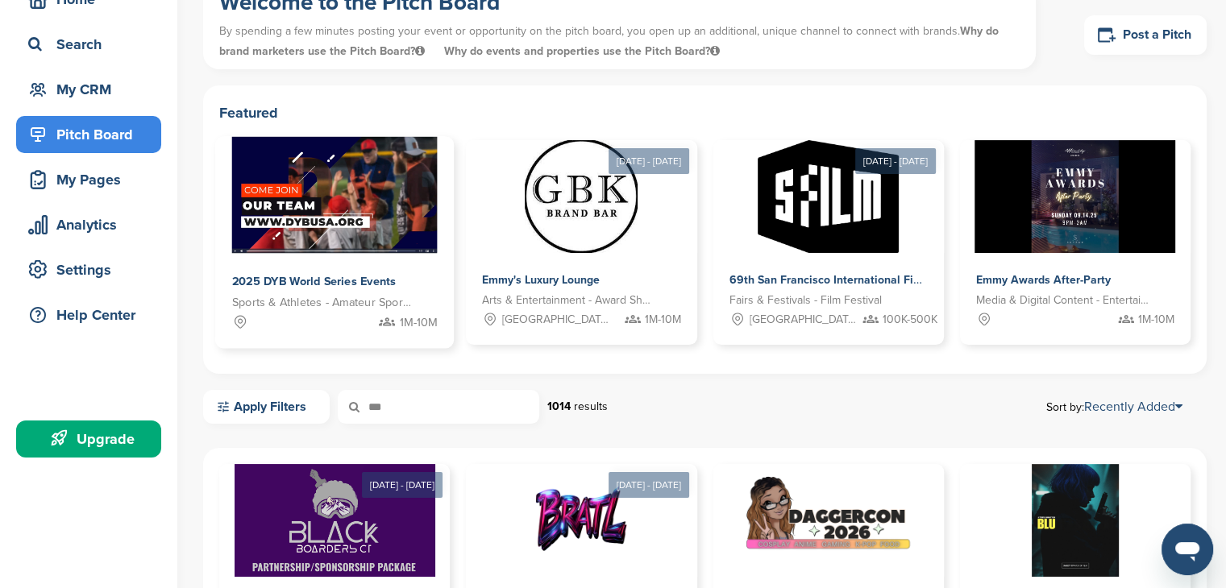
scroll to position [81, 0]
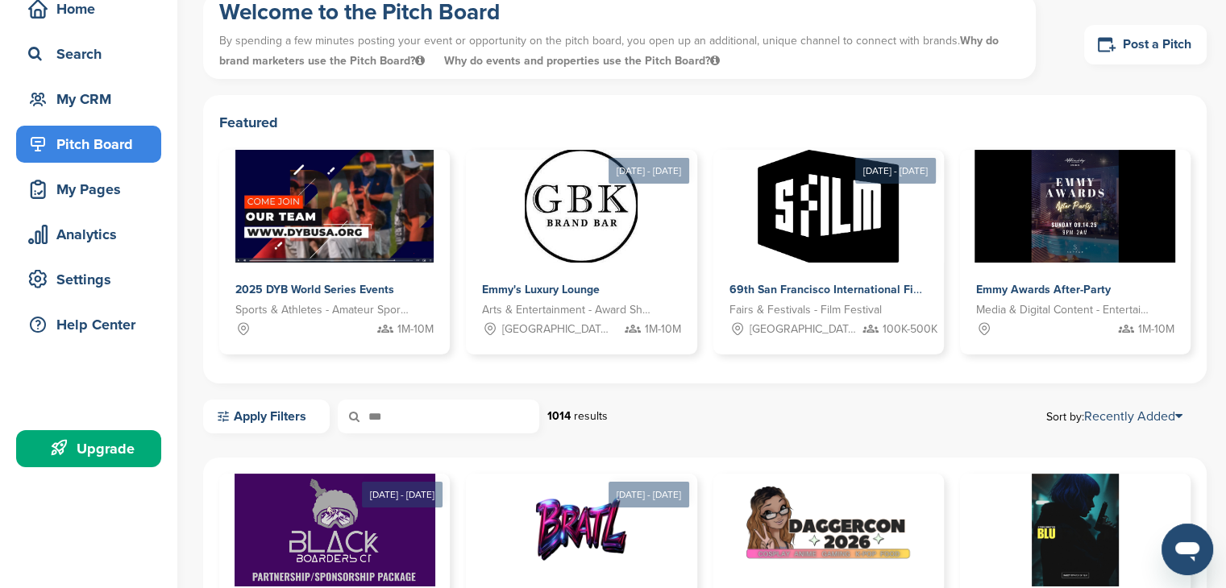
click at [435, 418] on input "***" at bounding box center [438, 417] width 201 height 34
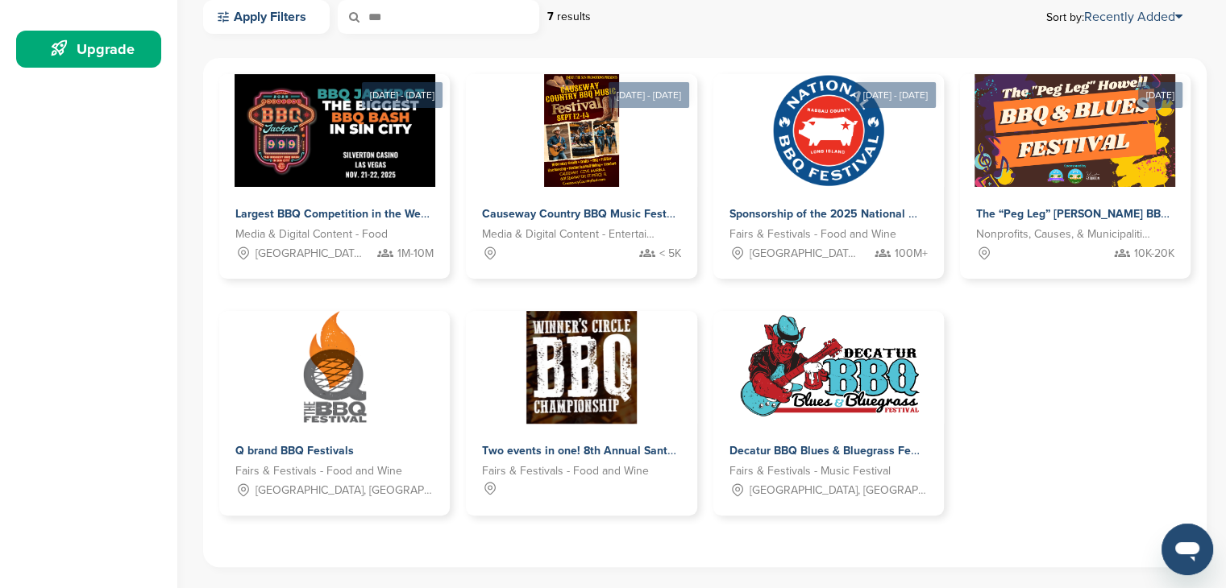
scroll to position [484, 0]
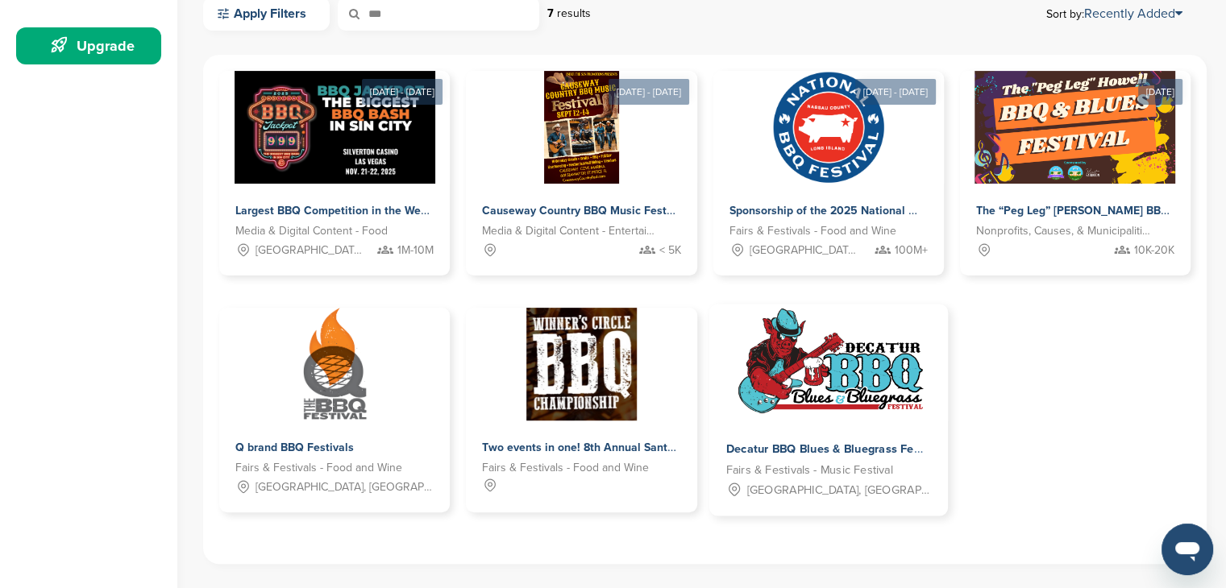
click at [857, 373] on img at bounding box center [828, 363] width 206 height 117
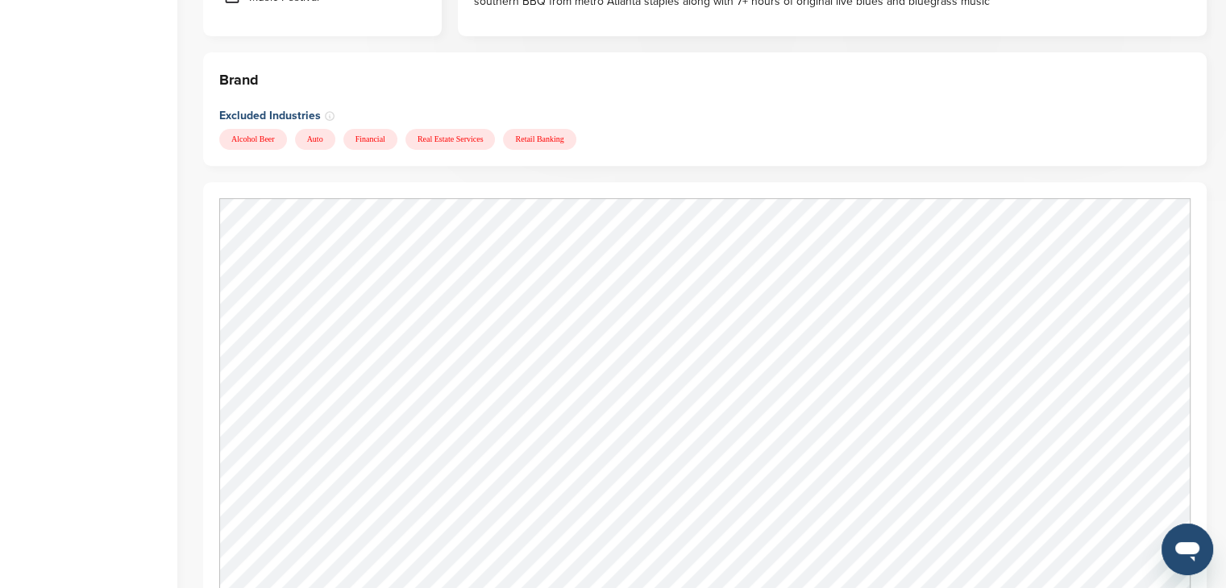
scroll to position [725, 0]
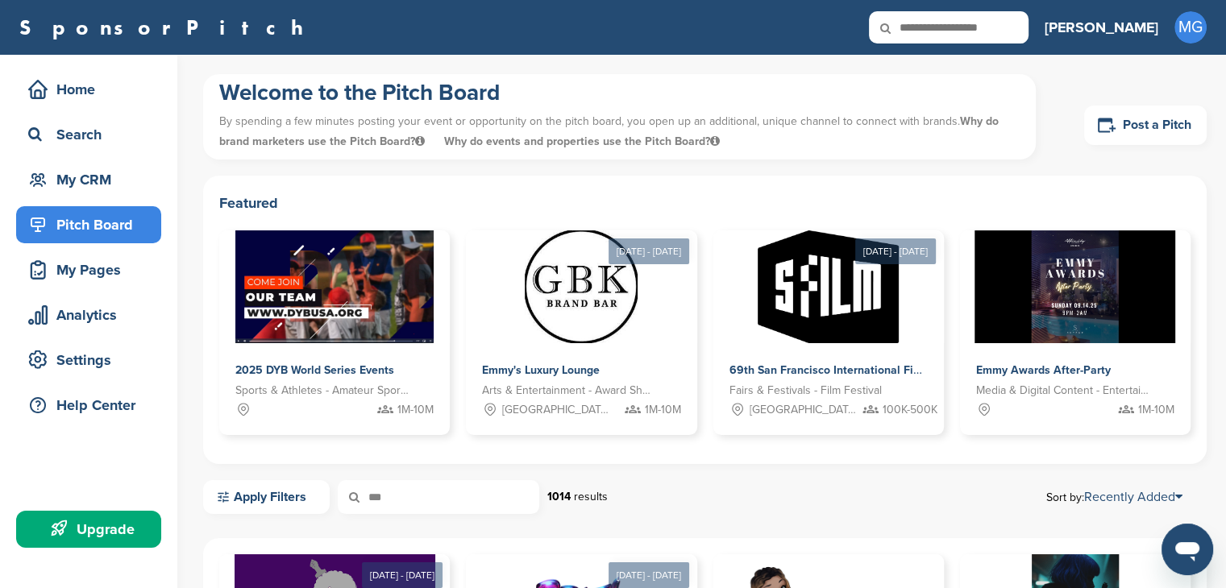
click at [436, 500] on input "***" at bounding box center [438, 497] width 201 height 34
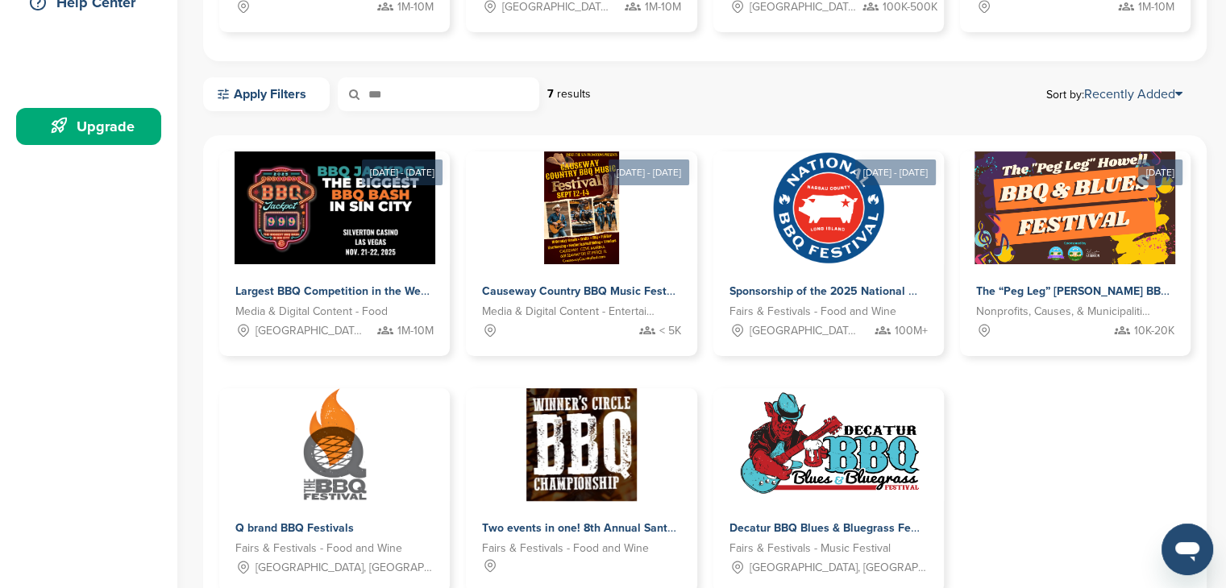
scroll to position [484, 0]
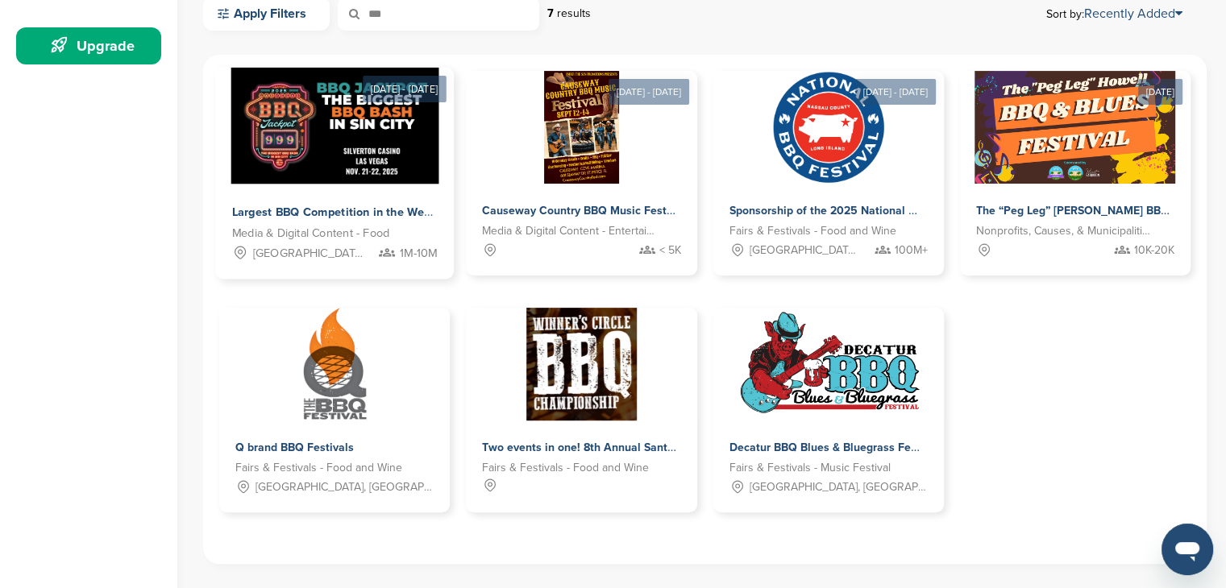
click at [393, 202] on div "Largest BBQ Competition in the West" at bounding box center [332, 212] width 201 height 23
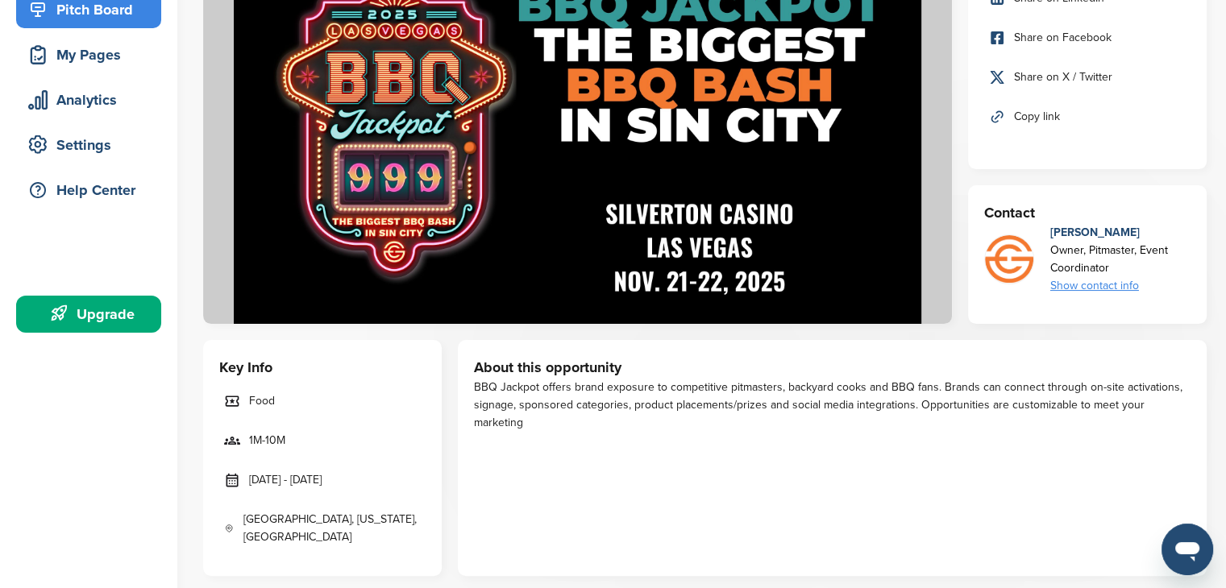
scroll to position [322, 0]
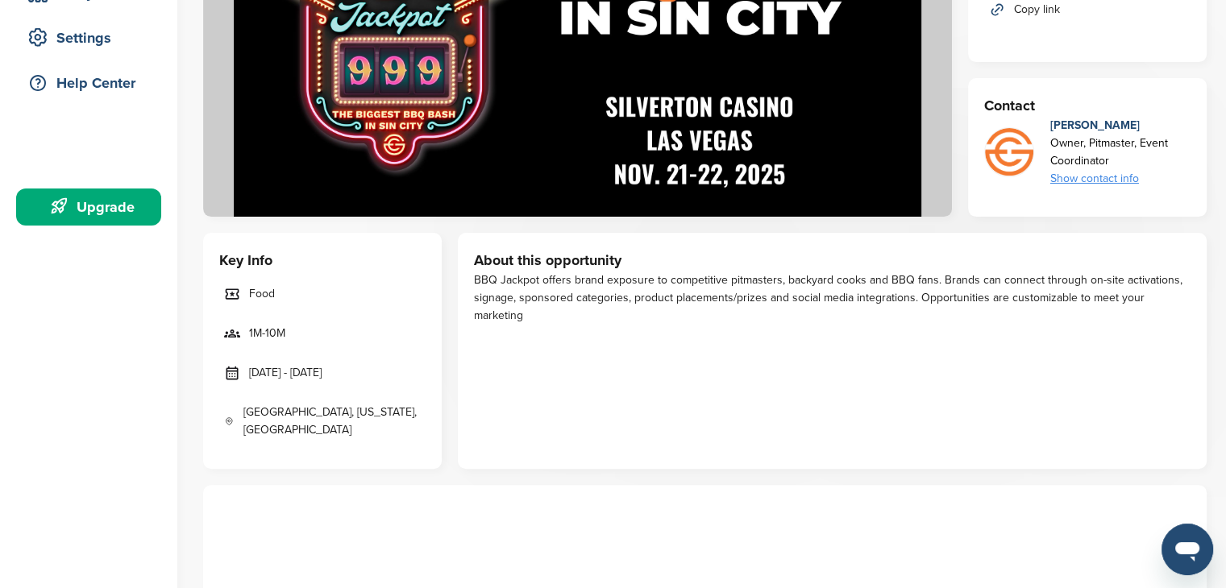
click at [1093, 181] on div "Show contact info" at bounding box center [1120, 179] width 140 height 18
click at [999, 434] on div "About this opportunity BBQ Jackpot offers brand exposure to competitive pitmast…" at bounding box center [832, 351] width 749 height 236
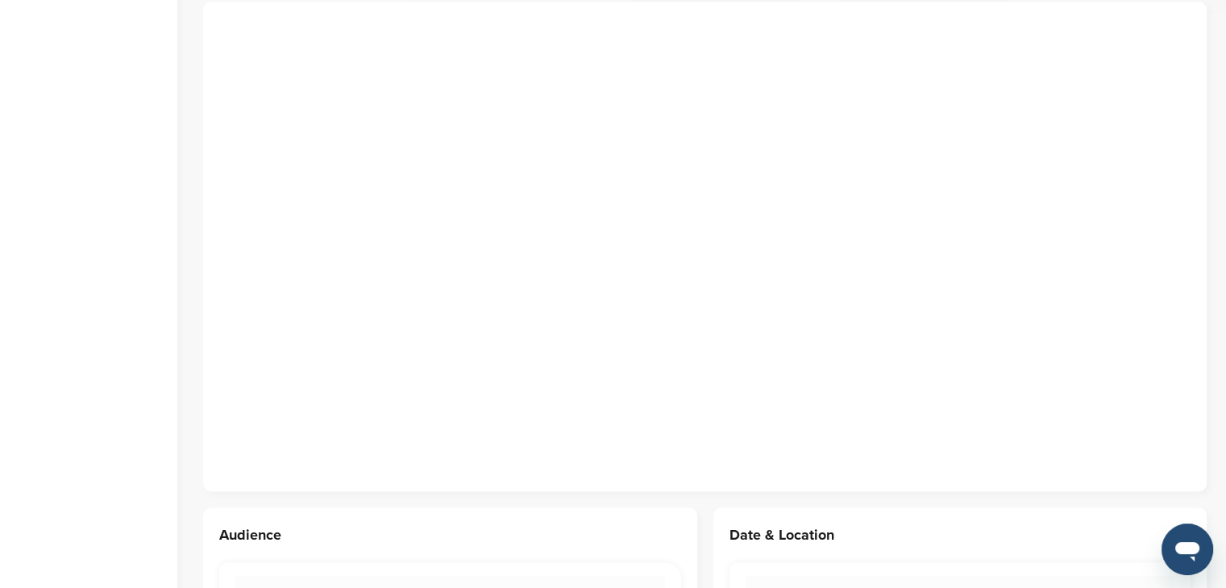
scroll to position [725, 0]
